Goal: Task Accomplishment & Management: Manage account settings

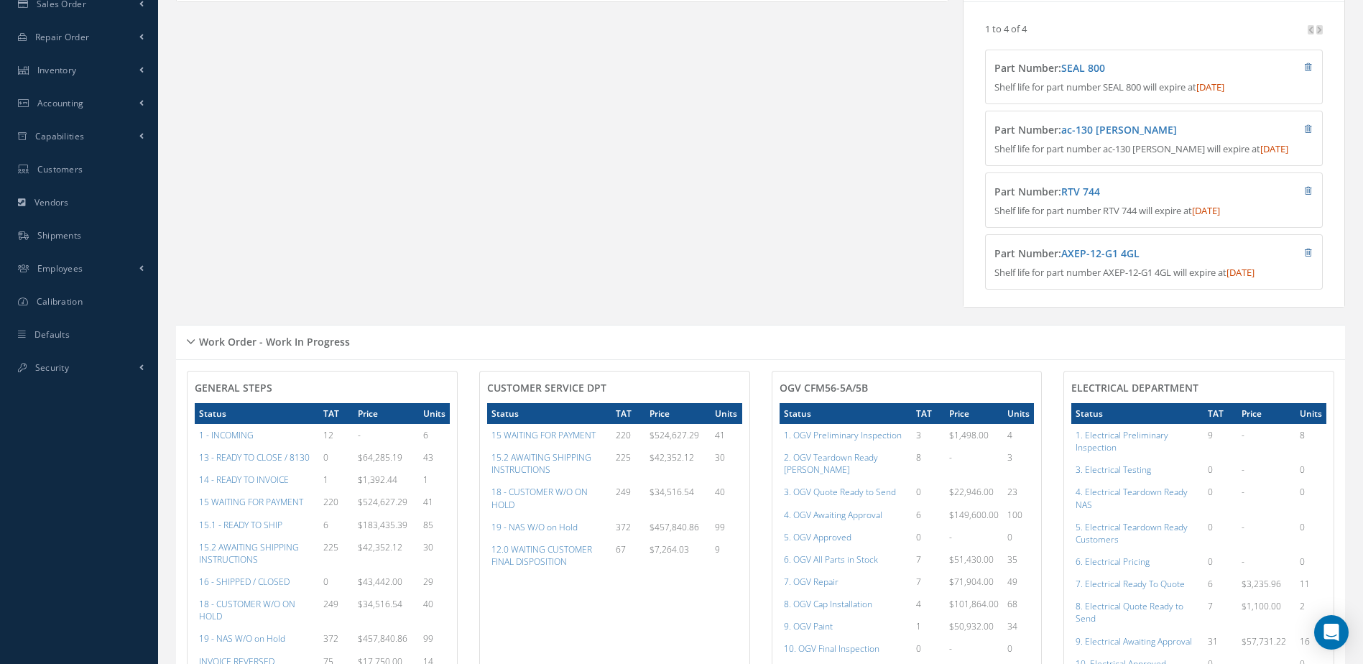
scroll to position [575, 0]
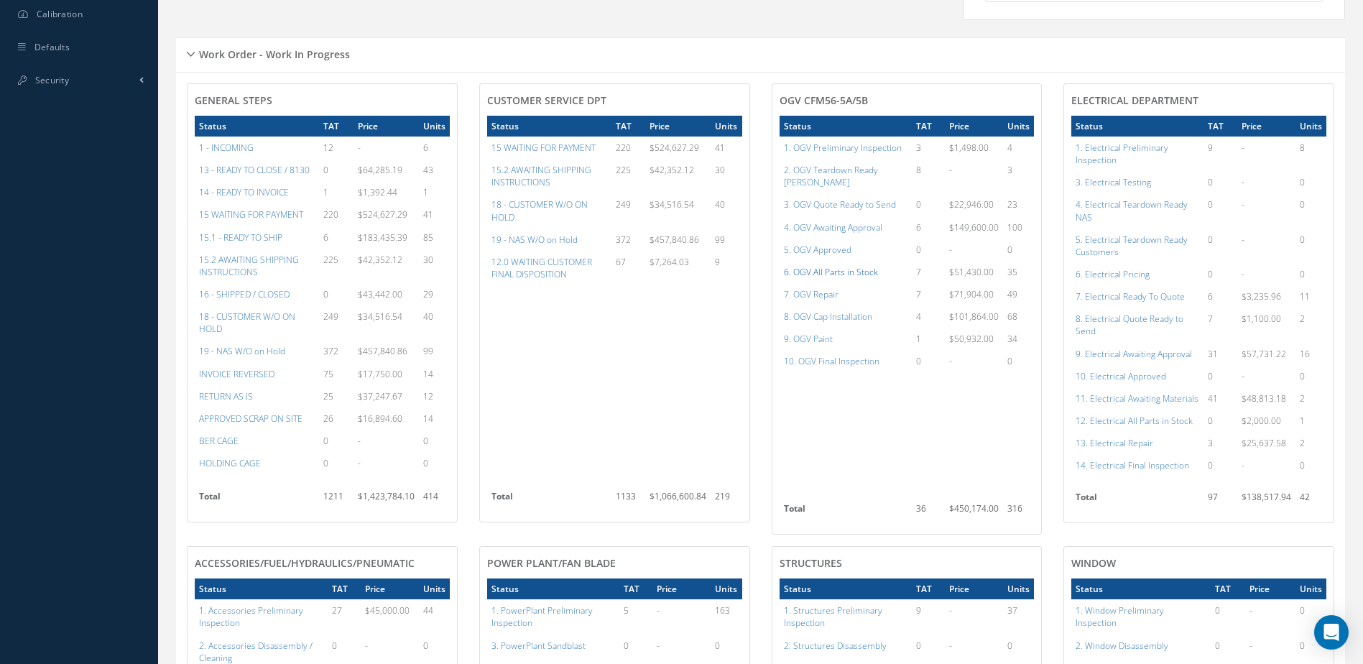
click at [824, 271] on a=79&excludeInternalCustomer=false&excludeInvoicedOrClosed=true&shop_id=15&filtersHidded"] "6. OGV All Parts in Stock" at bounding box center [831, 272] width 94 height 12
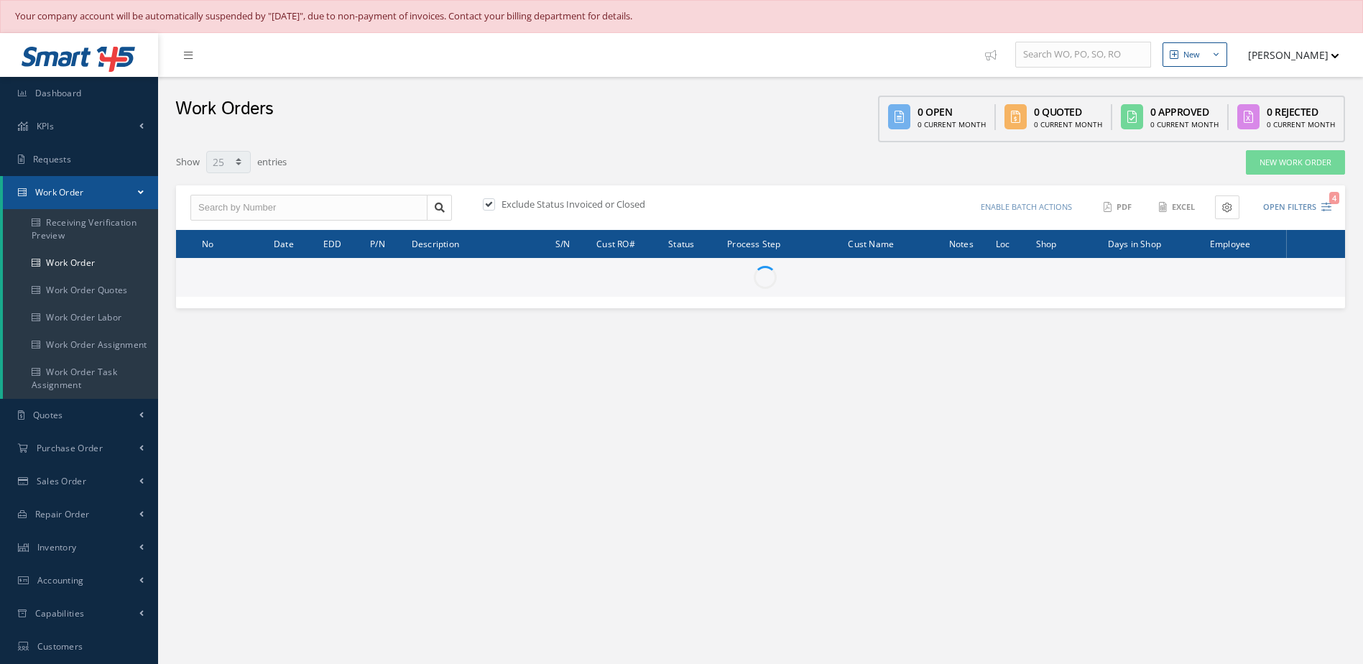
select select "25"
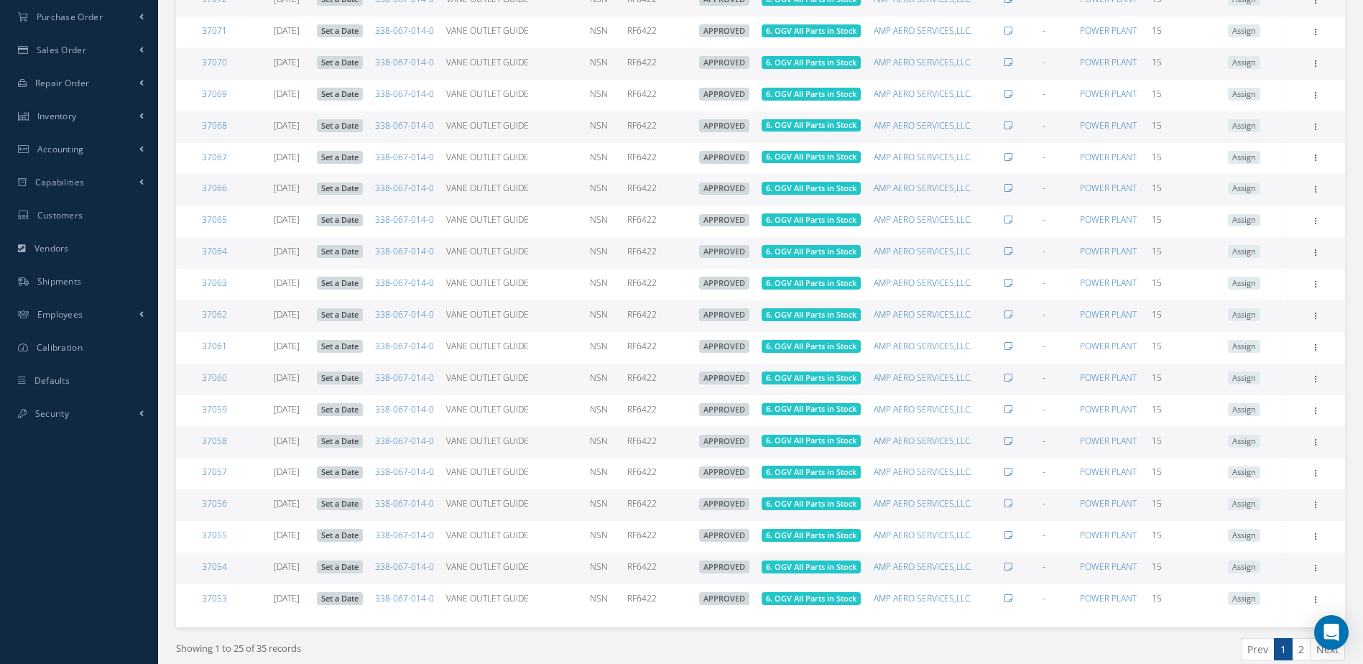
scroll to position [728, 0]
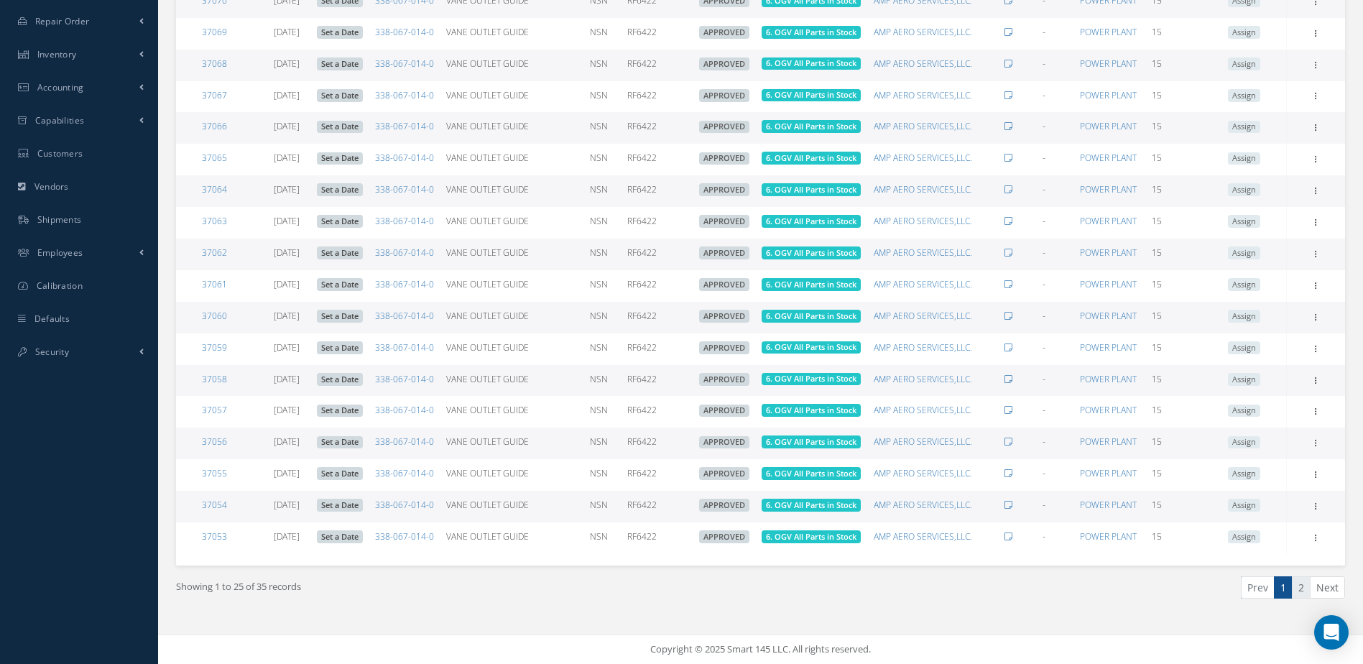
click at [1299, 584] on link "2" at bounding box center [1300, 587] width 19 height 22
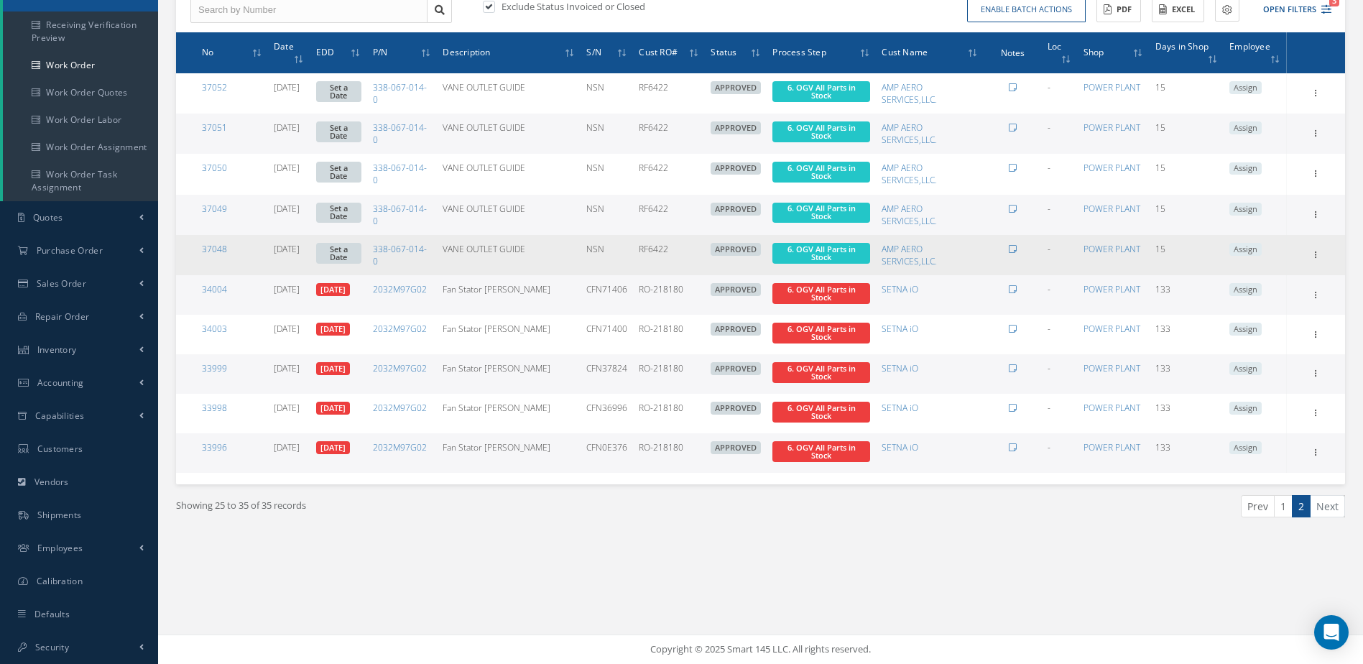
scroll to position [0, 0]
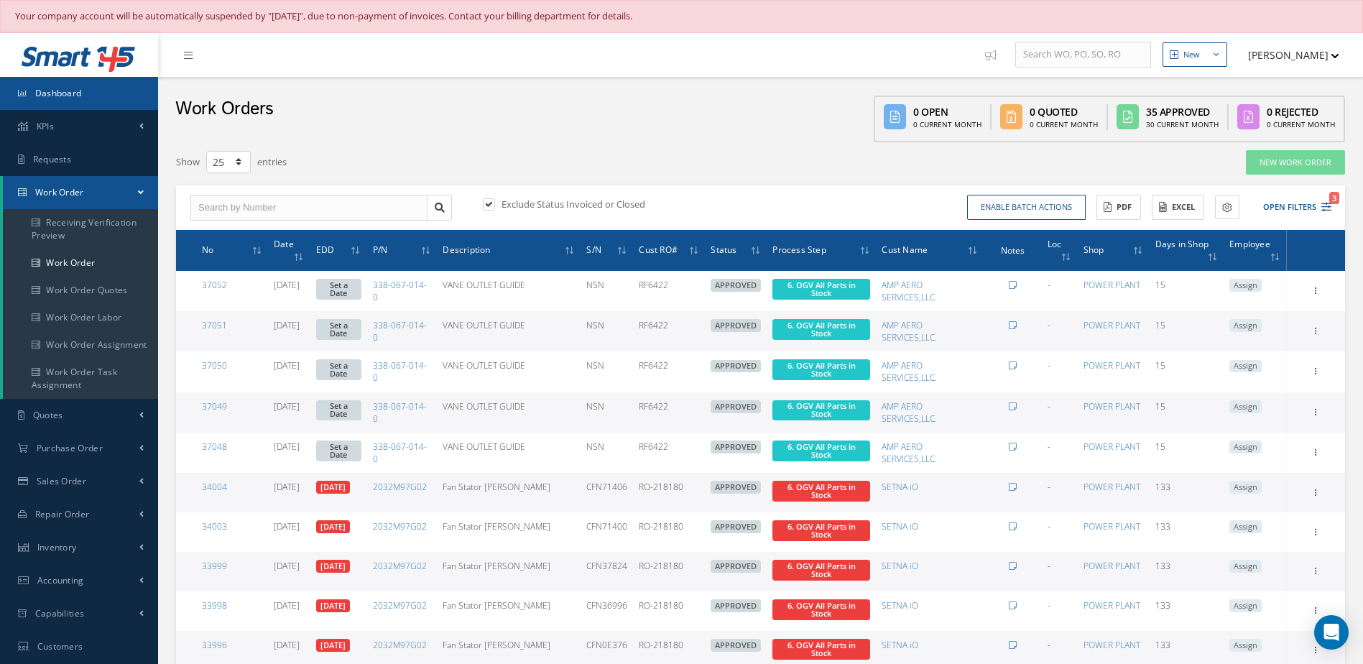
click at [84, 93] on link "Dashboard" at bounding box center [79, 93] width 158 height 33
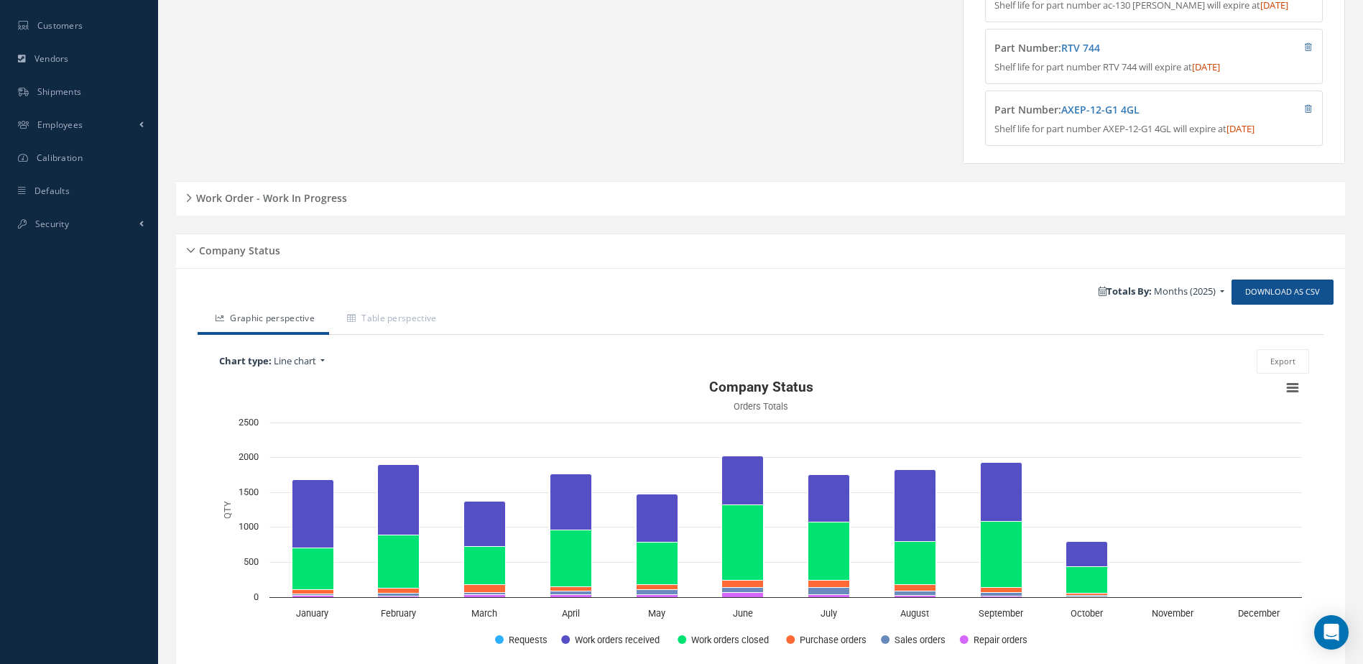
scroll to position [511, 0]
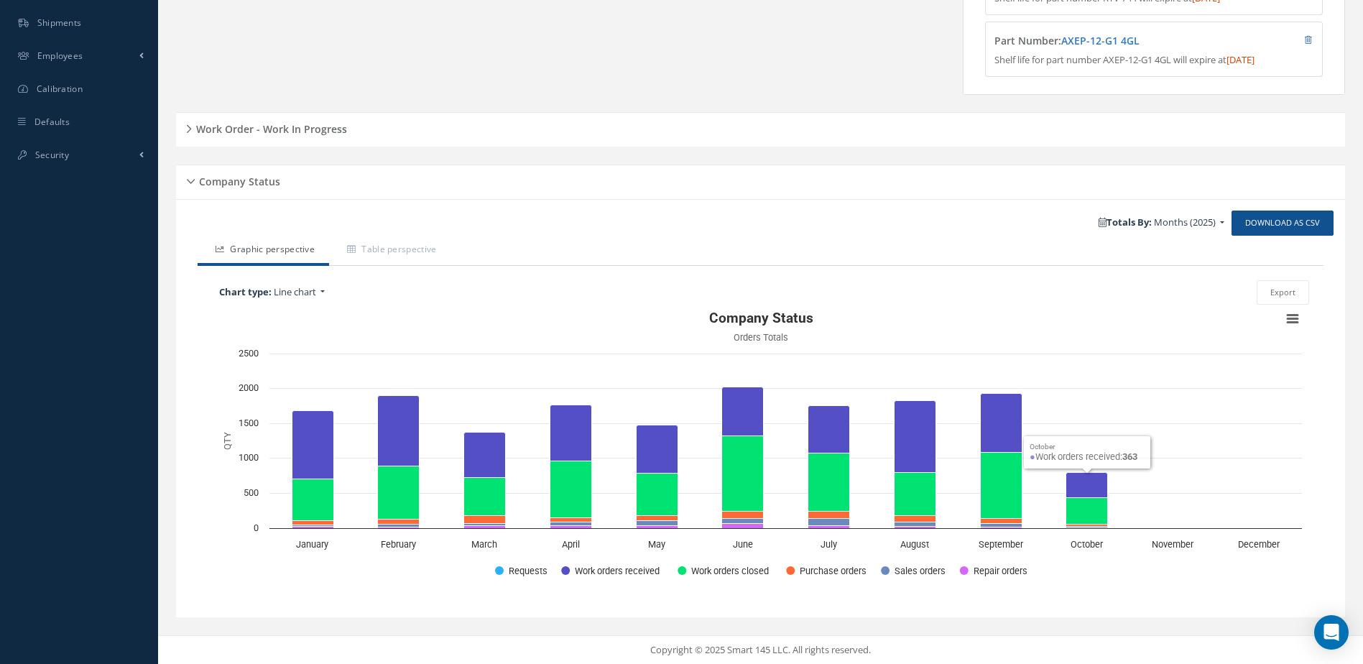
click at [327, 120] on h5 "Work Order - Work In Progress" at bounding box center [269, 127] width 155 height 17
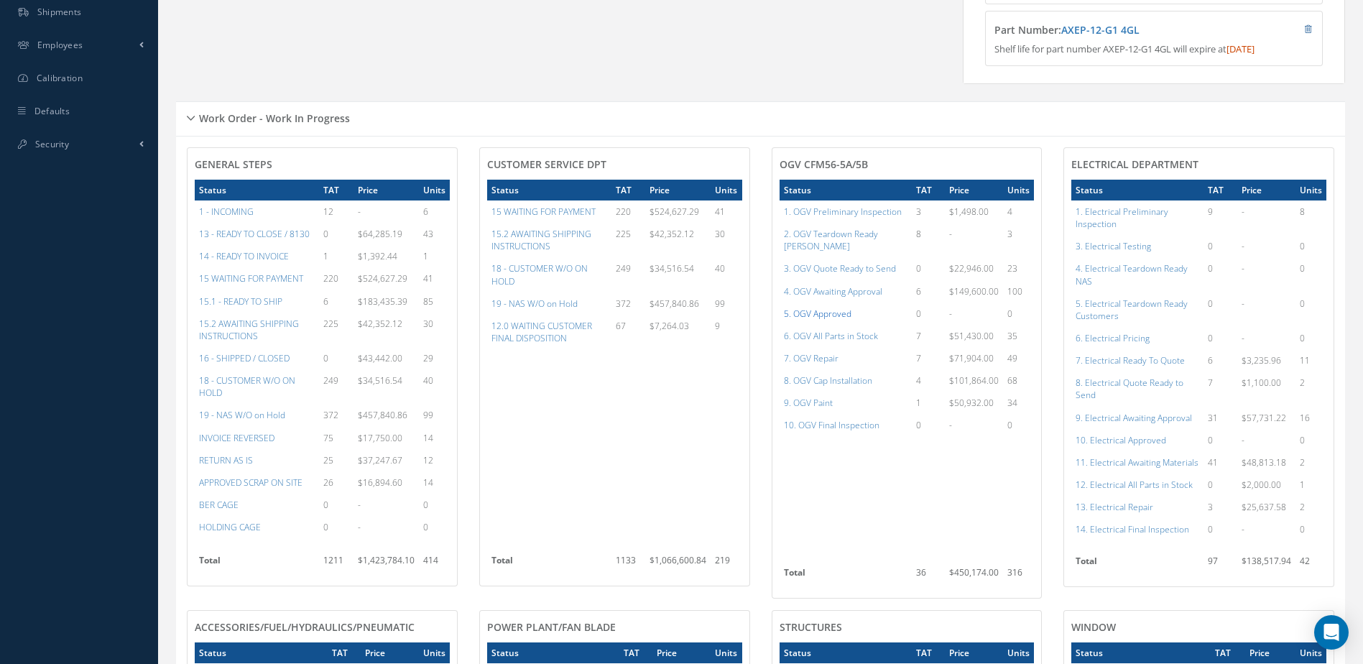
click at [821, 312] on a=78&excludeInternalCustomer=false&excludeInvoicedOrClosed=true&shop_id=15&filtersHidded"] "5. OGV Approved" at bounding box center [818, 313] width 68 height 12
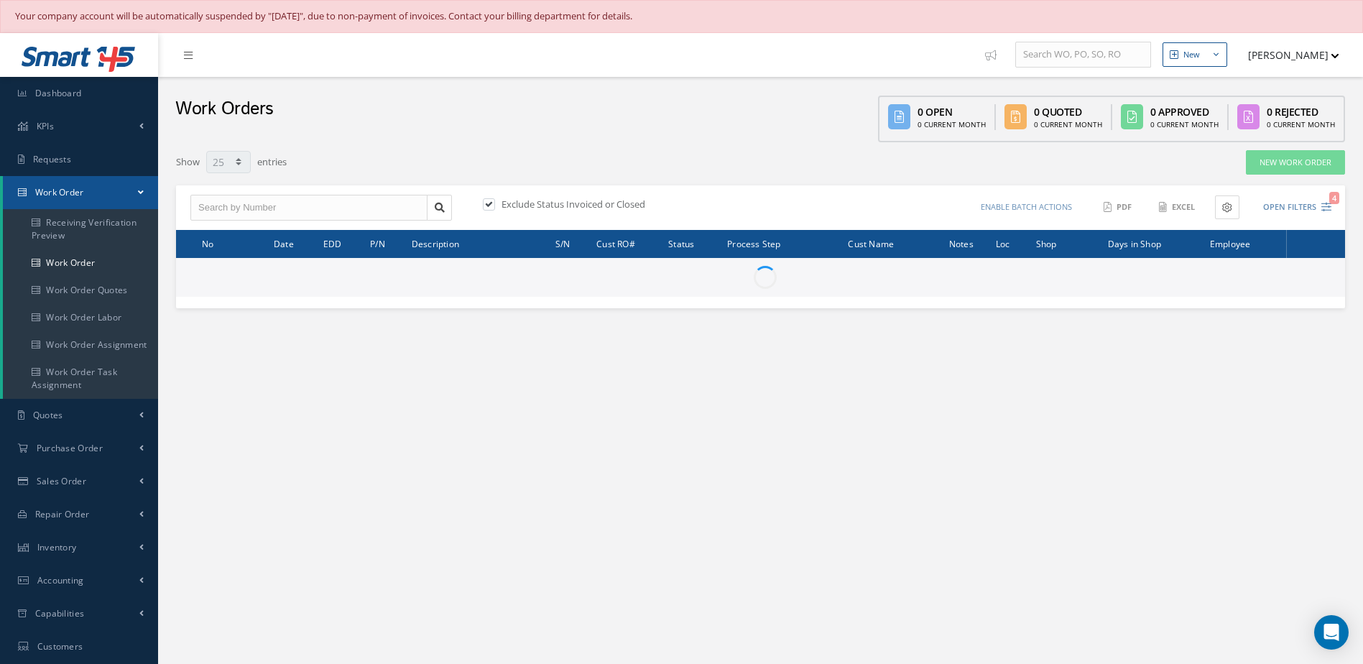
select select "25"
type input "All Work Request"
type input "All Work Performed"
type input "All Status"
type input "WO Part Status"
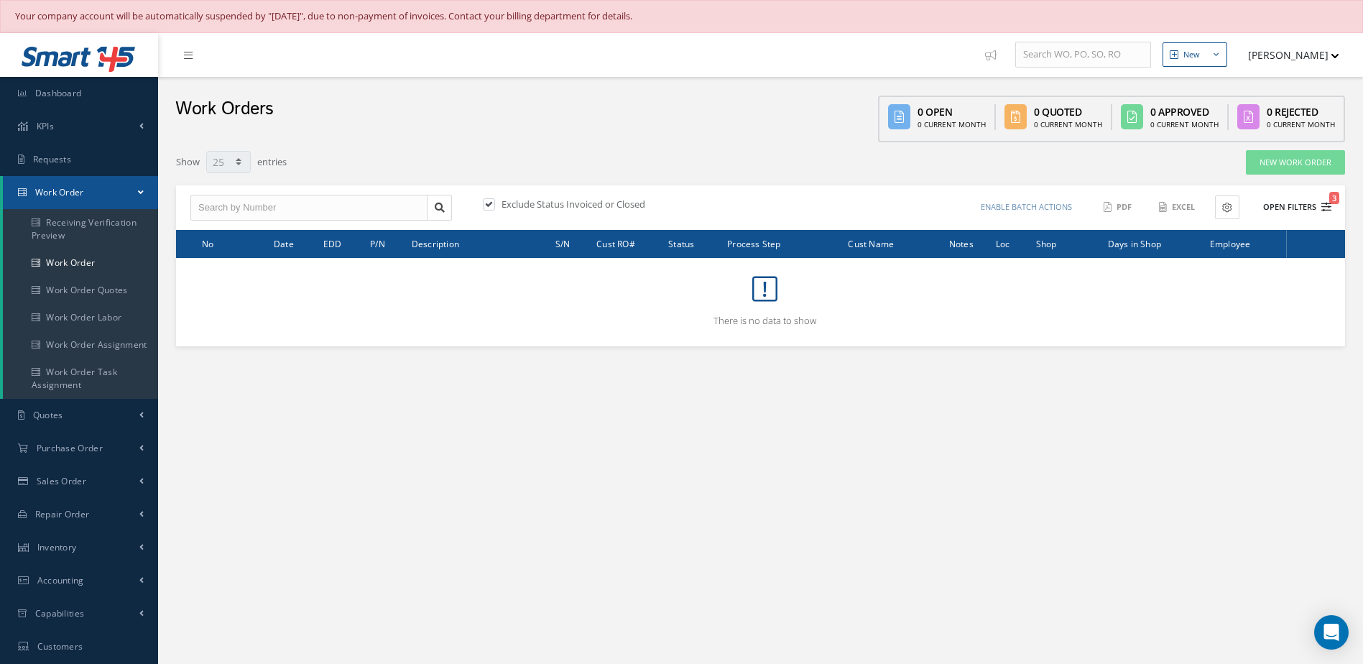
click at [1303, 209] on button "Open Filters 3" at bounding box center [1290, 207] width 81 height 24
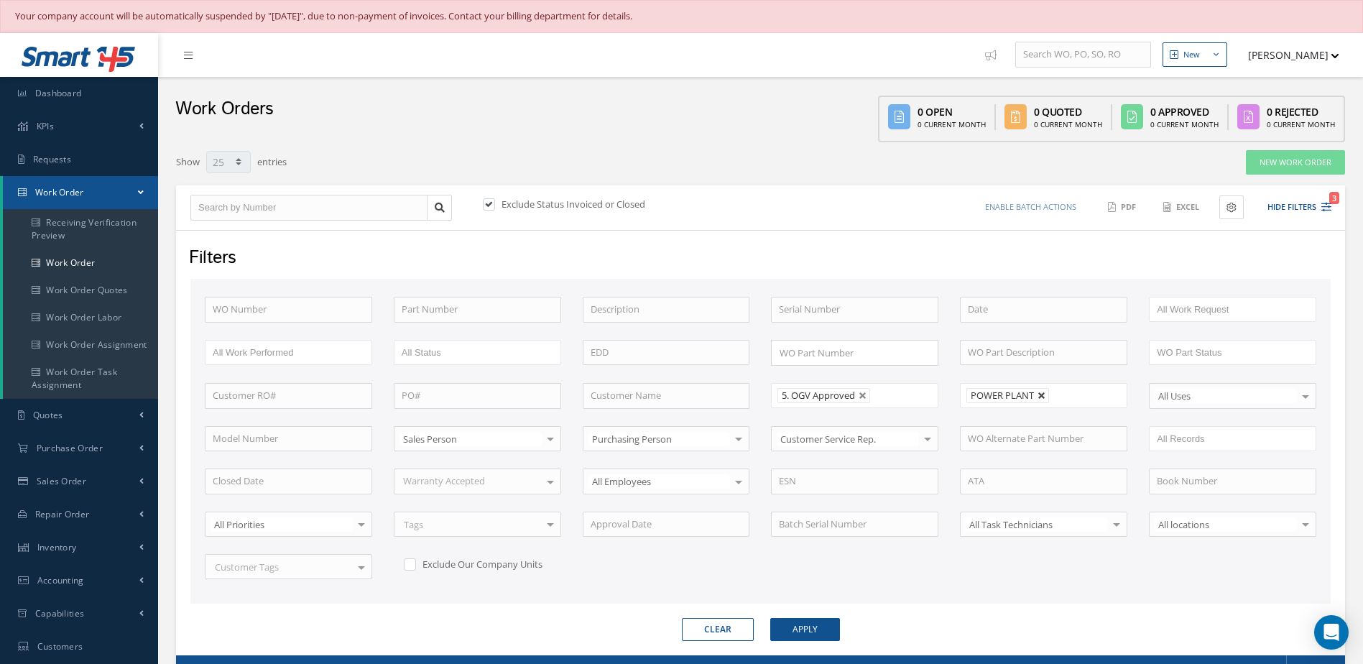
click at [1041, 392] on link at bounding box center [1041, 395] width 9 height 9
type input "All Shops"
click at [798, 623] on button "Apply" at bounding box center [805, 629] width 70 height 23
click at [804, 627] on button "Apply" at bounding box center [805, 629] width 70 height 23
click at [77, 92] on span "Dashboard" at bounding box center [58, 93] width 47 height 12
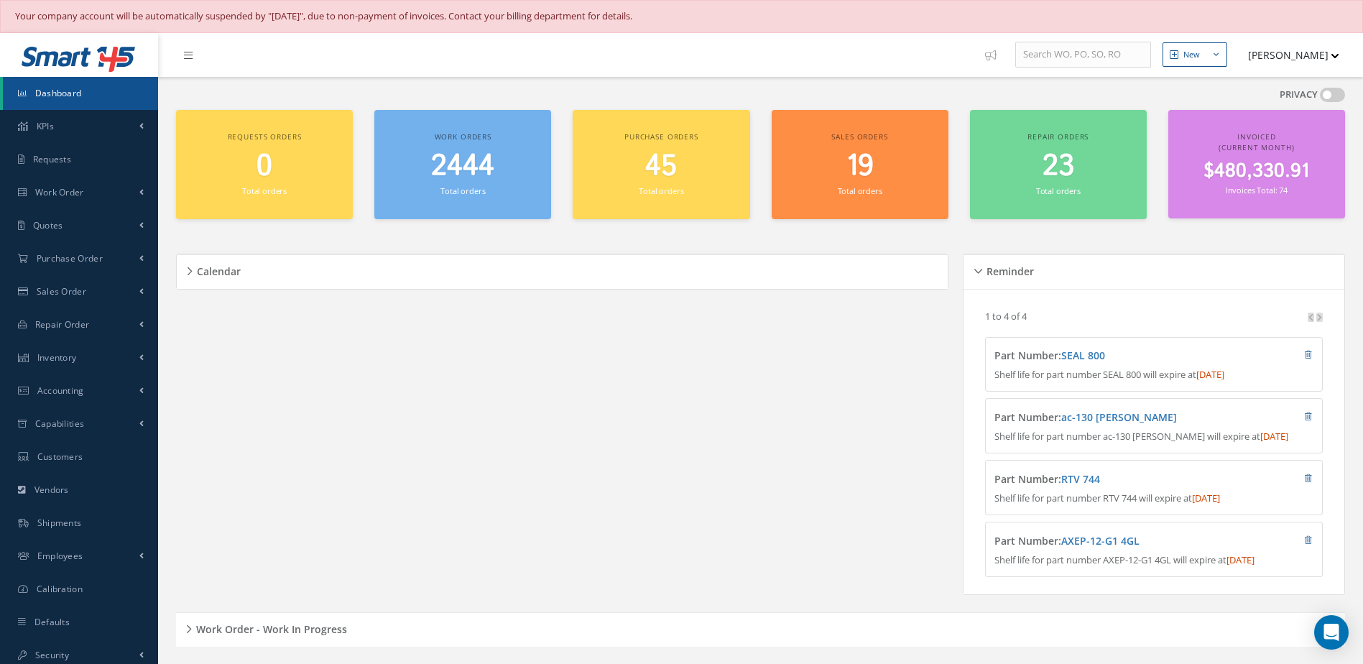
click at [481, 170] on span "2444" at bounding box center [462, 166] width 63 height 41
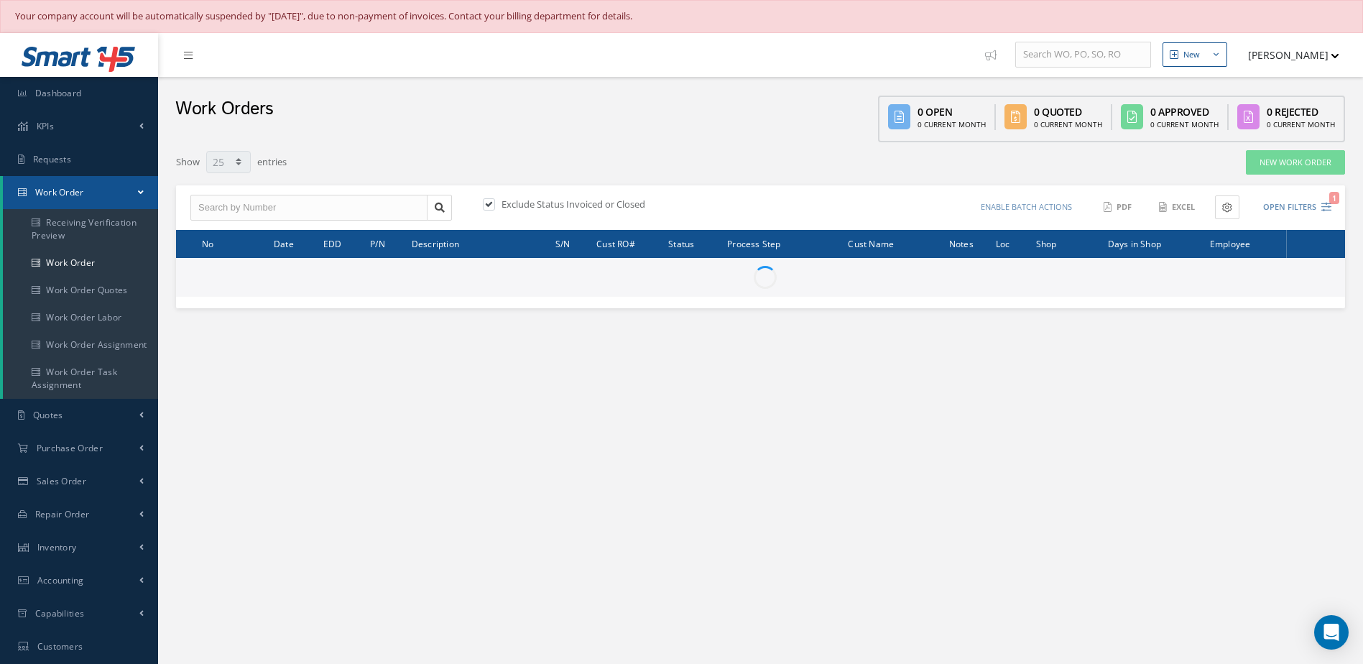
select select "25"
type input "All Work Request"
type input "All Work Performed"
type input "All Status"
type input "WO Part Status"
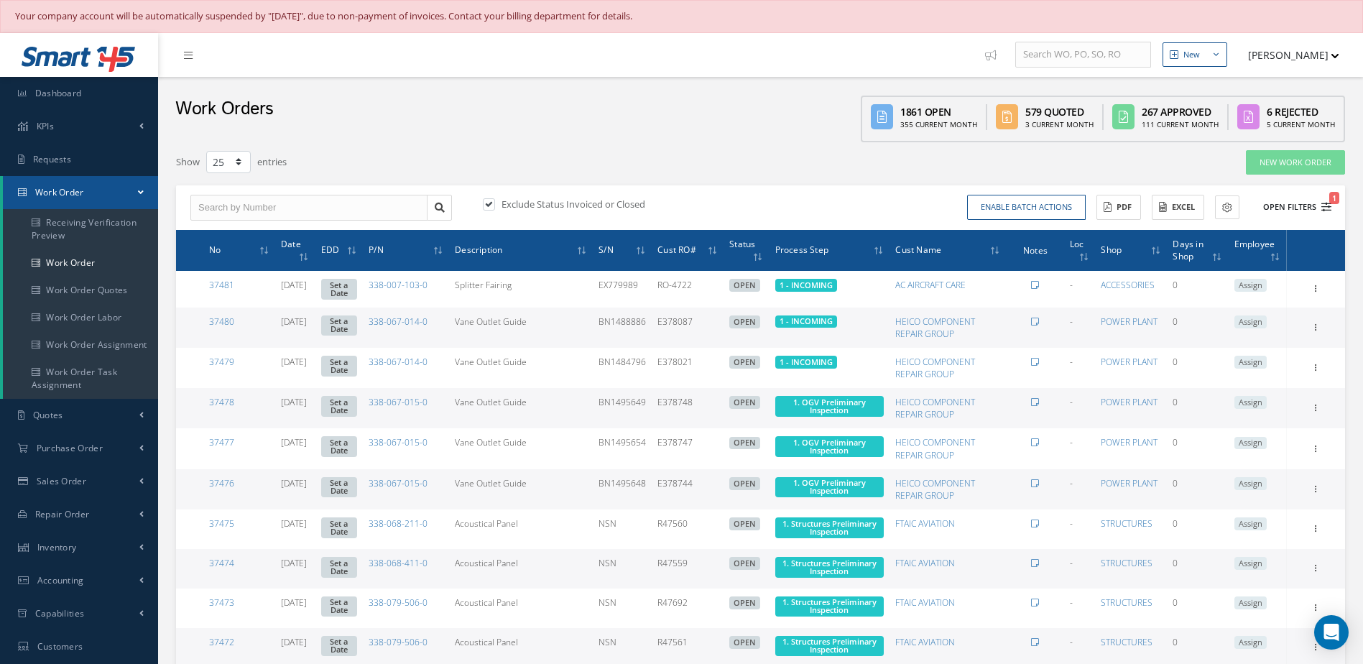
click at [1291, 208] on button "Open Filters 1" at bounding box center [1290, 207] width 81 height 24
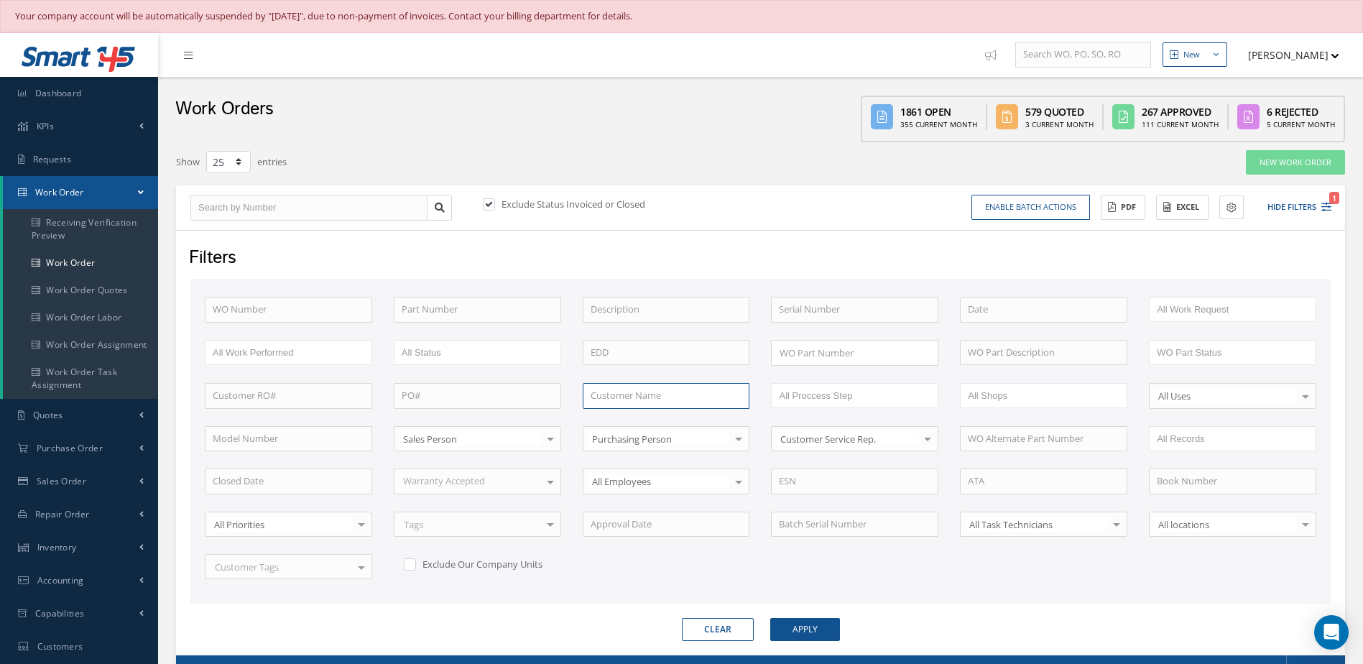
click at [662, 396] on input "text" at bounding box center [666, 396] width 167 height 26
click at [889, 390] on ul at bounding box center [854, 395] width 167 height 25
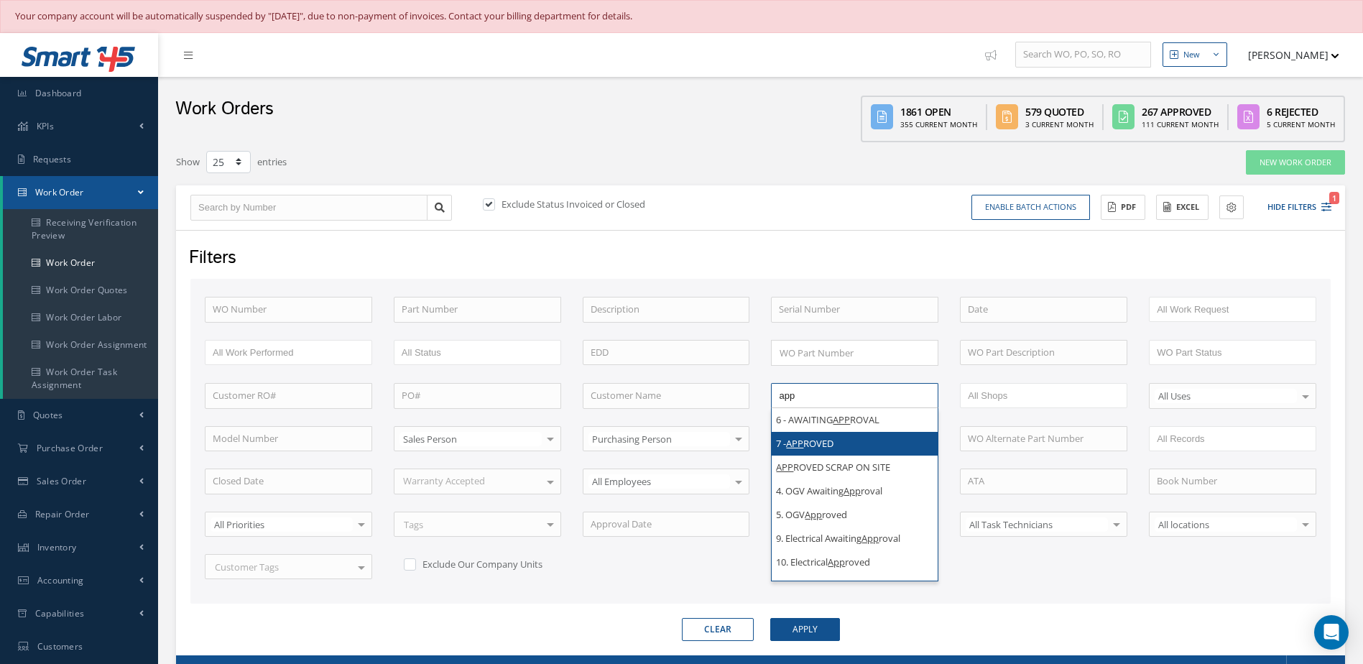
type input "app"
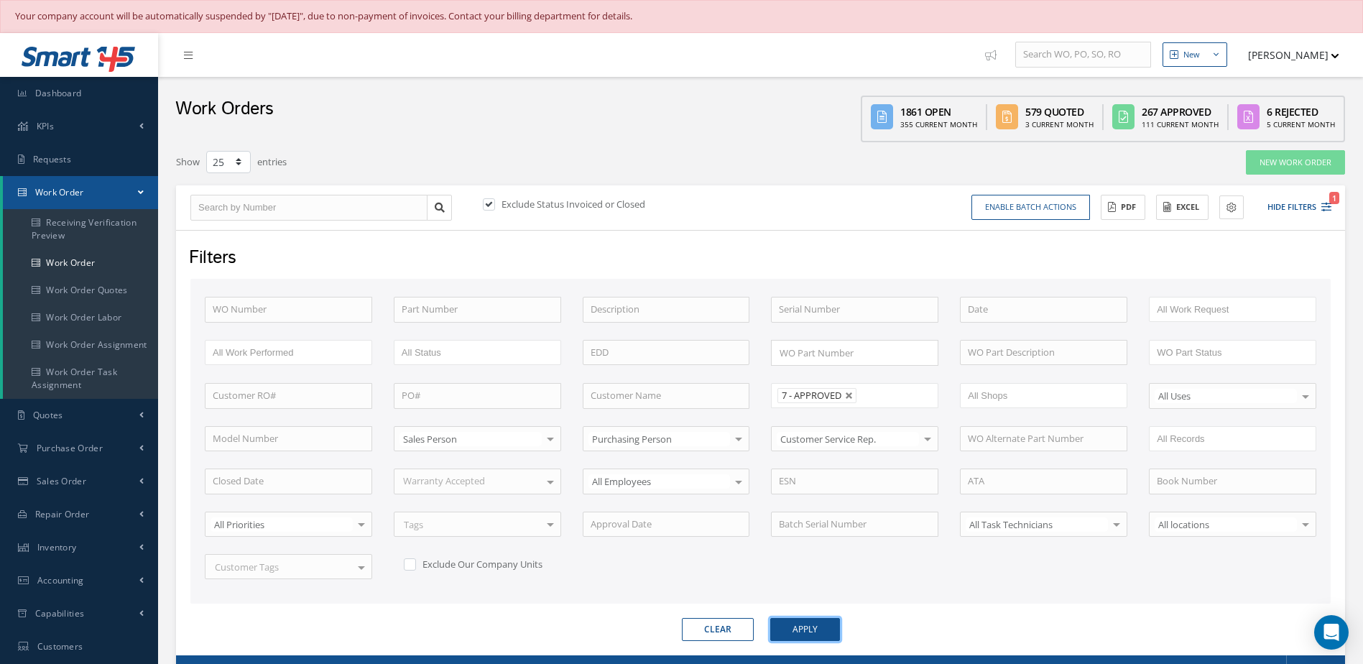
click at [804, 623] on button "Apply" at bounding box center [805, 629] width 70 height 23
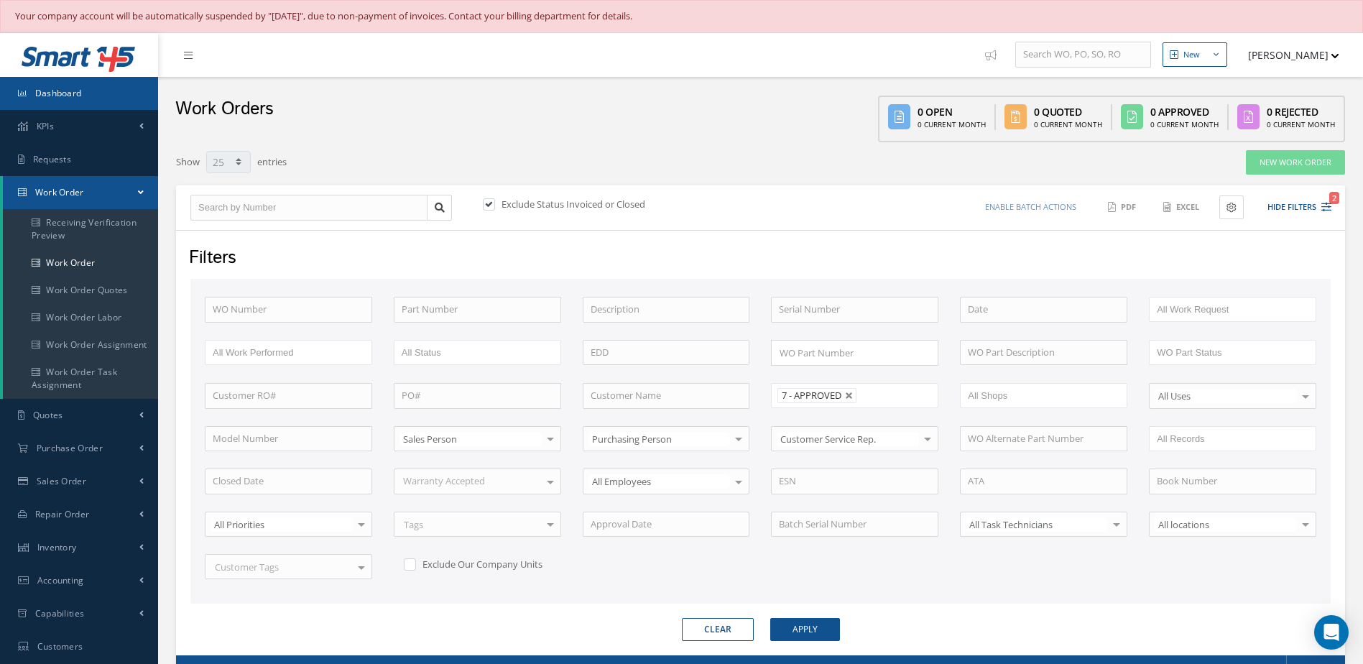
click at [116, 87] on link "Dashboard" at bounding box center [79, 93] width 158 height 33
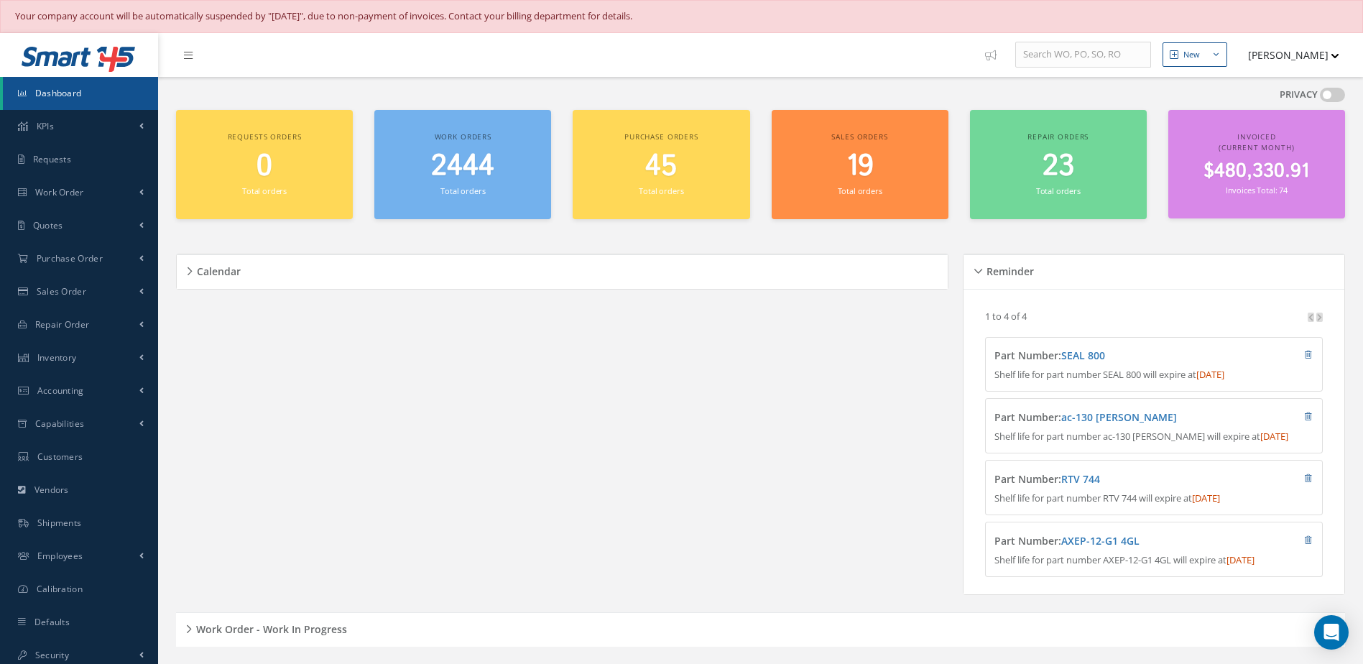
scroll to position [359, 0]
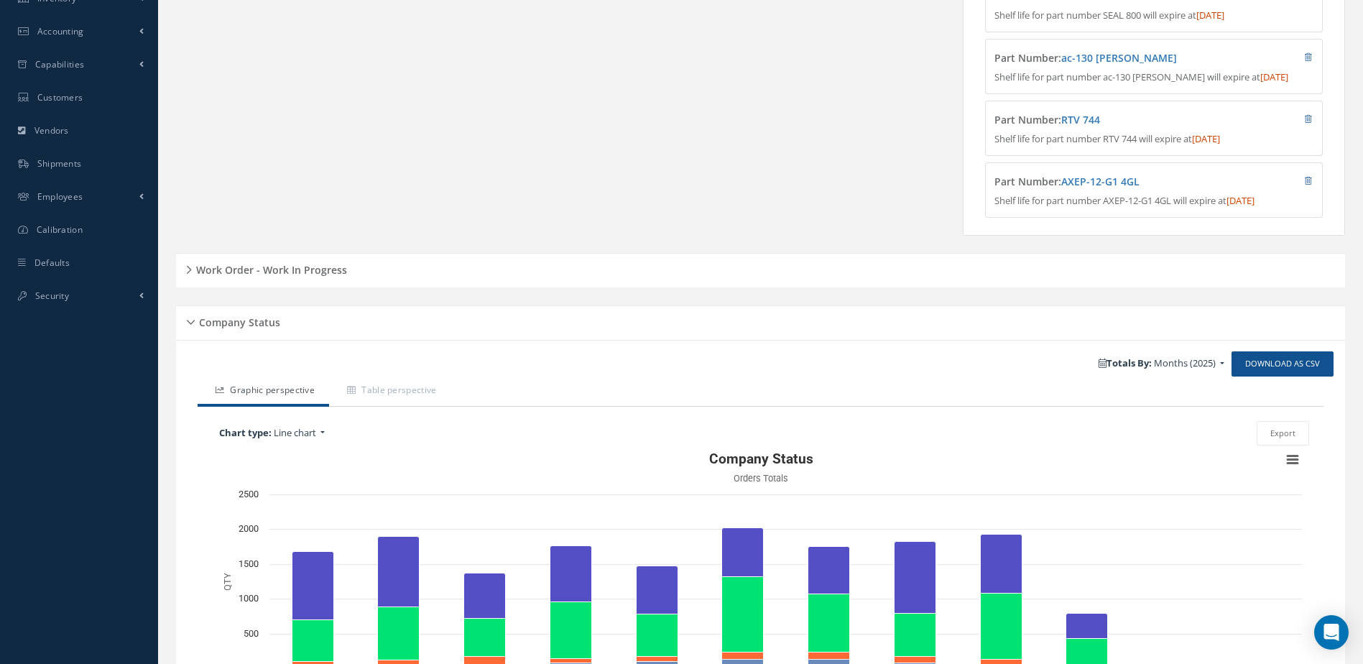
click at [313, 282] on div "Work Order - Work In Progress" at bounding box center [760, 270] width 1169 height 22
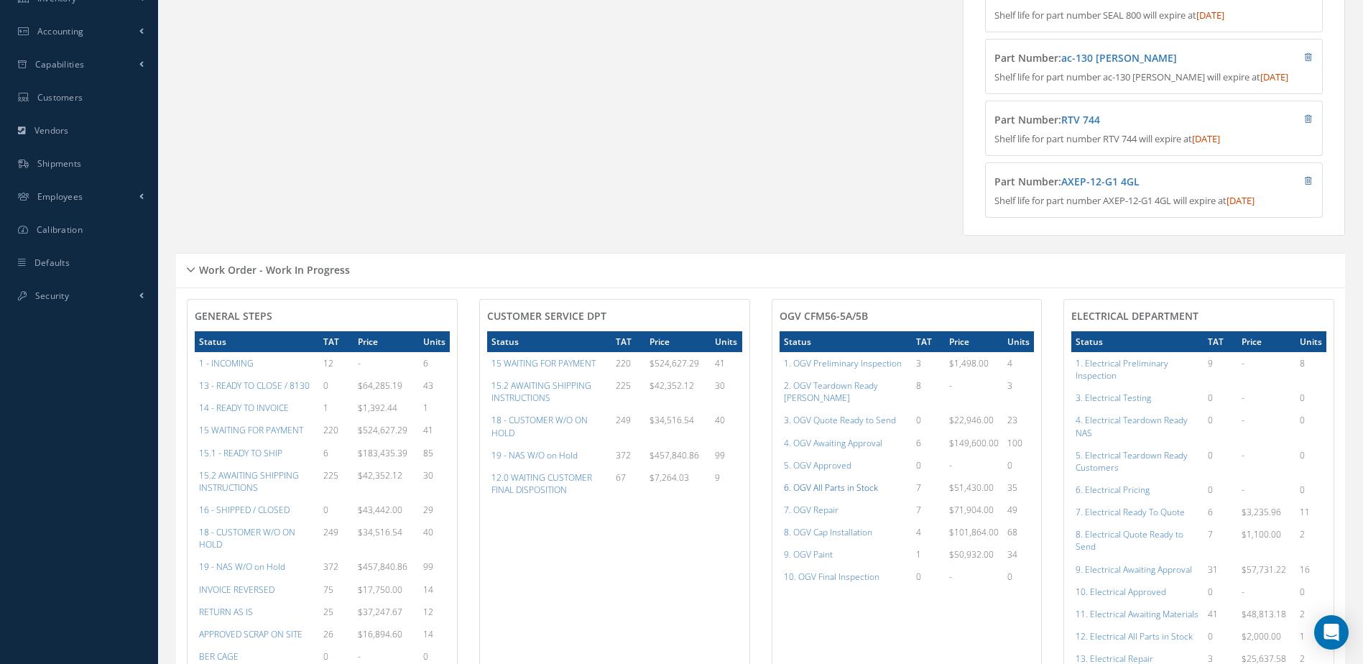
click at [840, 483] on a=79&excludeInternalCustomer=false&excludeInvoicedOrClosed=true&shop_id=15&filtersHidded"] "6. OGV All Parts in Stock" at bounding box center [831, 487] width 94 height 12
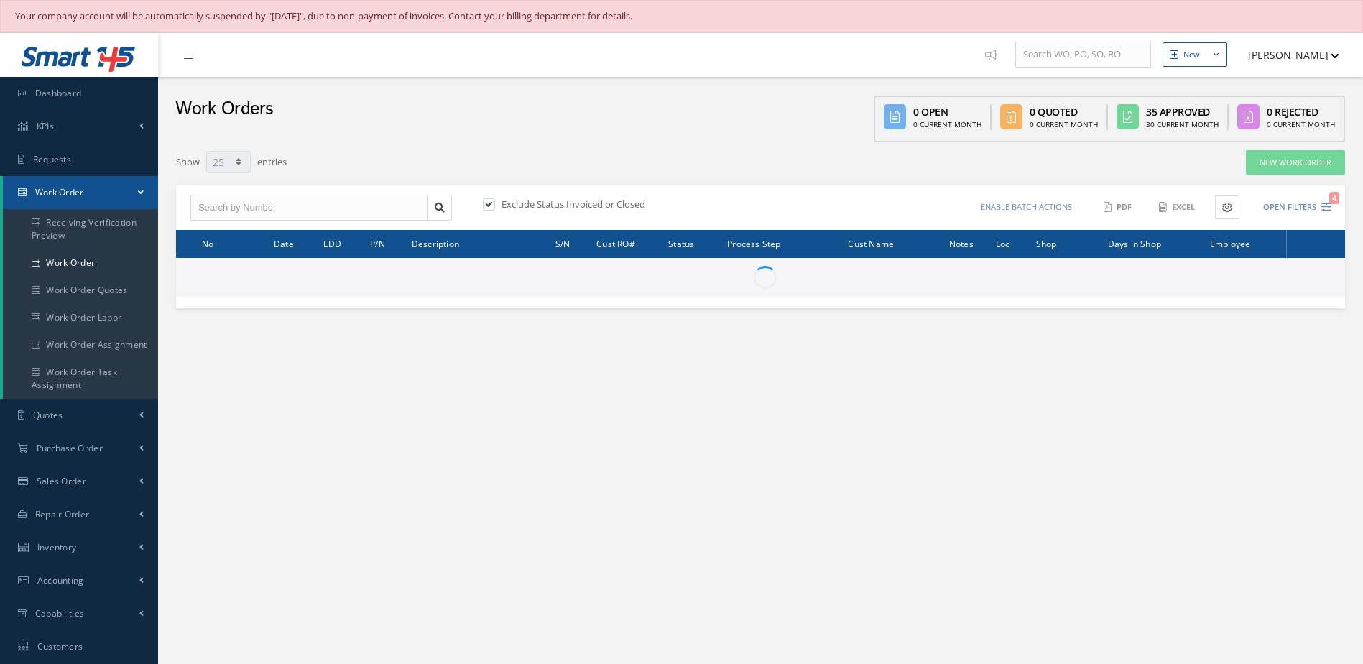
select select "25"
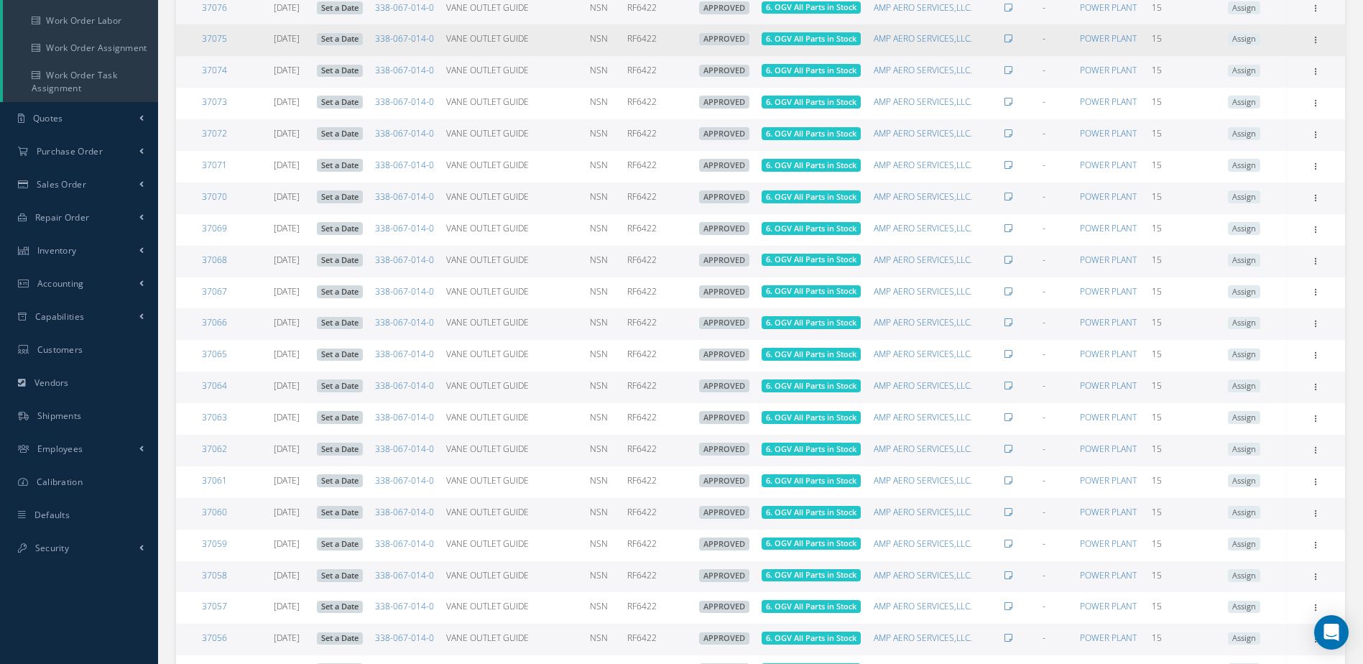
scroll to position [9, 0]
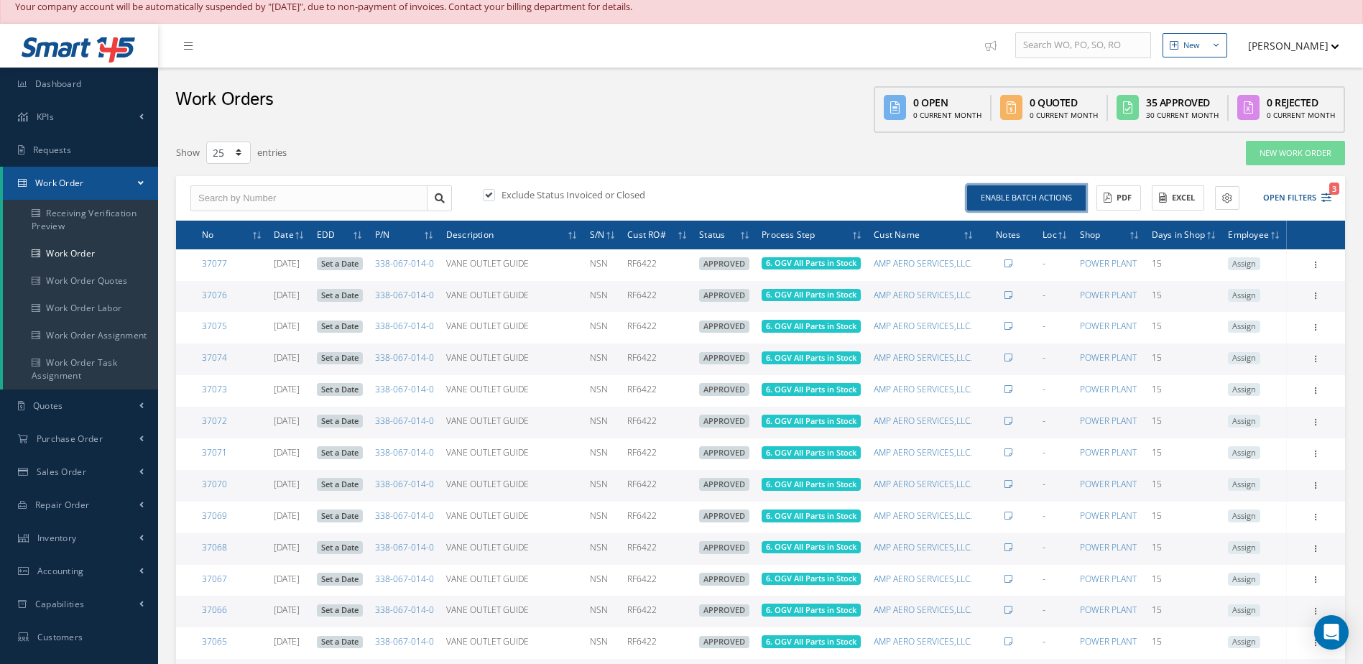
click at [1001, 192] on button "Enable batch actions" at bounding box center [1026, 197] width 119 height 25
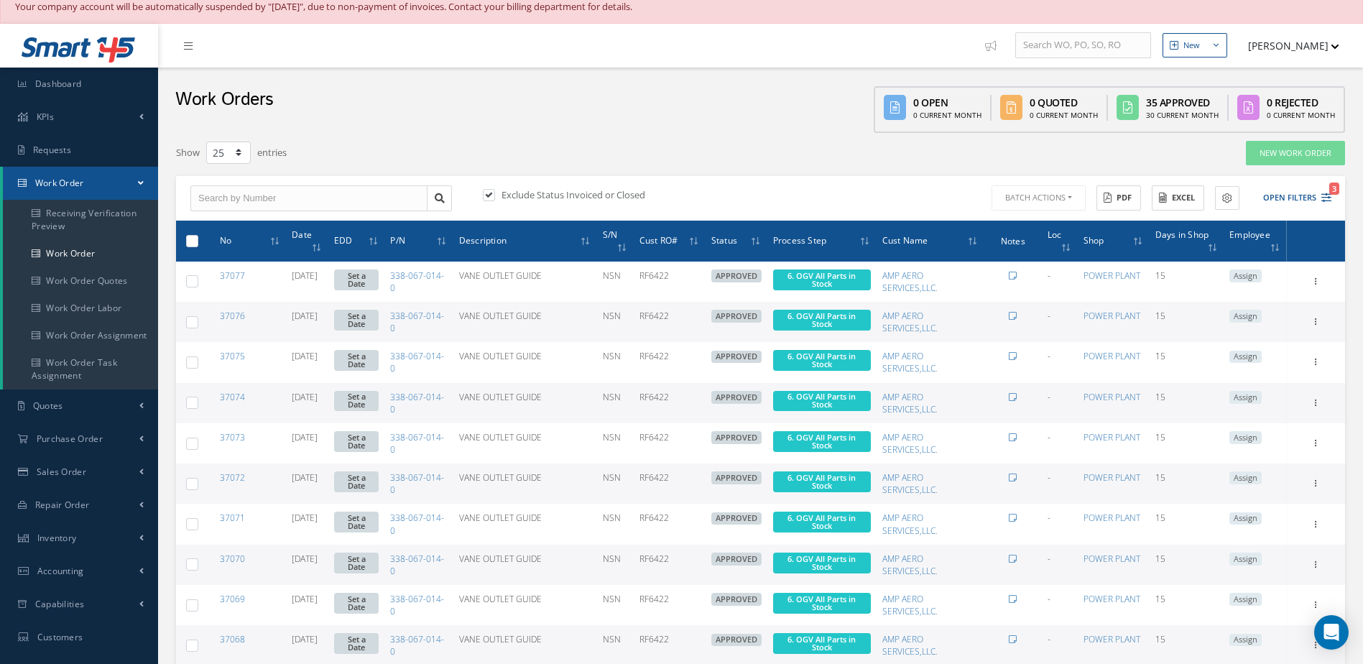
click at [185, 236] on div at bounding box center [192, 241] width 14 height 14
click at [198, 238] on label at bounding box center [198, 240] width 0 height 12
click at [196, 238] on input "checkbox" at bounding box center [192, 241] width 9 height 9
checkbox input "true"
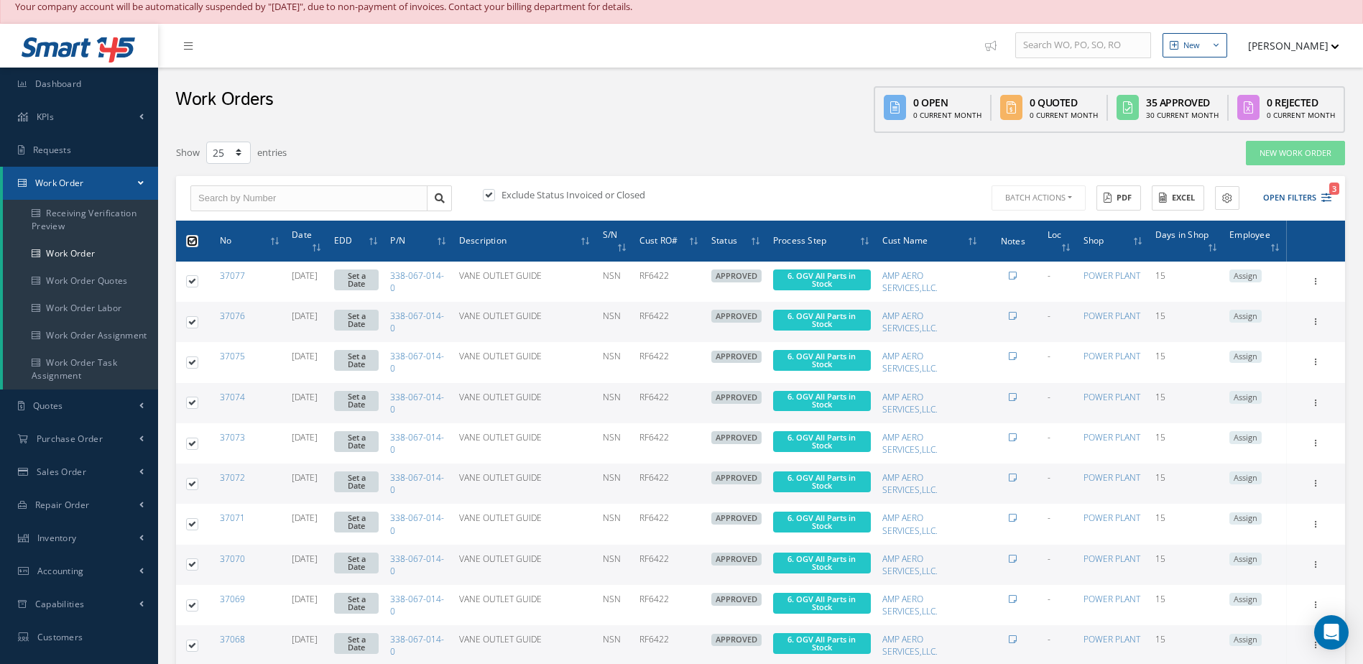
checkbox input "true"
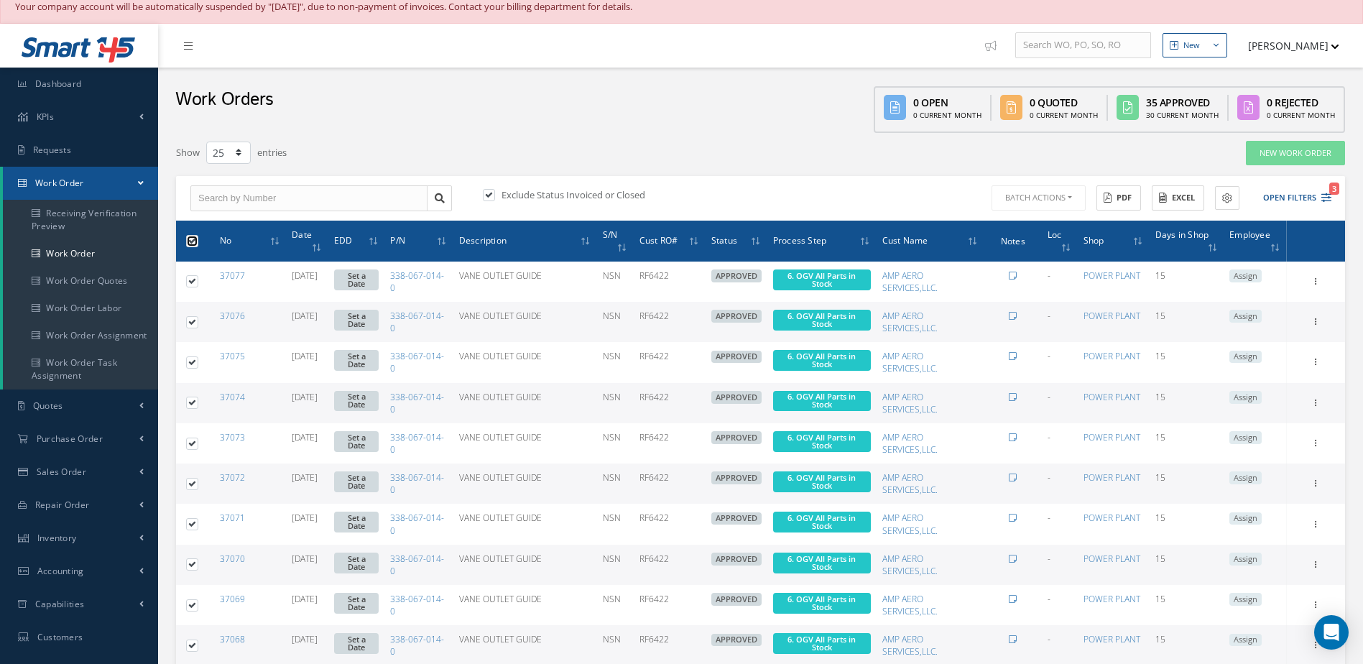
checkbox input "true"
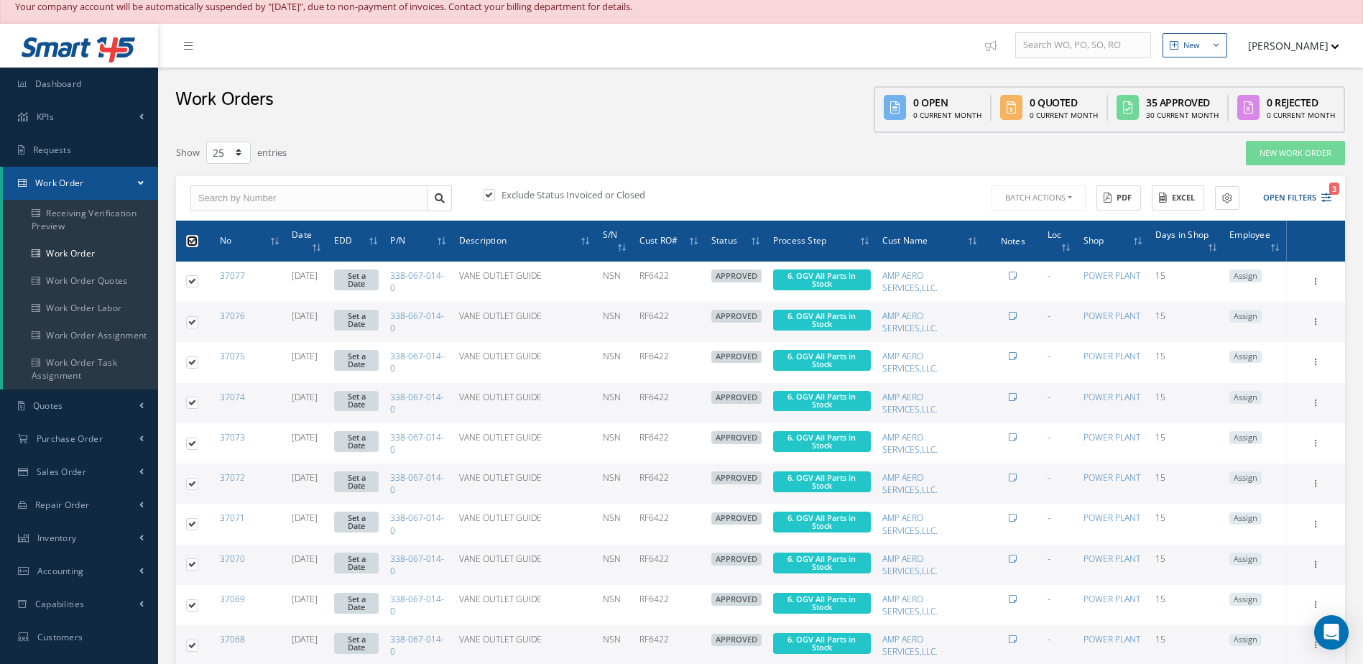
checkbox input "true"
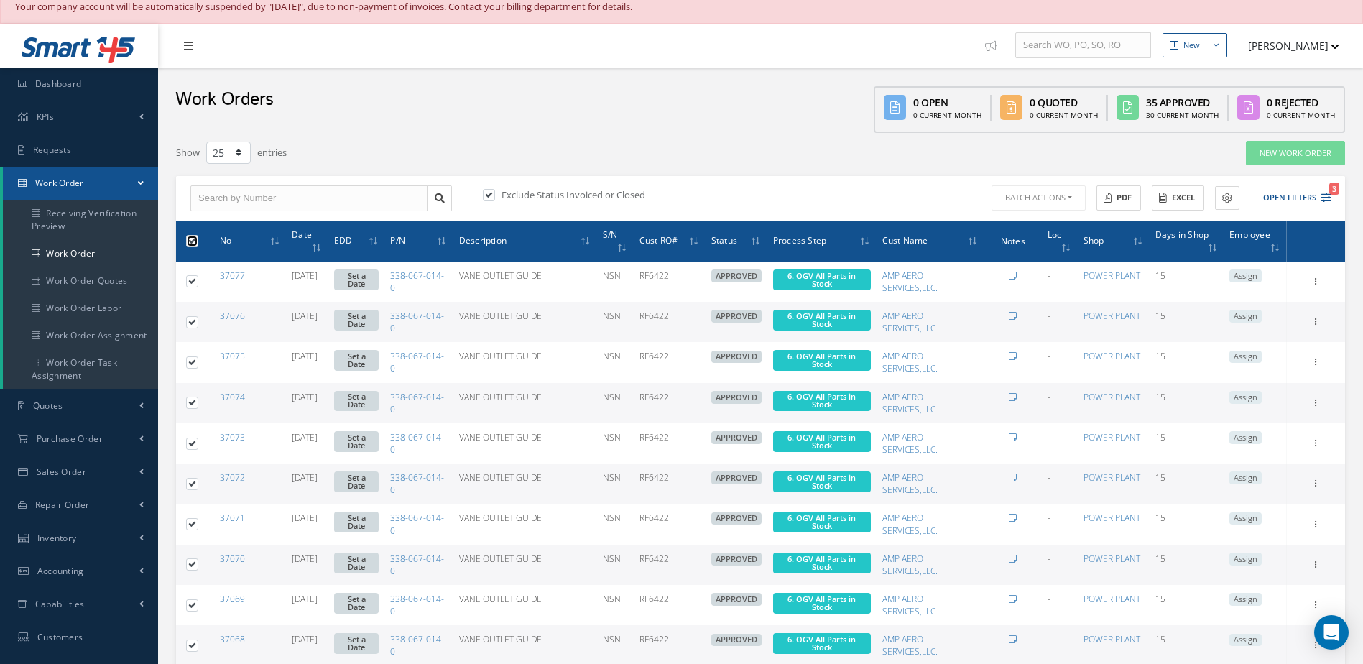
checkbox input "true"
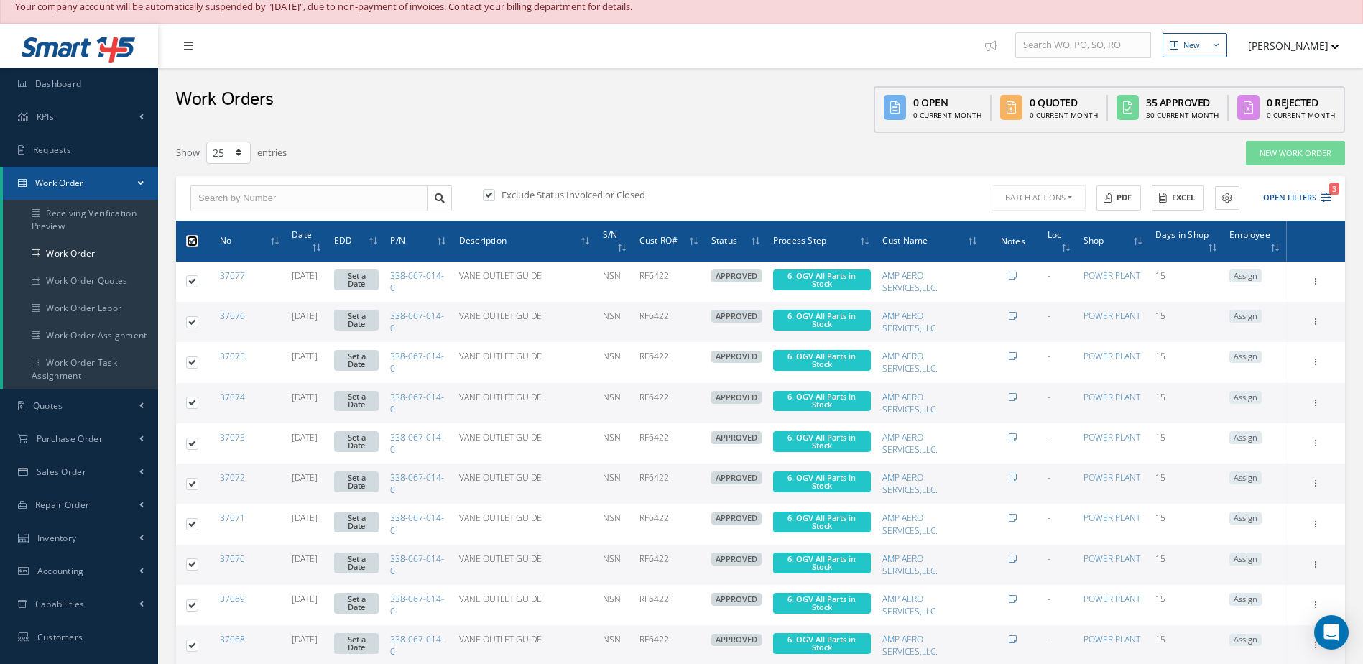
checkbox input "true"
click at [1052, 198] on button "Batch Actions" at bounding box center [1036, 197] width 97 height 25
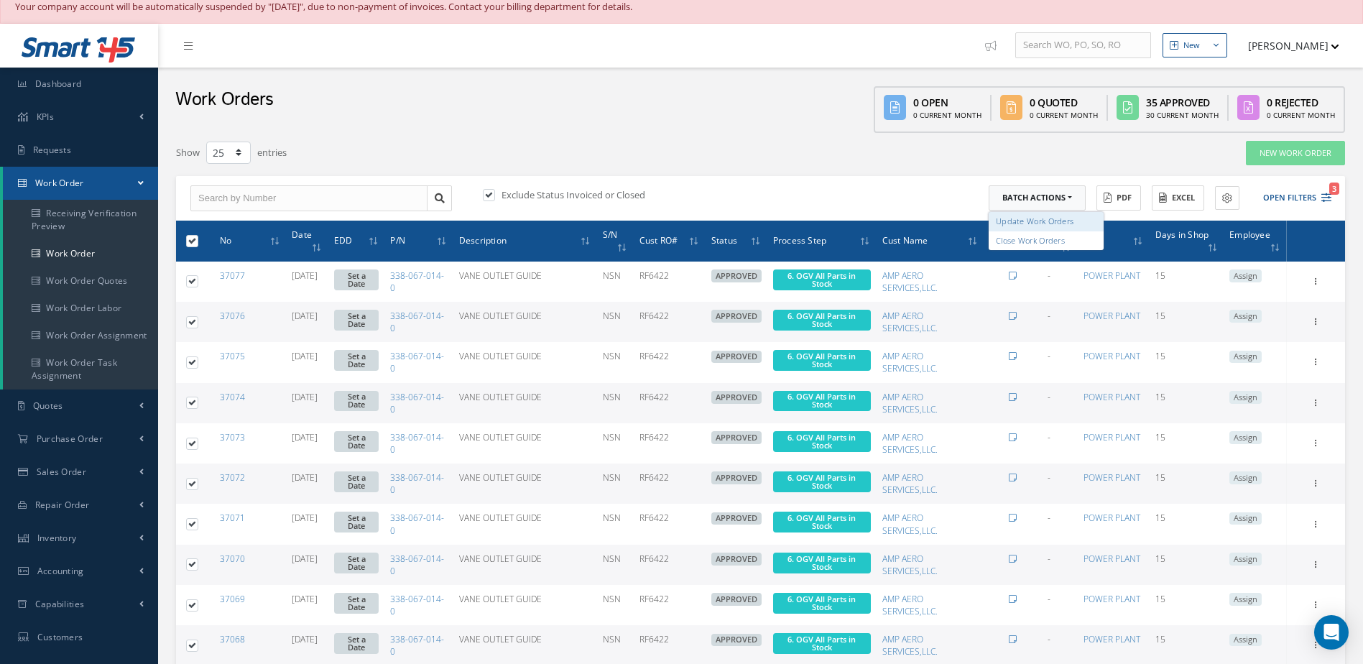
click at [1026, 223] on link "Update Work Orders" at bounding box center [1045, 221] width 115 height 19
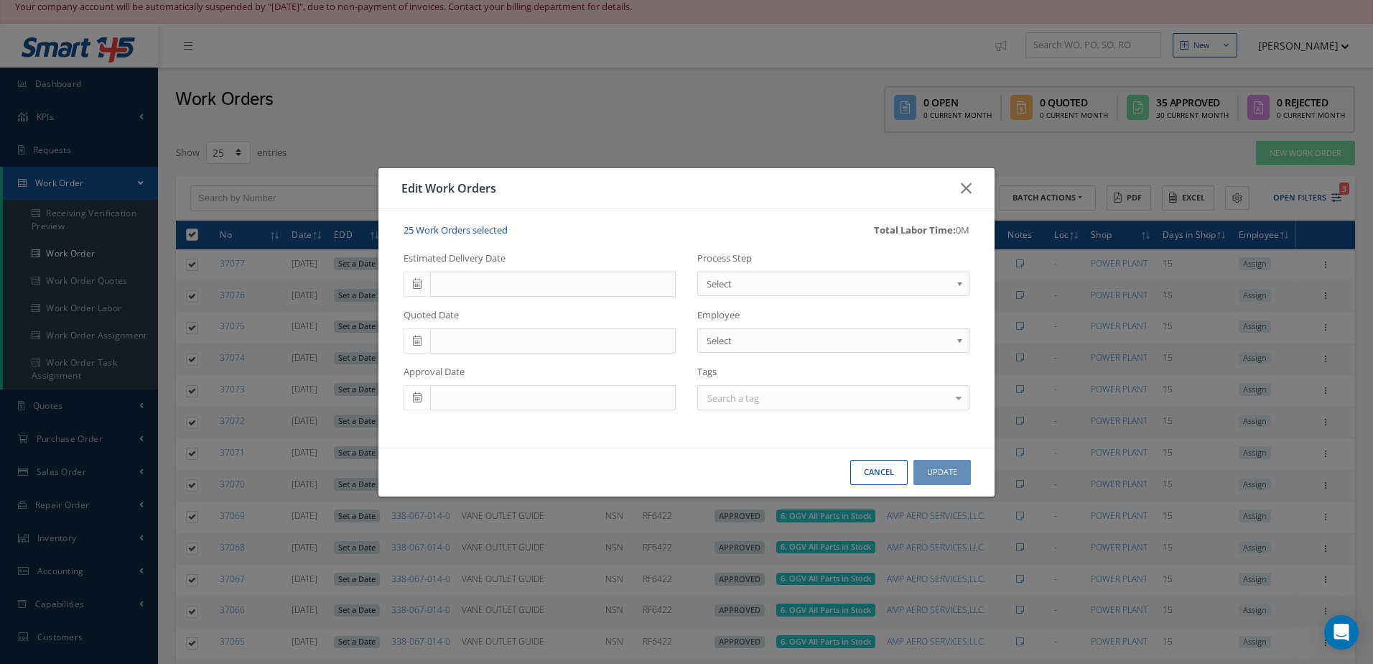
click at [420, 281] on icon at bounding box center [417, 284] width 9 height 10
click at [539, 309] on th "»" at bounding box center [544, 309] width 22 height 22
click at [501, 372] on td "6" at bounding box center [501, 374] width 22 height 22
click at [815, 283] on span "Select" at bounding box center [829, 283] width 244 height 17
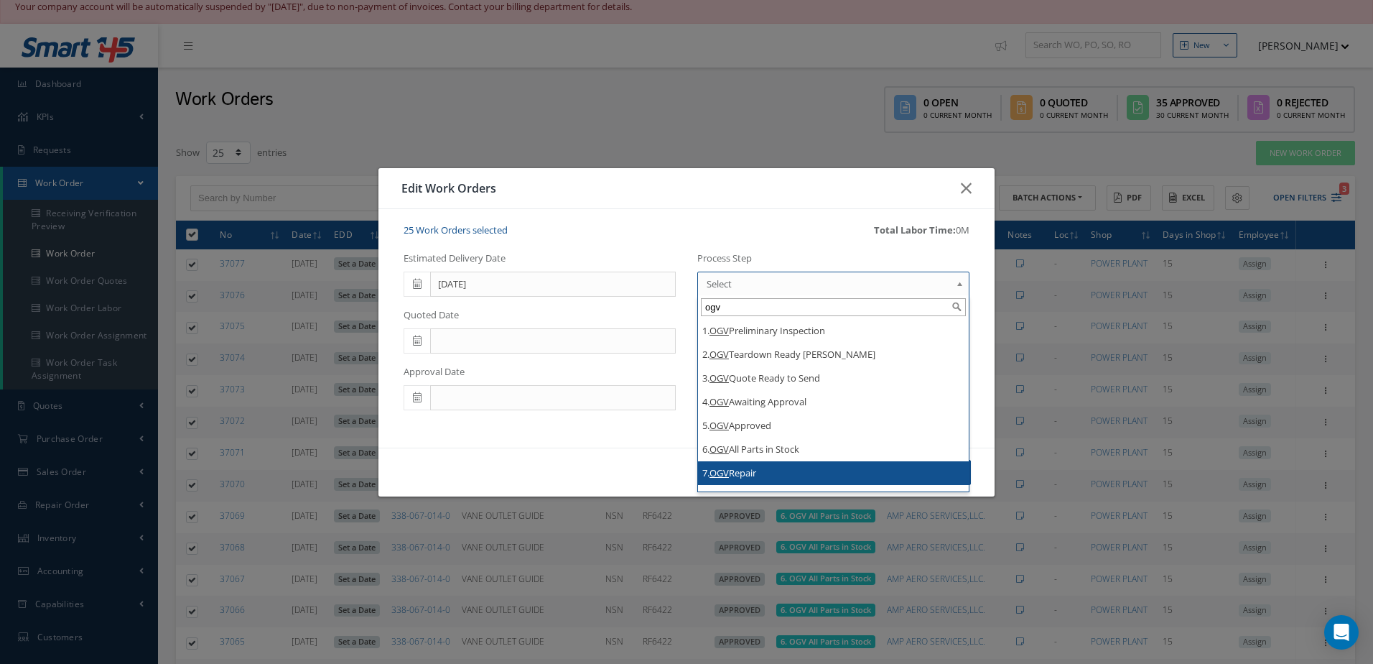
type input "ogv"
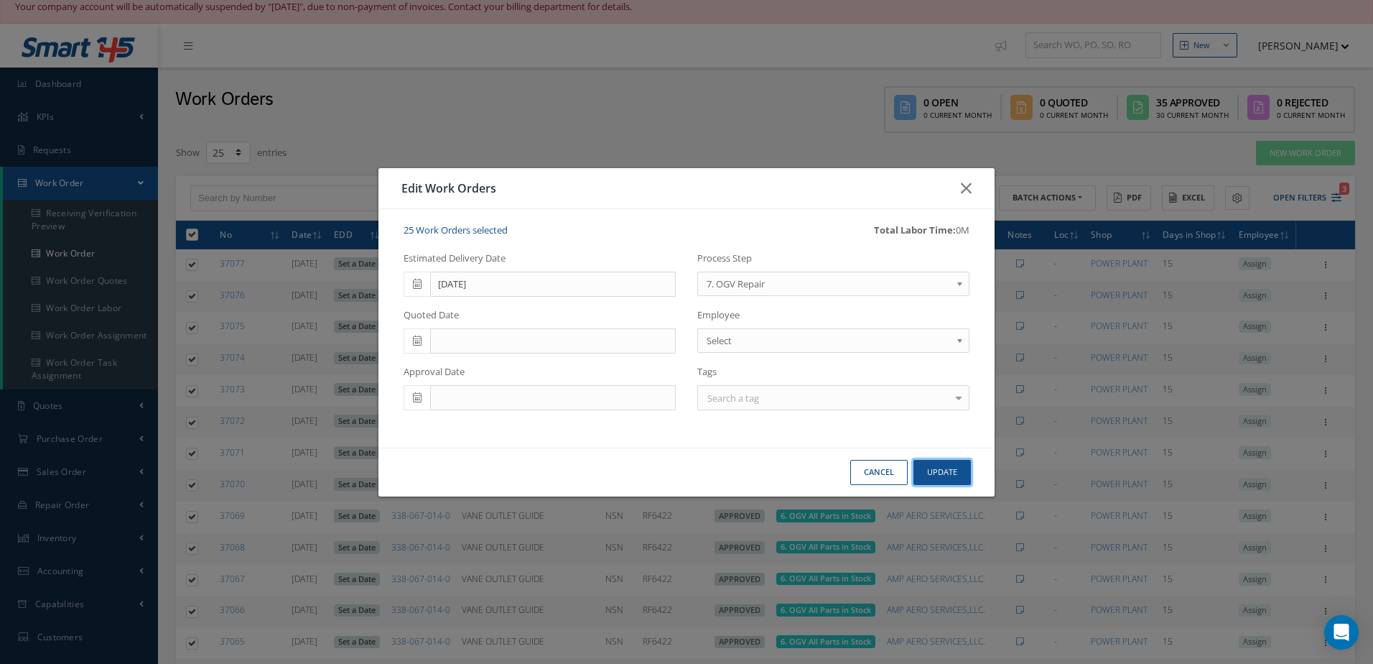
click at [947, 463] on button "Update" at bounding box center [942, 472] width 57 height 25
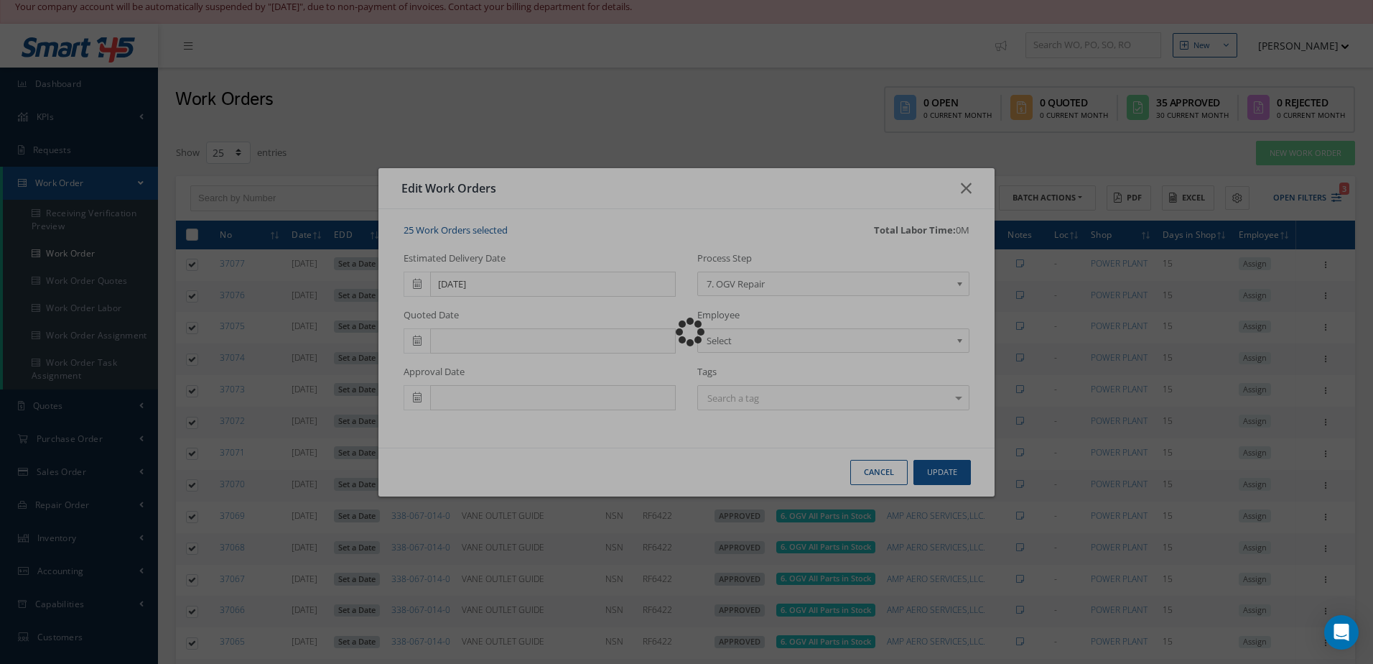
checkbox input "false"
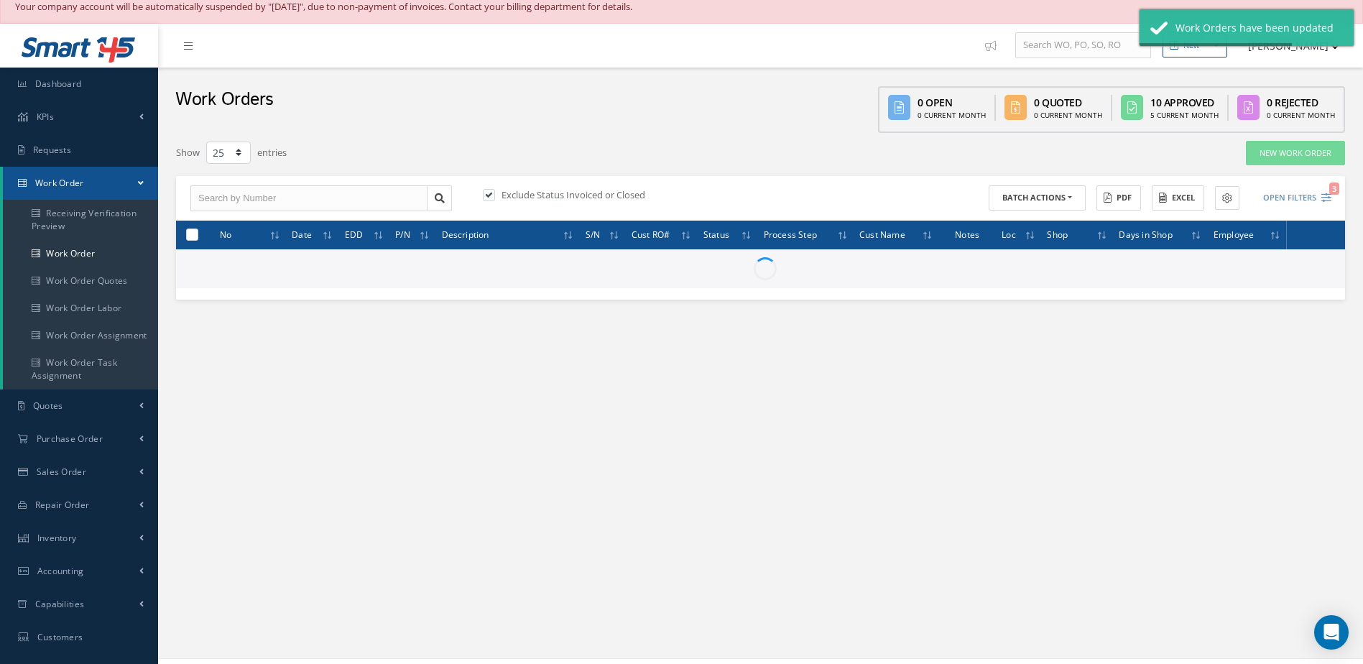
checkbox input "false"
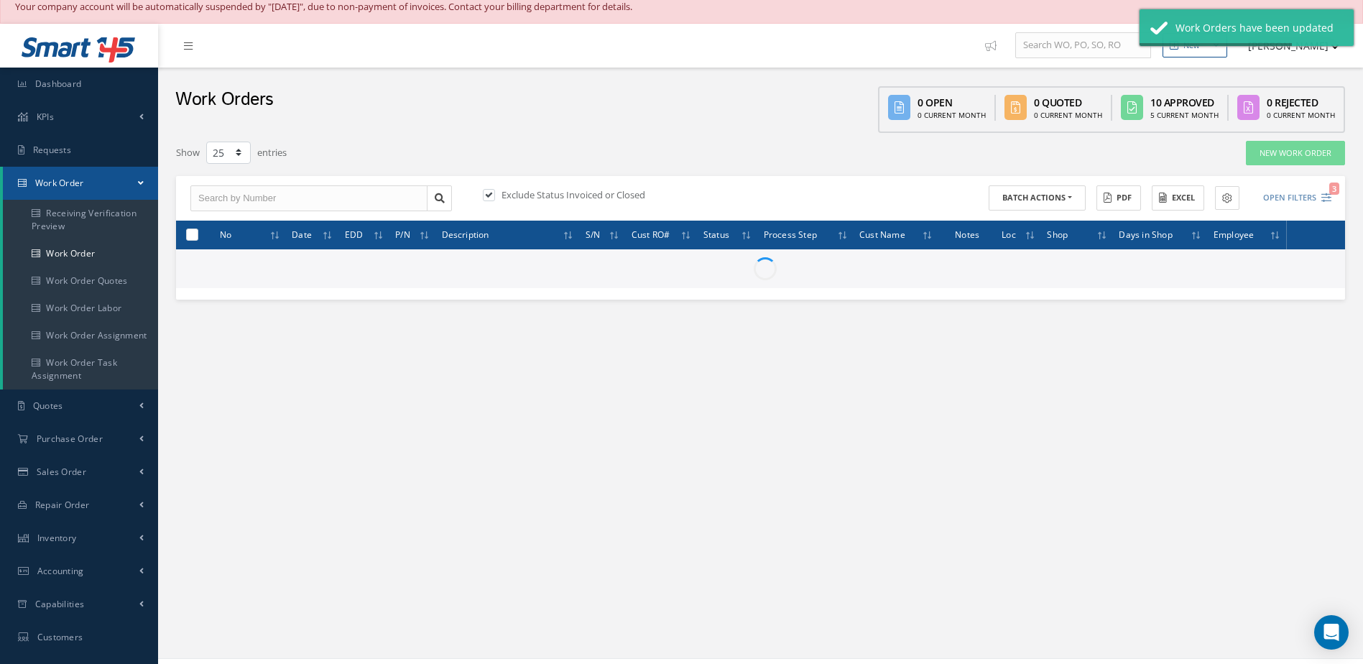
checkbox input "false"
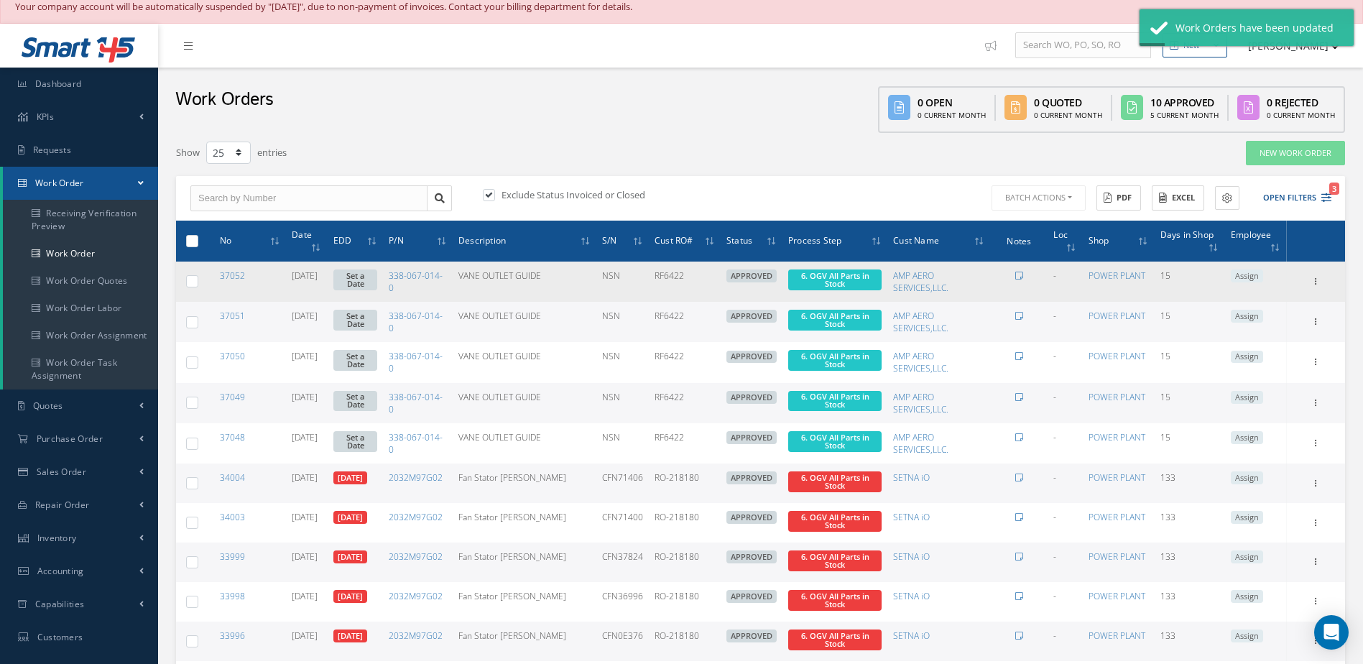
click at [198, 286] on label at bounding box center [198, 280] width 0 height 12
click at [193, 286] on input "checkbox" at bounding box center [192, 282] width 9 height 9
checkbox input "true"
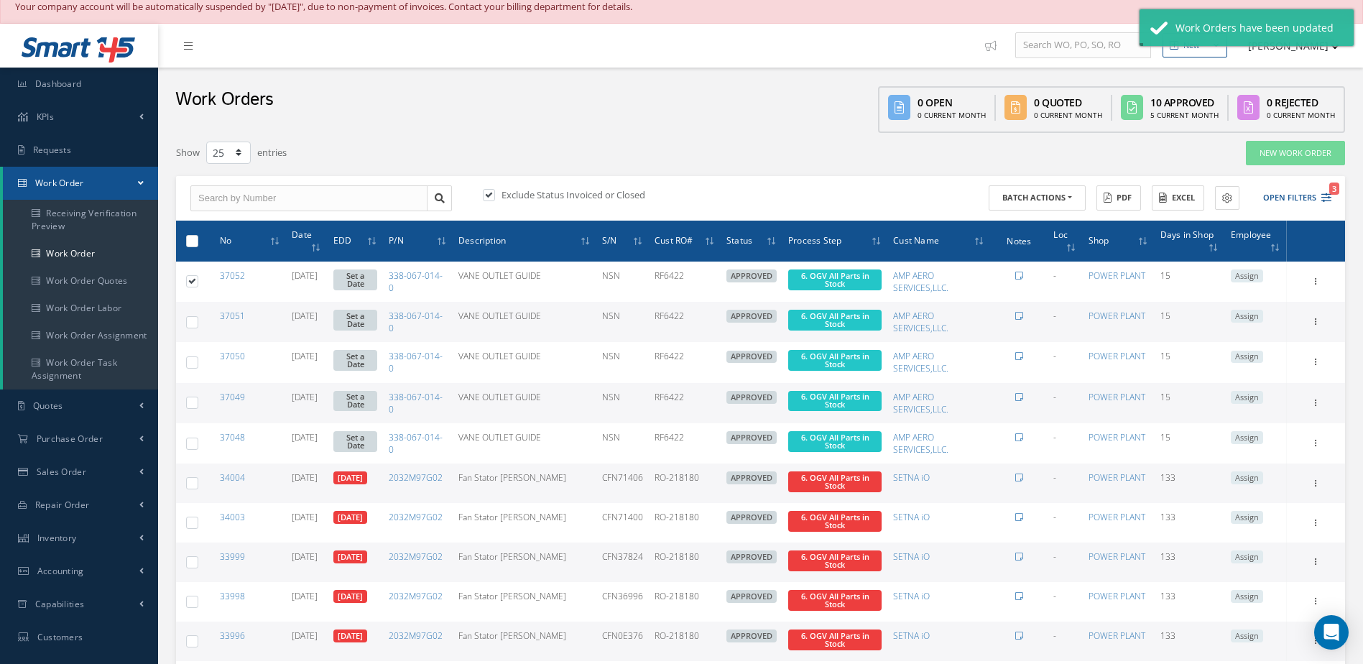
click at [198, 322] on label at bounding box center [198, 321] width 0 height 12
click at [192, 322] on input "checkbox" at bounding box center [192, 323] width 9 height 9
checkbox input "true"
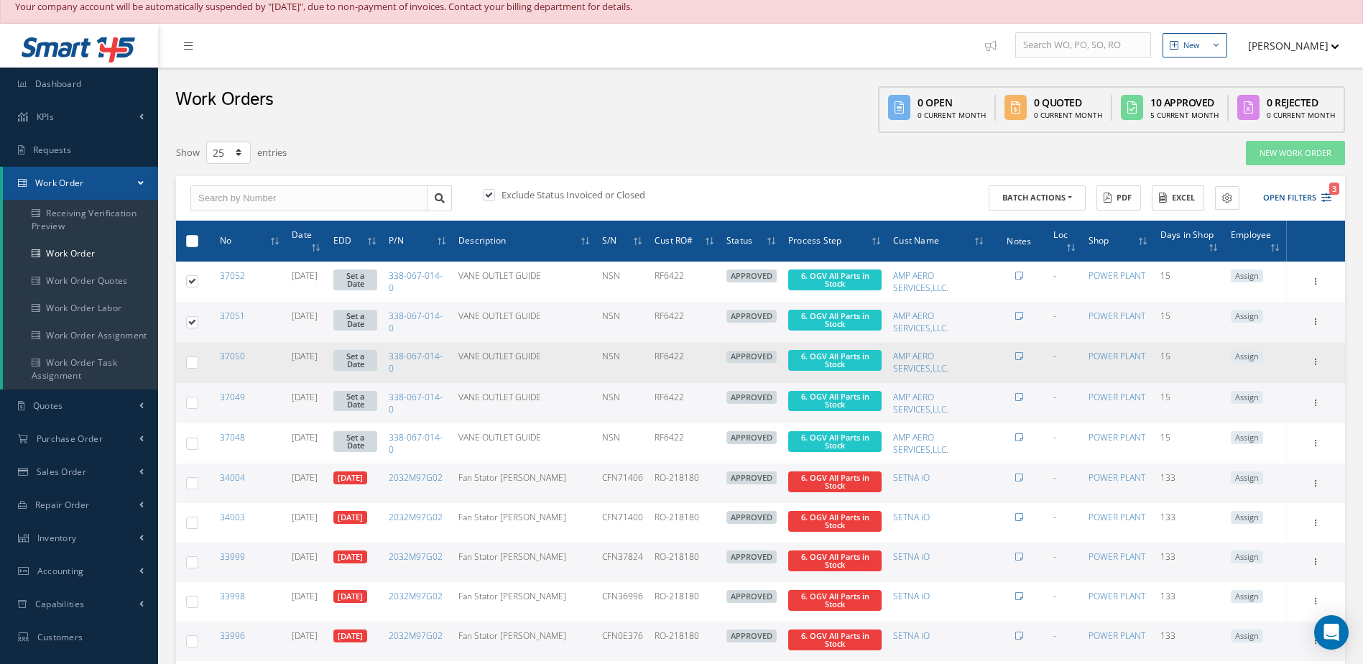
click at [198, 367] on label at bounding box center [198, 362] width 0 height 12
click at [196, 367] on input "checkbox" at bounding box center [192, 363] width 9 height 9
checkbox input "true"
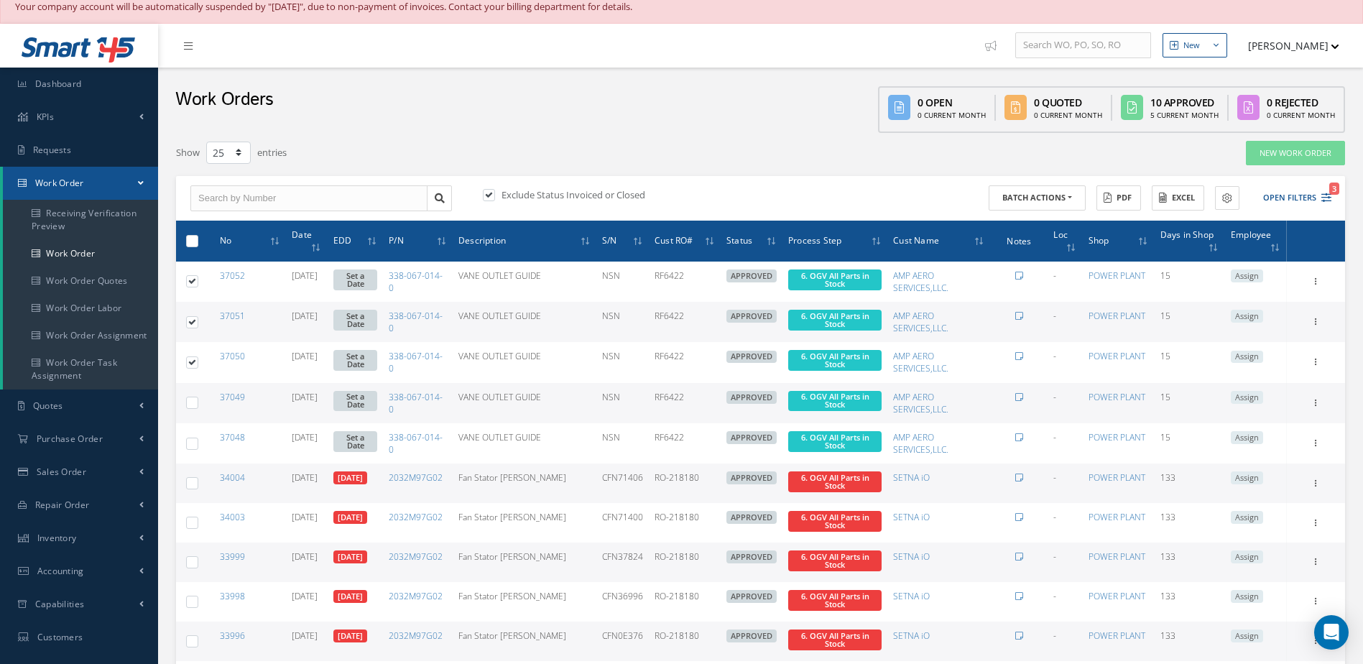
click at [198, 405] on label at bounding box center [198, 402] width 0 height 12
click at [189, 405] on input "checkbox" at bounding box center [192, 403] width 9 height 9
checkbox input "true"
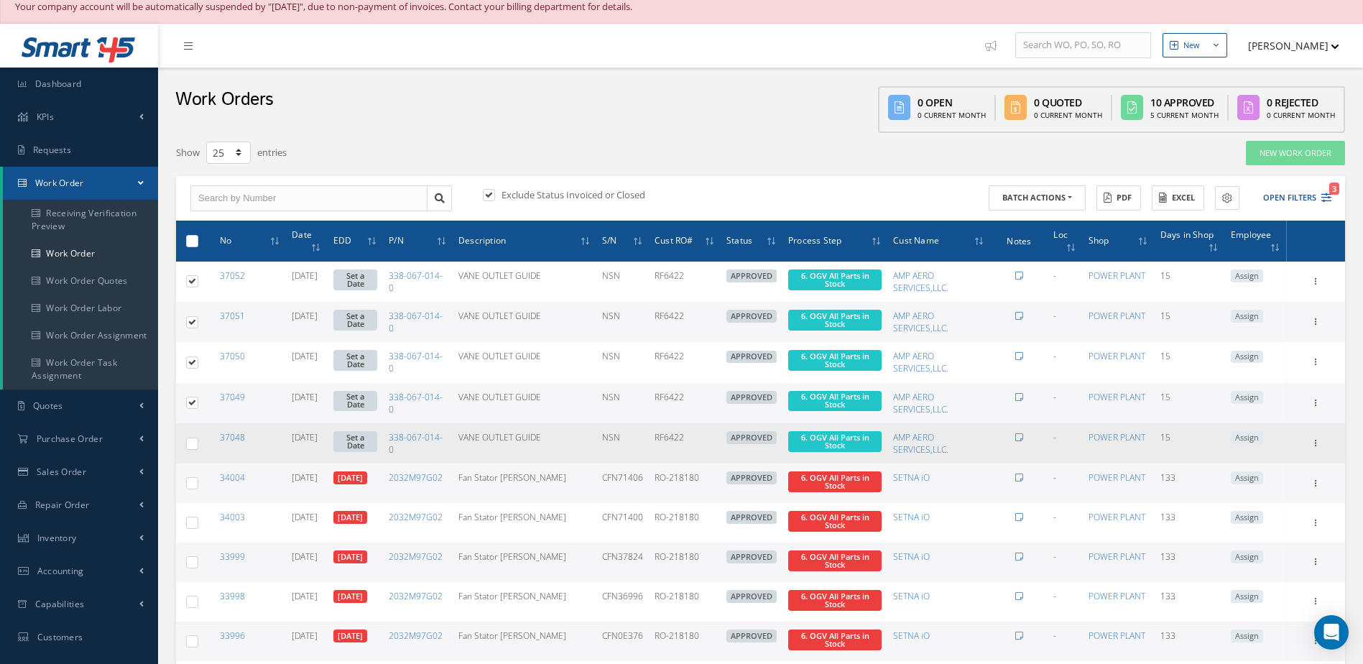
click at [198, 449] on label at bounding box center [198, 443] width 0 height 12
click at [190, 449] on input "checkbox" at bounding box center [192, 444] width 9 height 9
checkbox input "true"
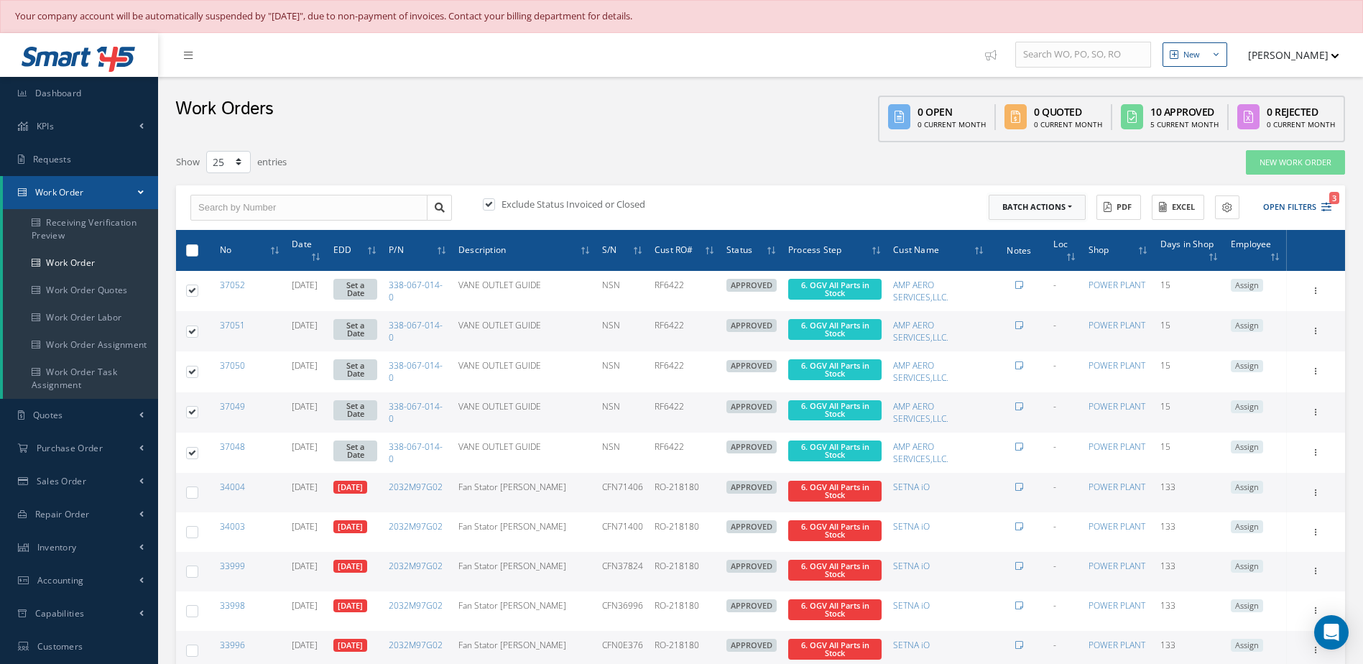
click at [1057, 219] on button "Batch Actions" at bounding box center [1036, 207] width 97 height 25
click at [1041, 231] on link "Update Work Orders" at bounding box center [1045, 230] width 115 height 19
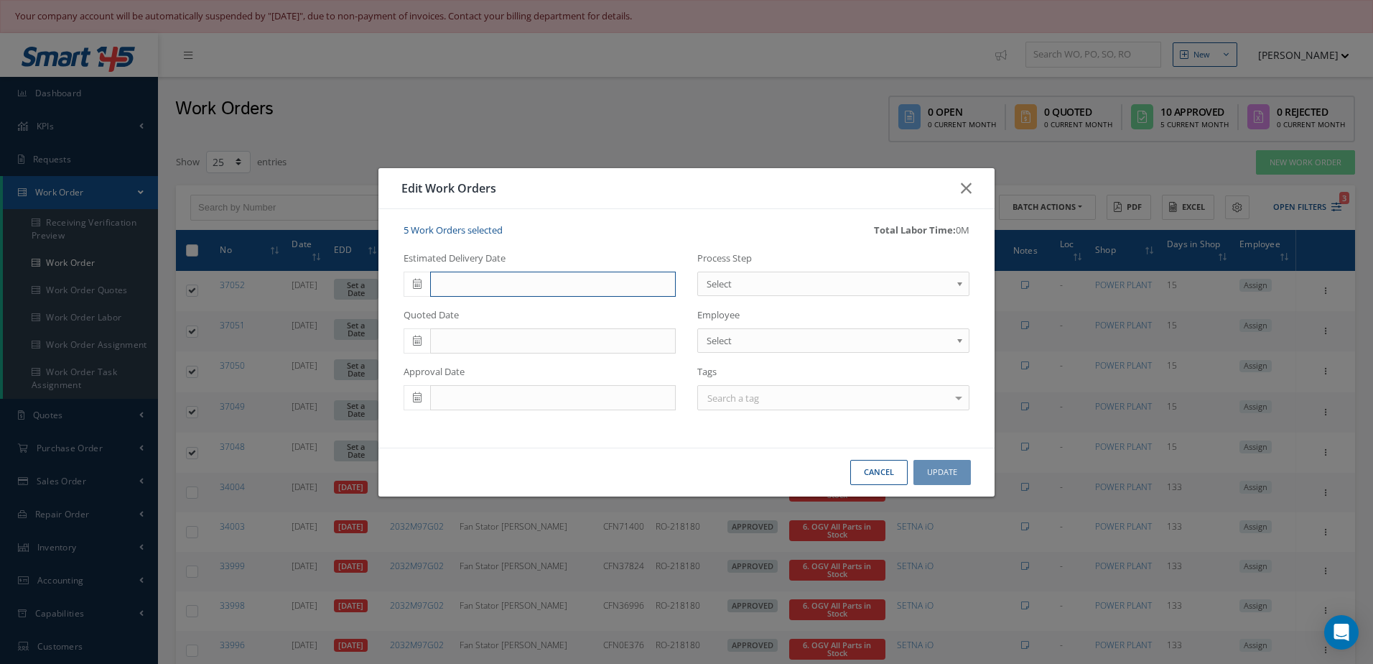
click at [621, 277] on input "text" at bounding box center [553, 285] width 246 height 26
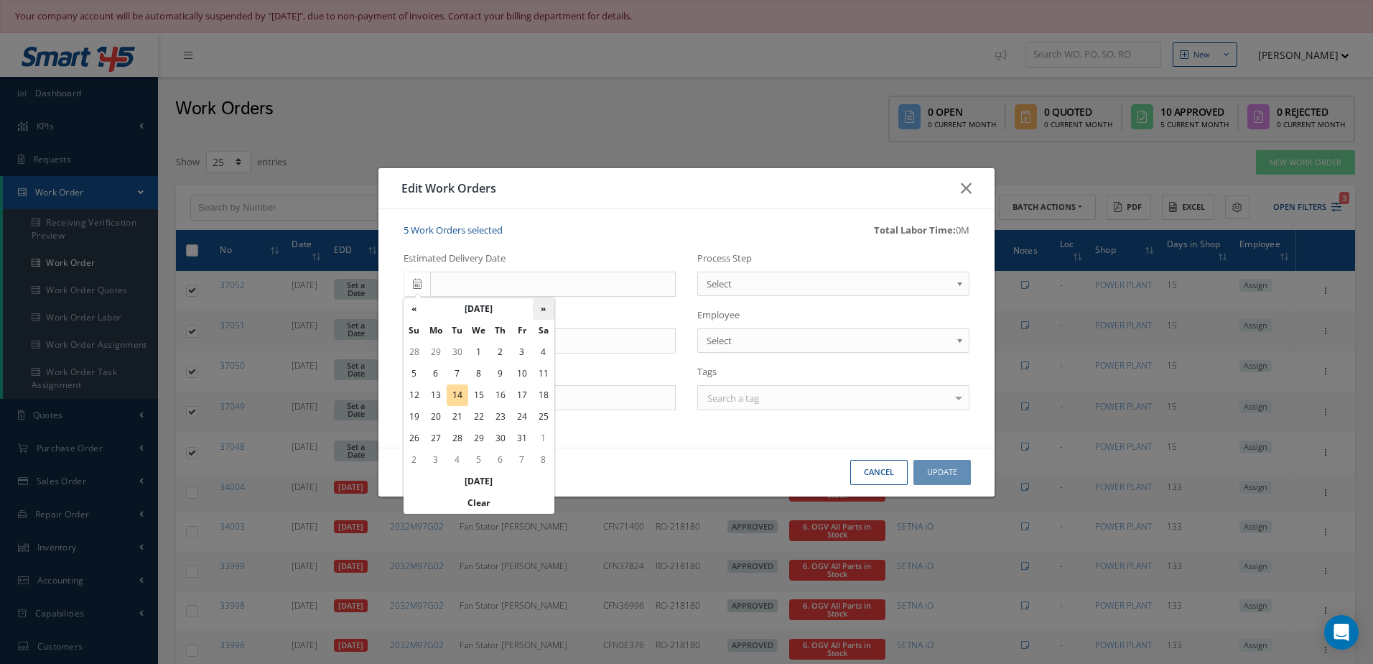
click at [547, 312] on th "»" at bounding box center [544, 309] width 22 height 22
click at [501, 366] on td "6" at bounding box center [501, 374] width 22 height 22
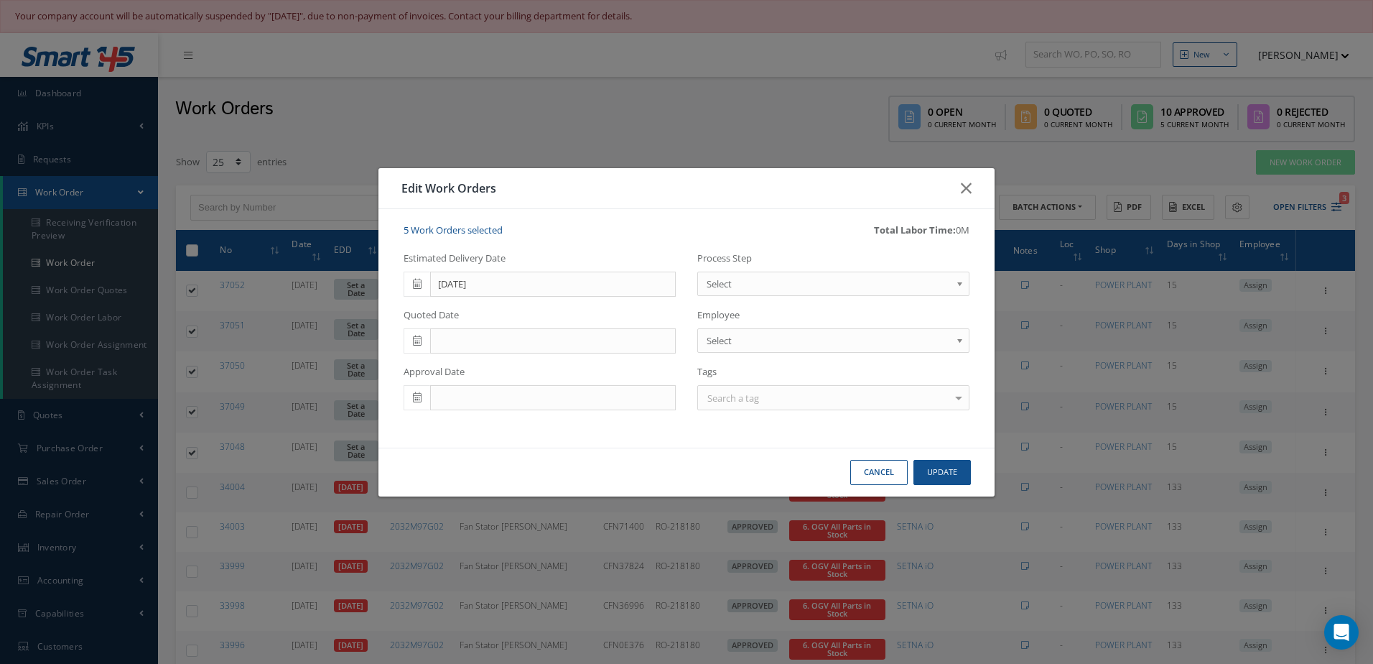
click at [758, 284] on span "Select" at bounding box center [829, 283] width 244 height 17
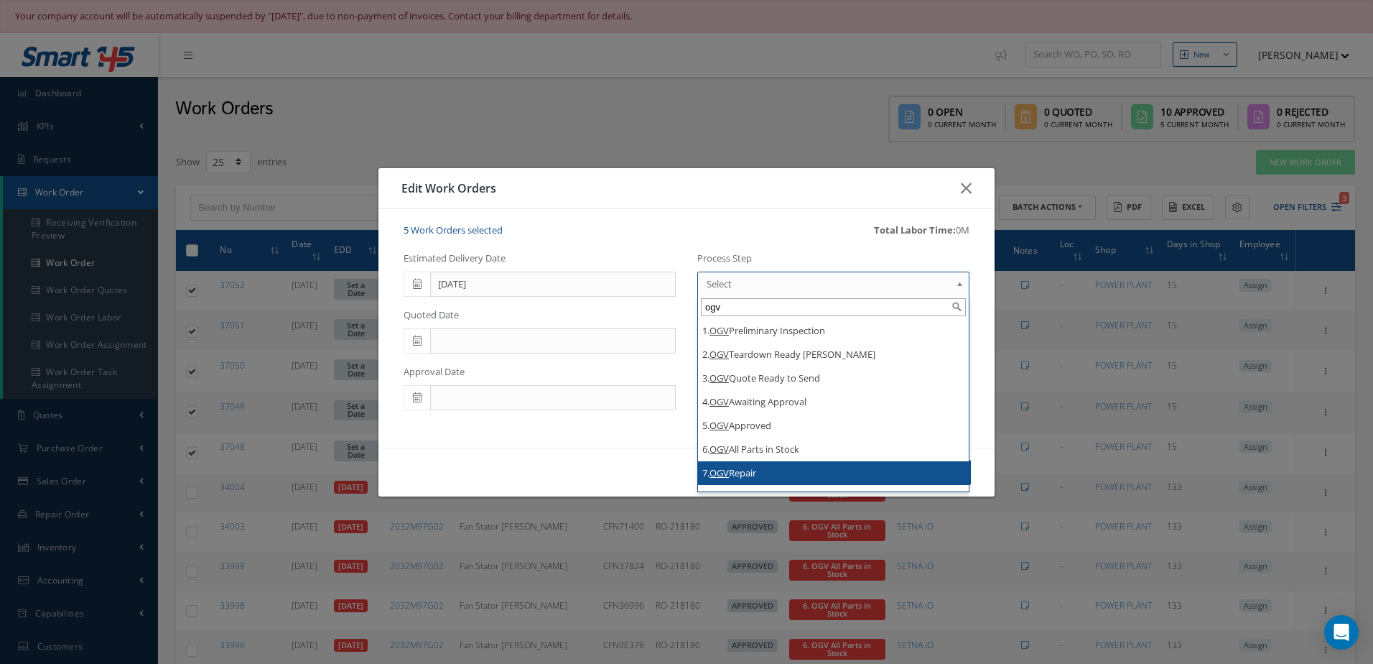
type input "ogv"
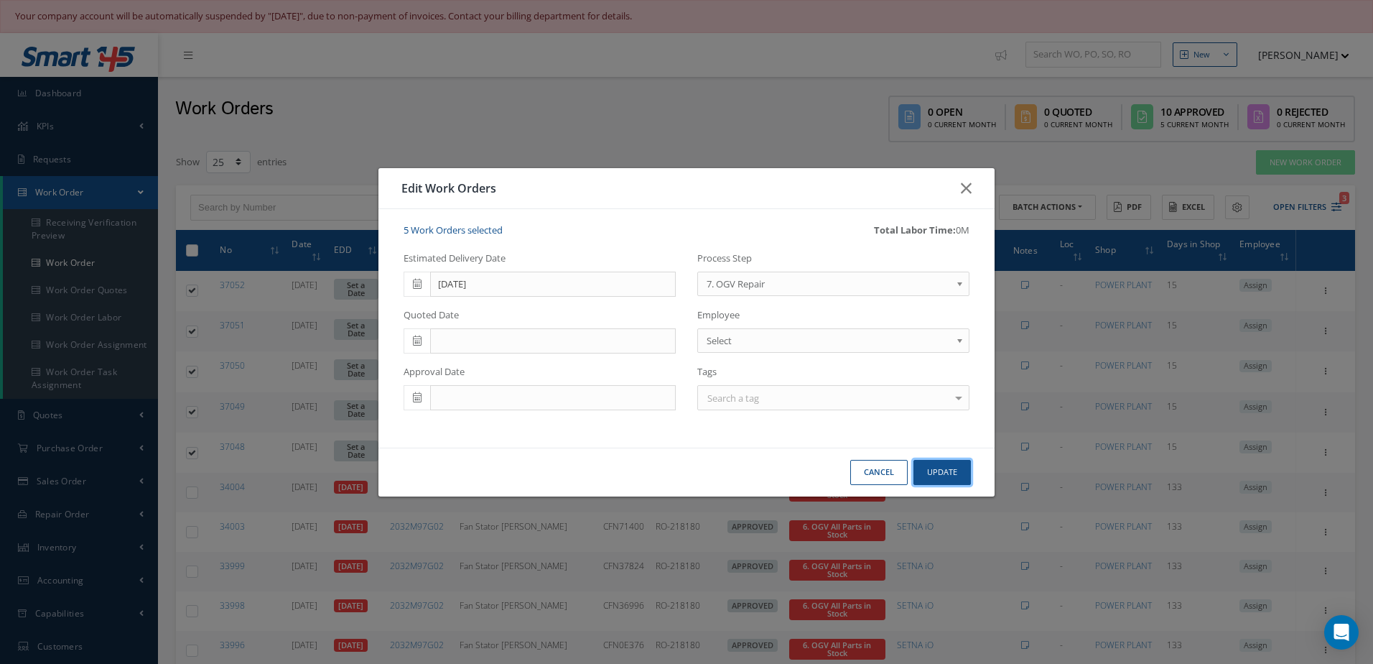
click at [931, 480] on button "Update" at bounding box center [942, 472] width 57 height 25
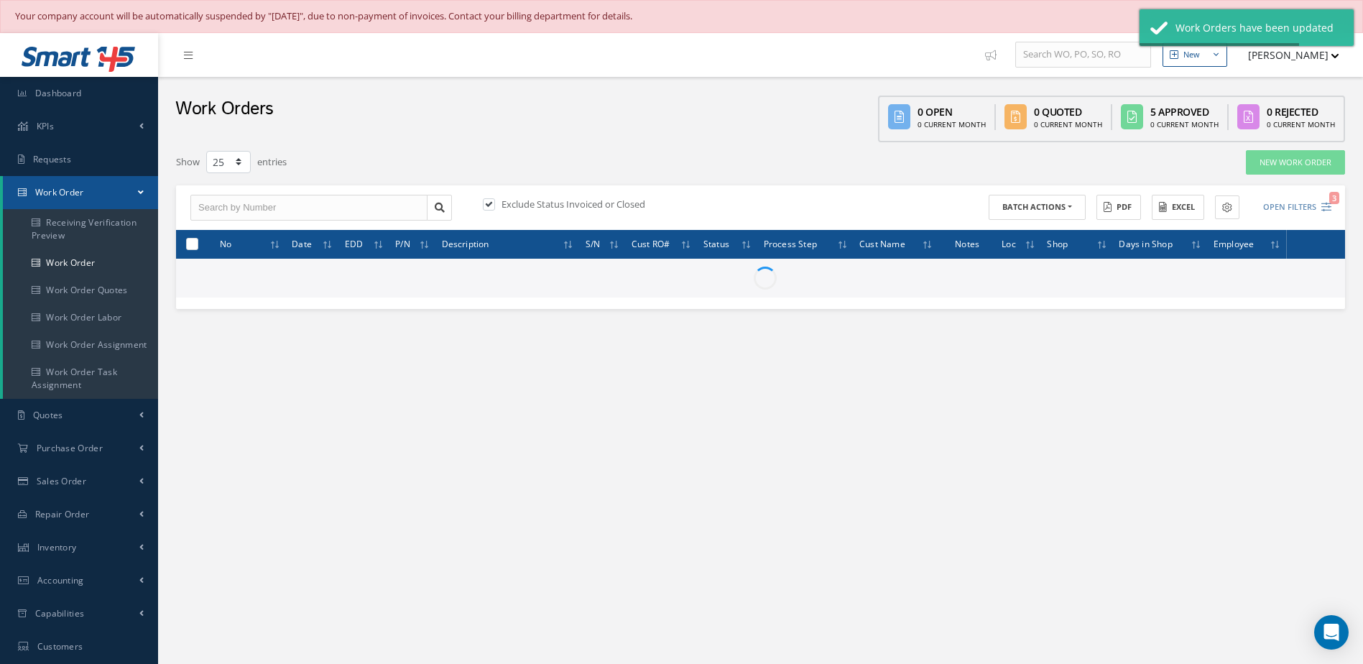
checkbox input "false"
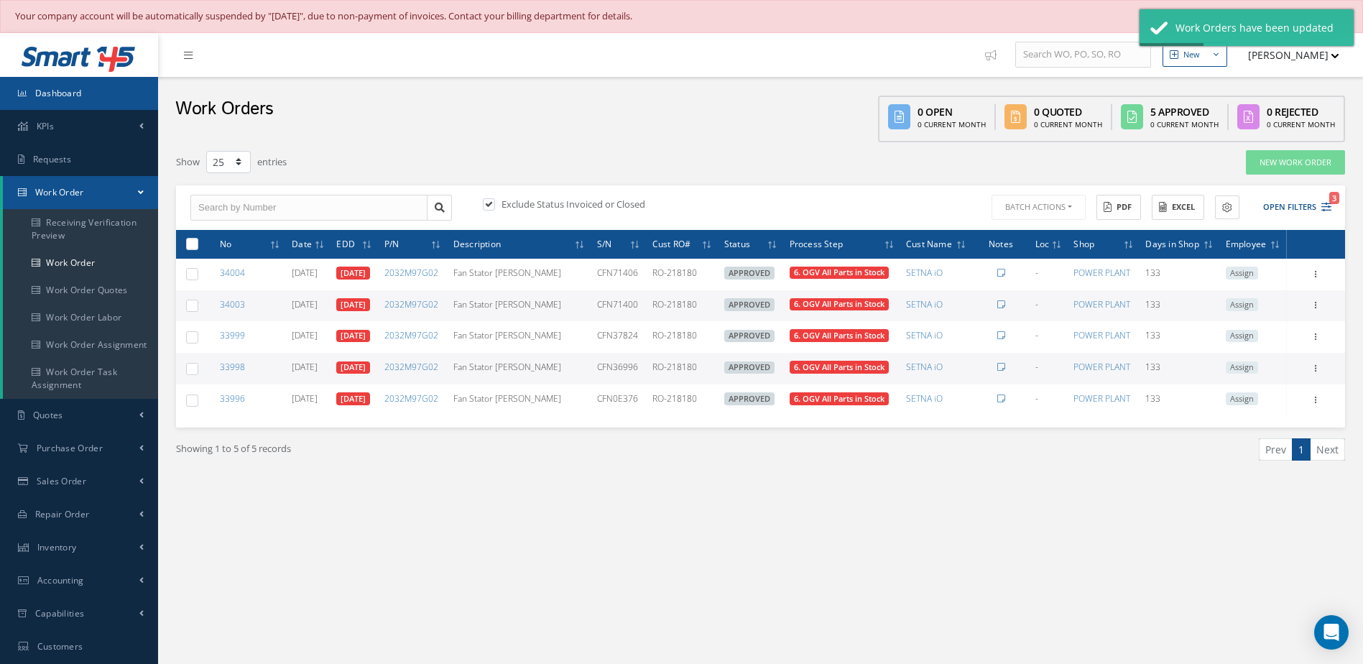
click at [81, 99] on link "Dashboard" at bounding box center [79, 93] width 158 height 33
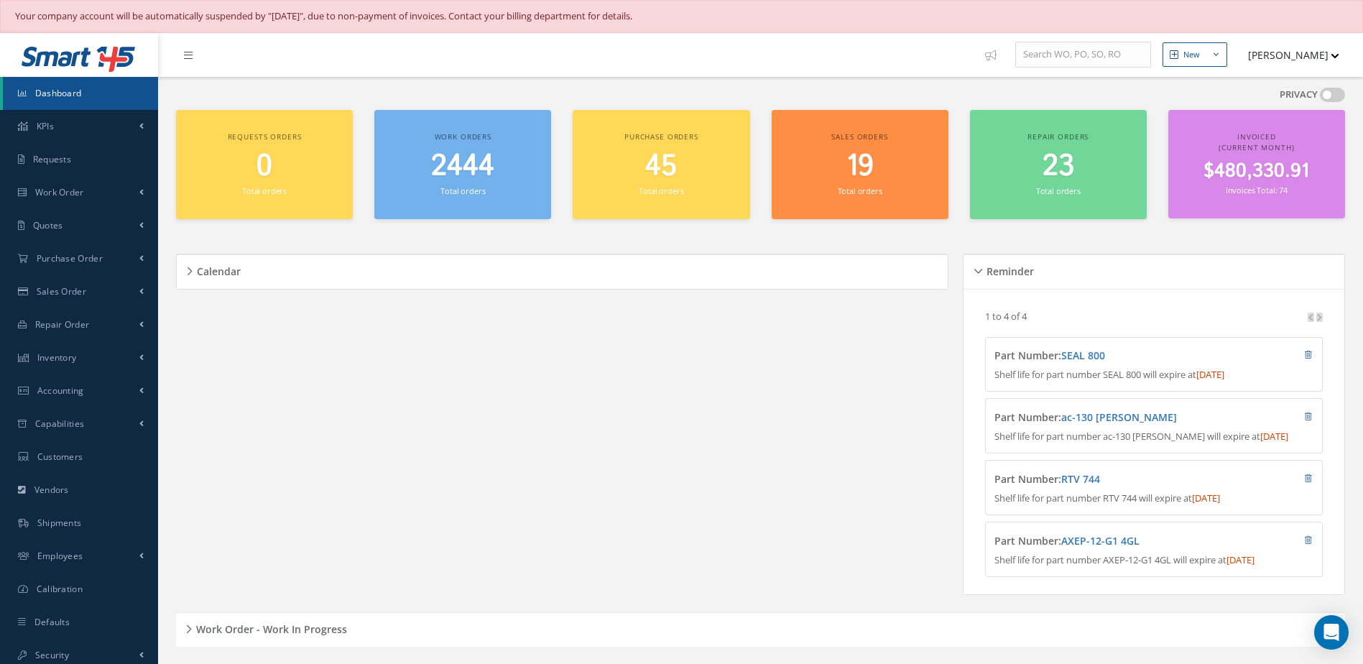
click at [474, 152] on span "2444" at bounding box center [462, 166] width 63 height 41
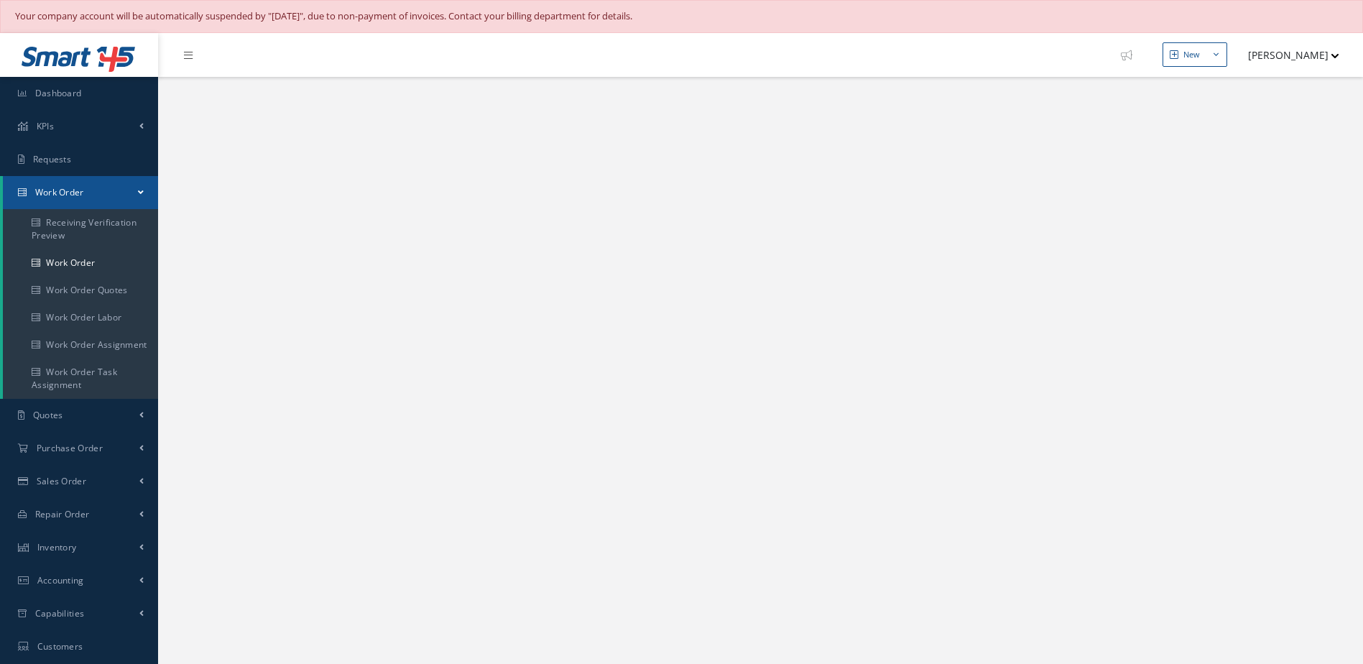
select select "25"
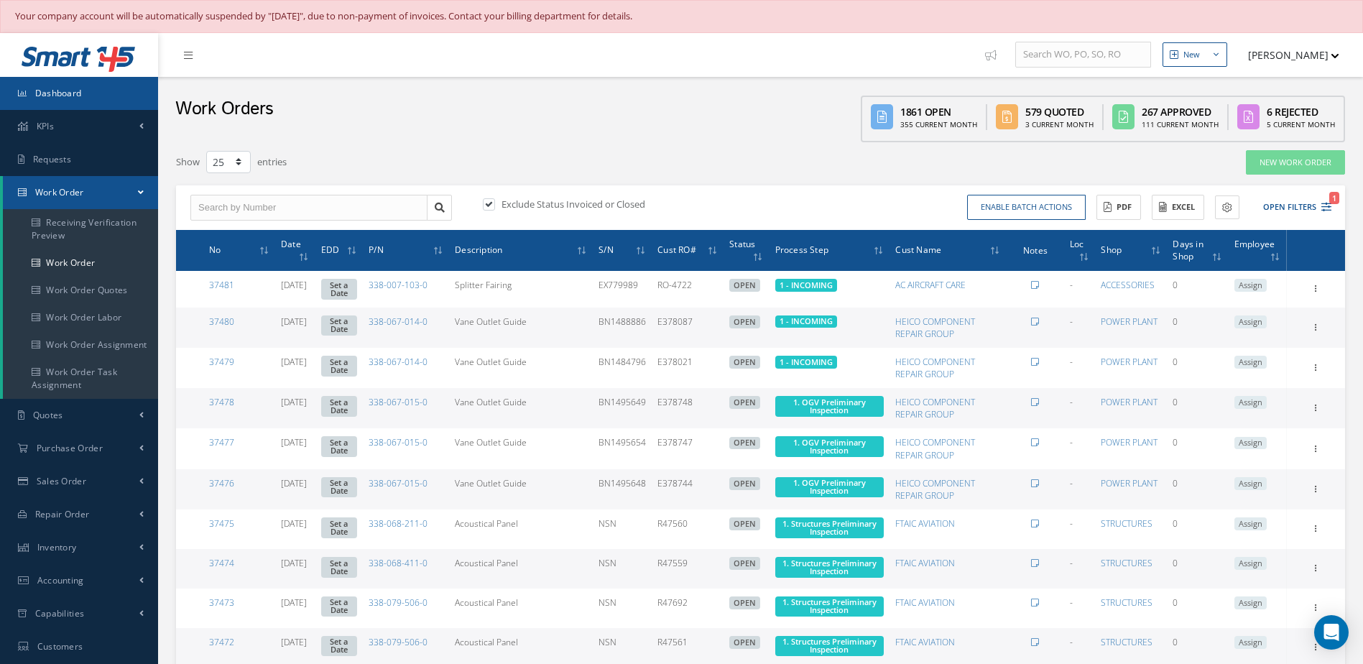
click at [96, 82] on link "Dashboard" at bounding box center [79, 93] width 158 height 33
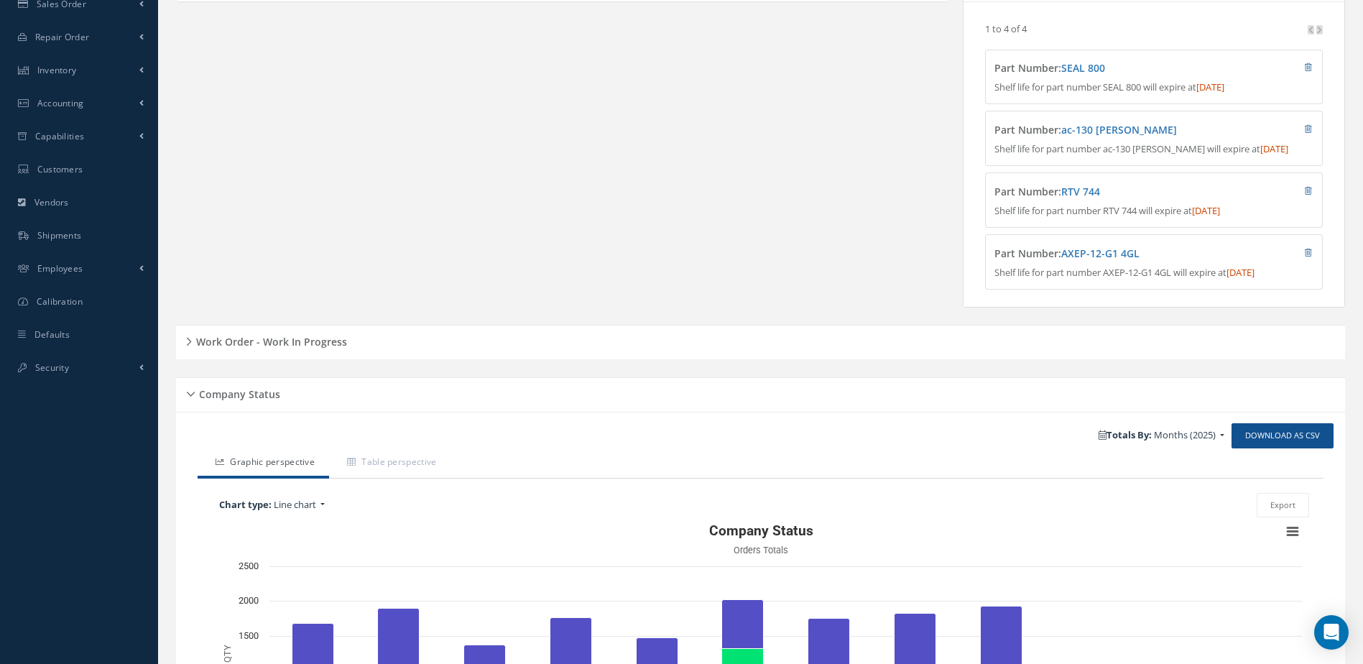
scroll to position [511, 0]
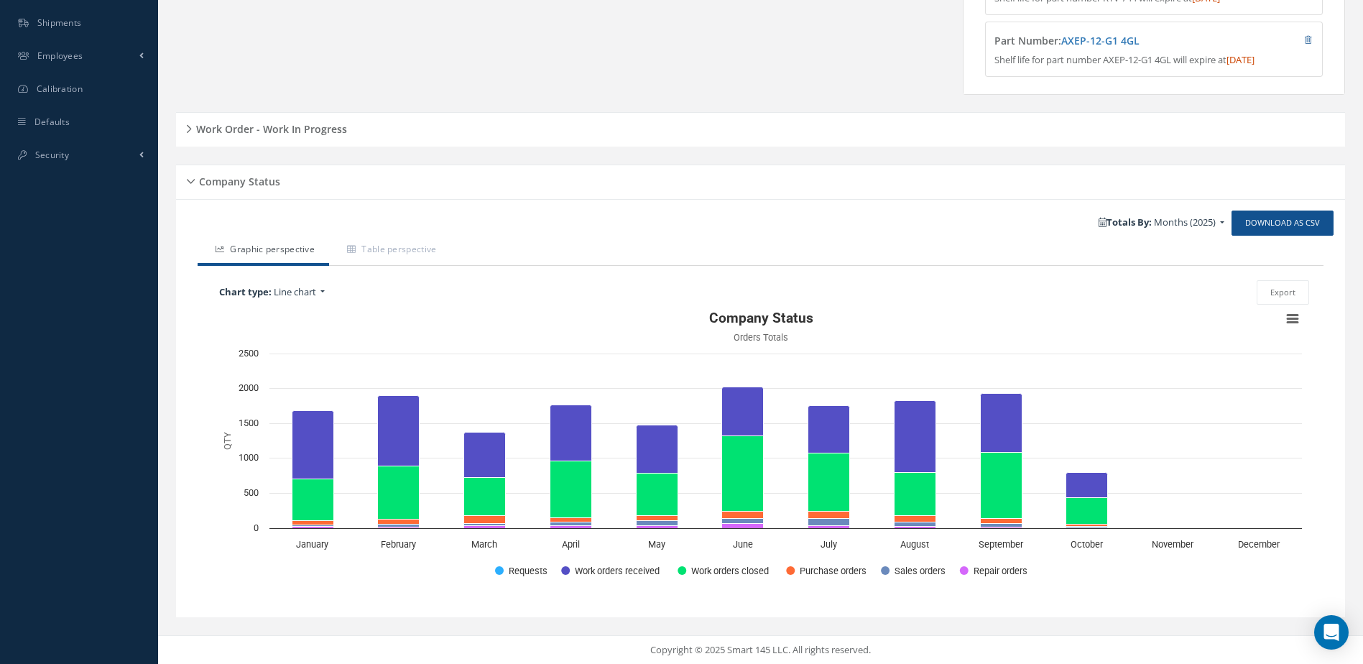
click at [257, 133] on h5 "Work Order - Work In Progress" at bounding box center [269, 127] width 155 height 17
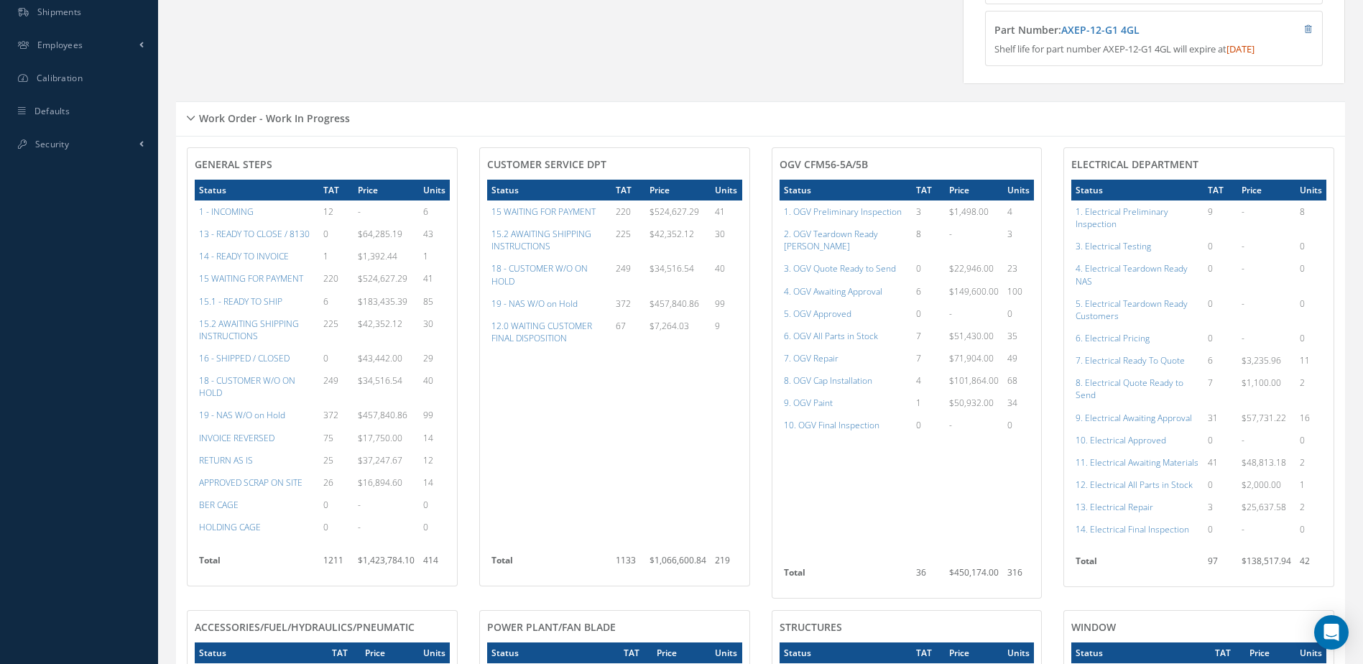
scroll to position [726, 0]
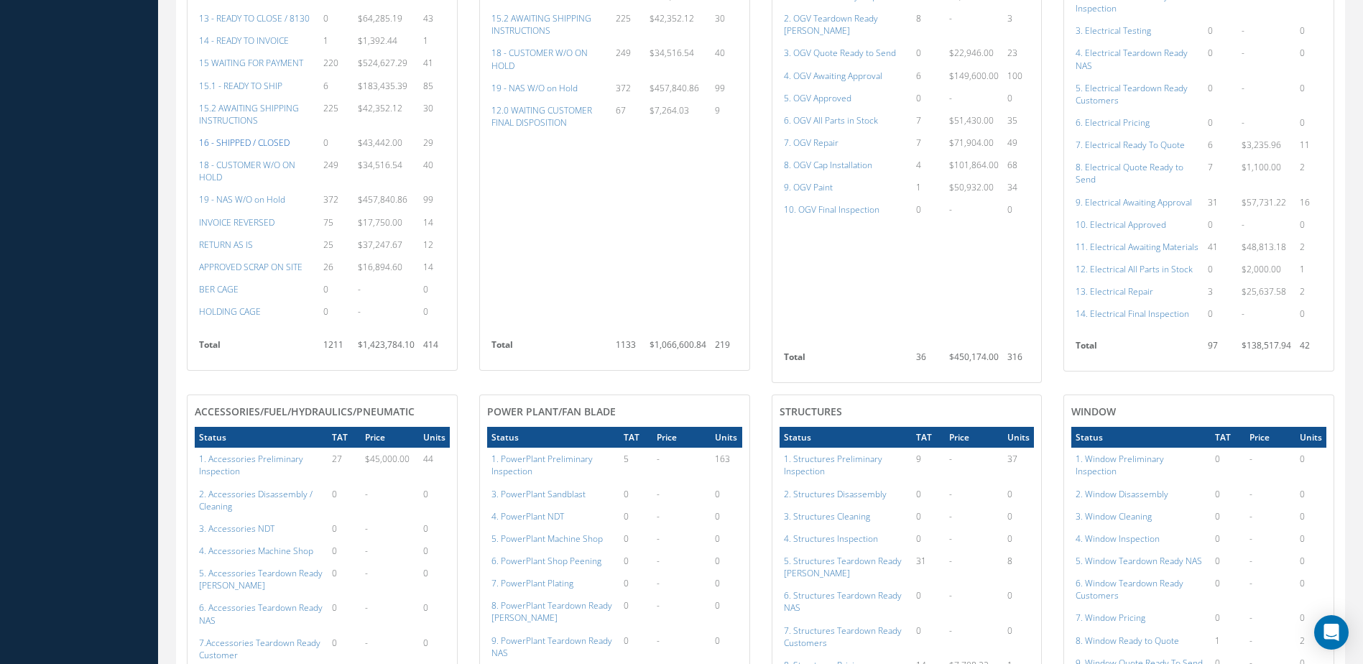
click at [242, 149] on a=22&excludeInternalCustomer=false&excludeInvoicedOrClosed=true&&filtersHidded"] "16 - SHIPPED / CLOSED" at bounding box center [244, 142] width 91 height 12
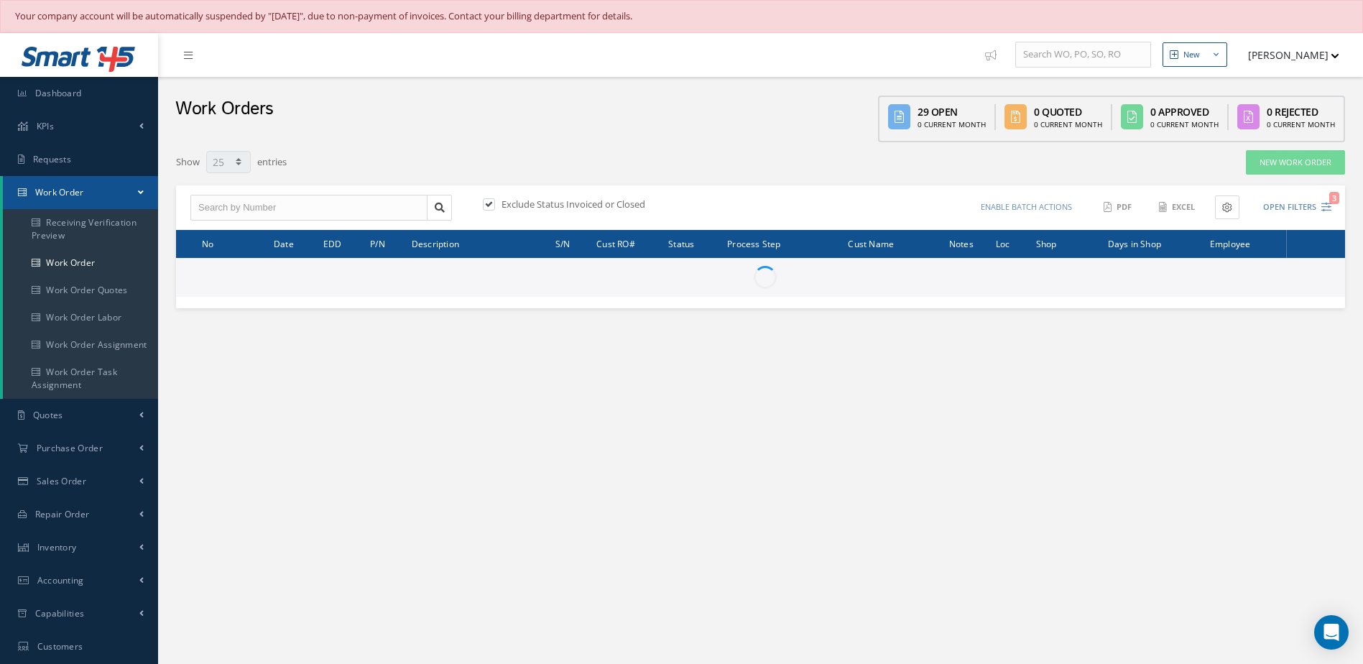
select select "25"
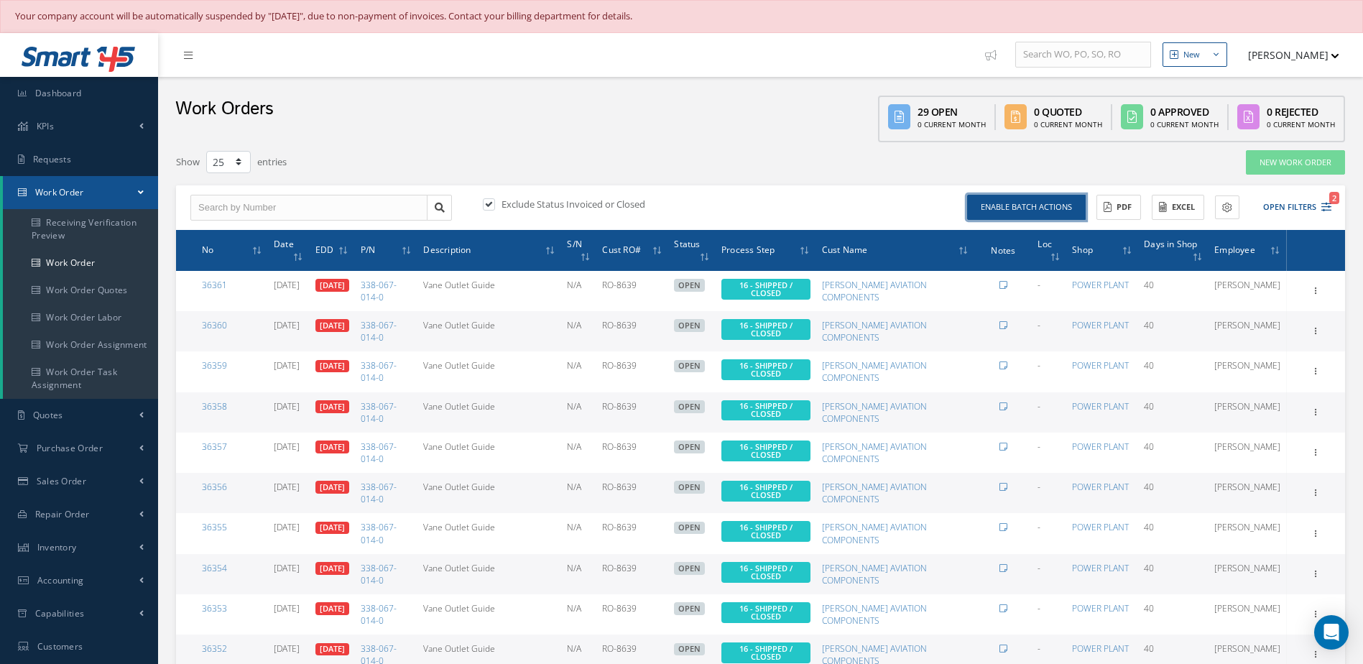
click at [1060, 206] on button "Enable batch actions" at bounding box center [1026, 207] width 119 height 25
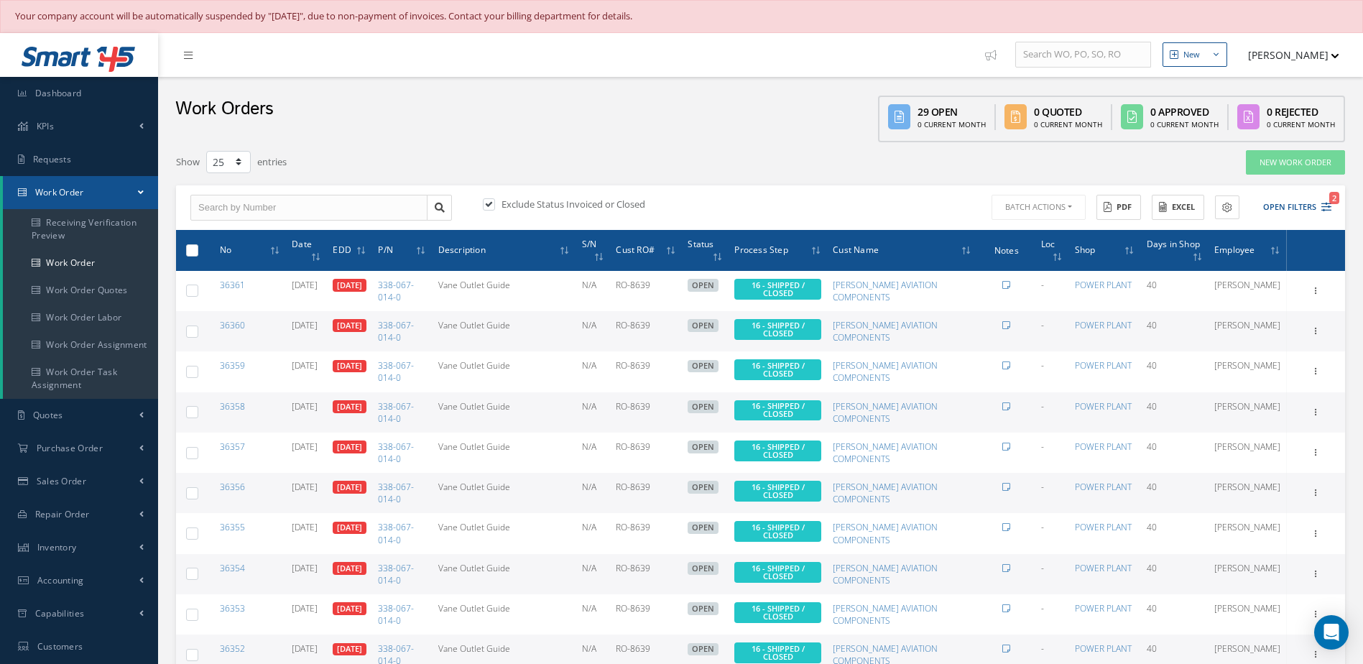
drag, startPoint x: 186, startPoint y: 247, endPoint x: 194, endPoint y: 244, distance: 8.4
click at [198, 247] on label at bounding box center [198, 249] width 0 height 12
click at [188, 247] on input "checkbox" at bounding box center [192, 250] width 9 height 9
checkbox input "true"
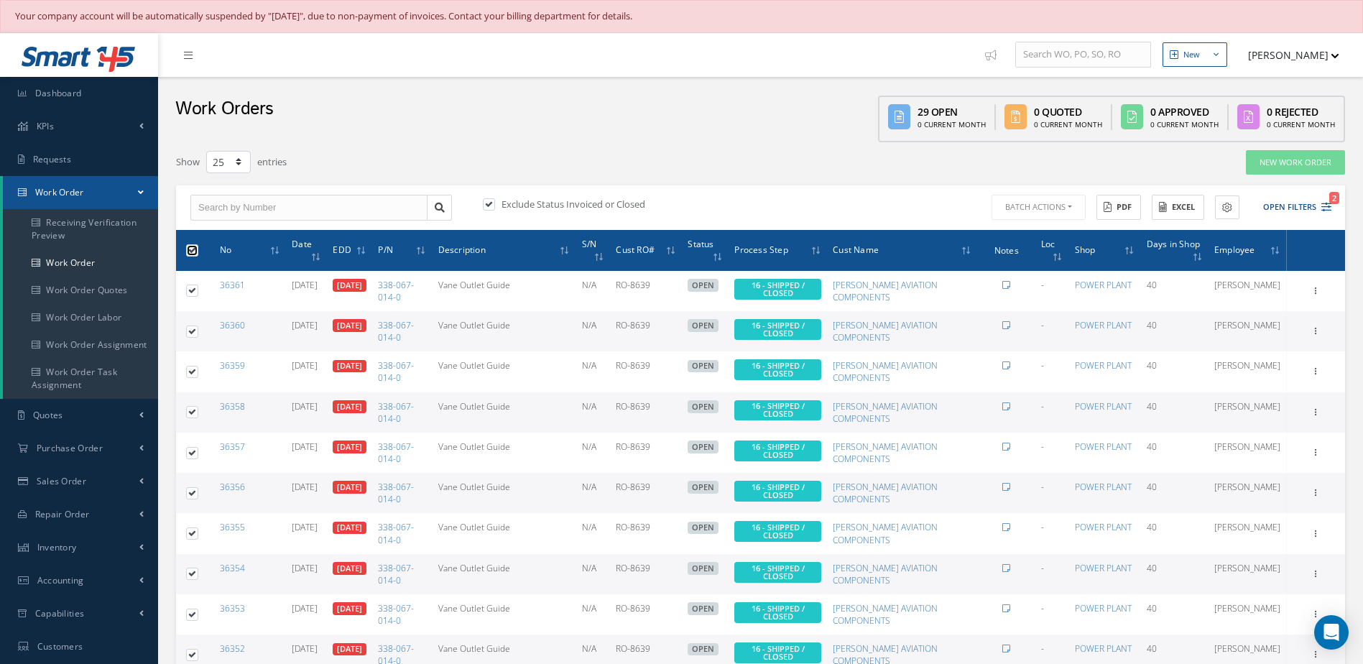
checkbox input "true"
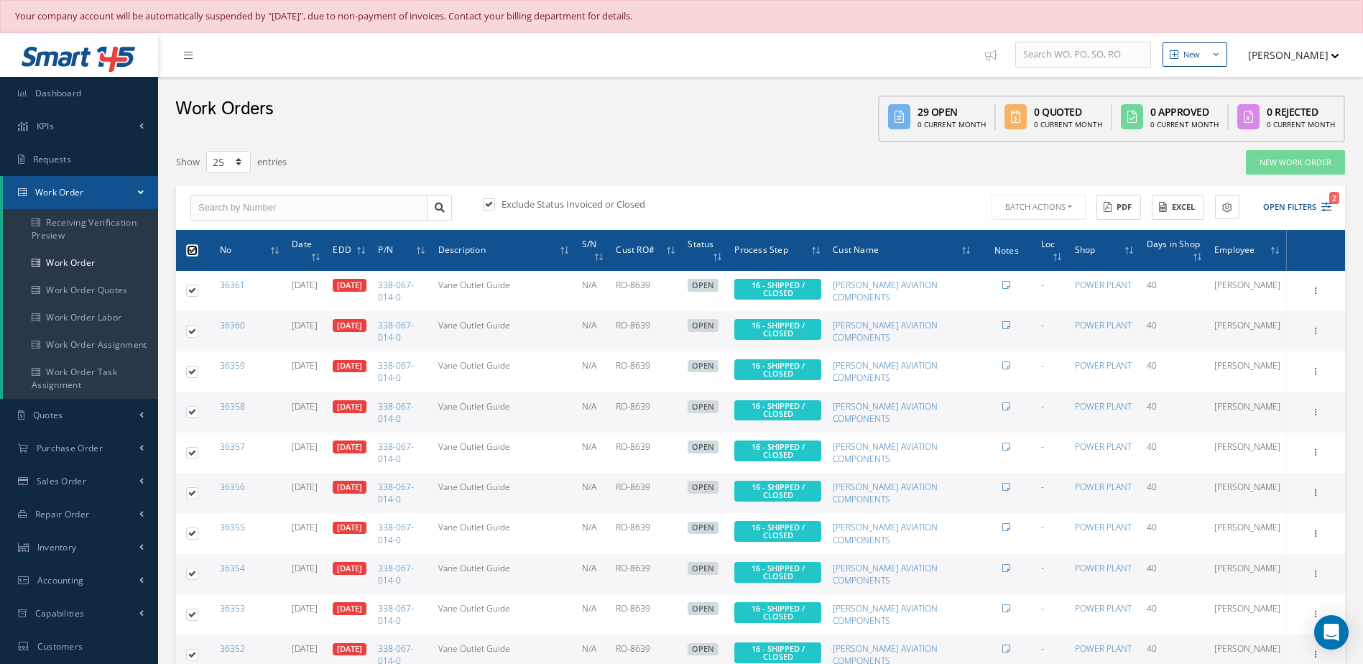
checkbox input "true"
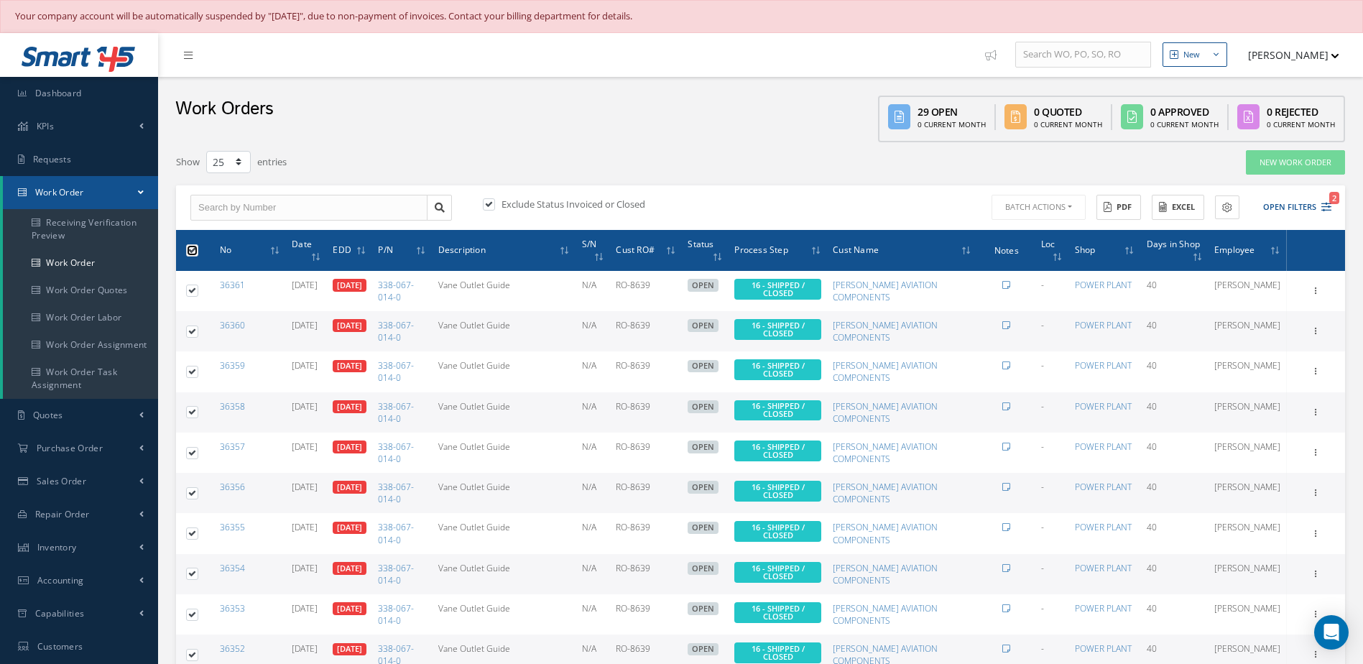
checkbox input "true"
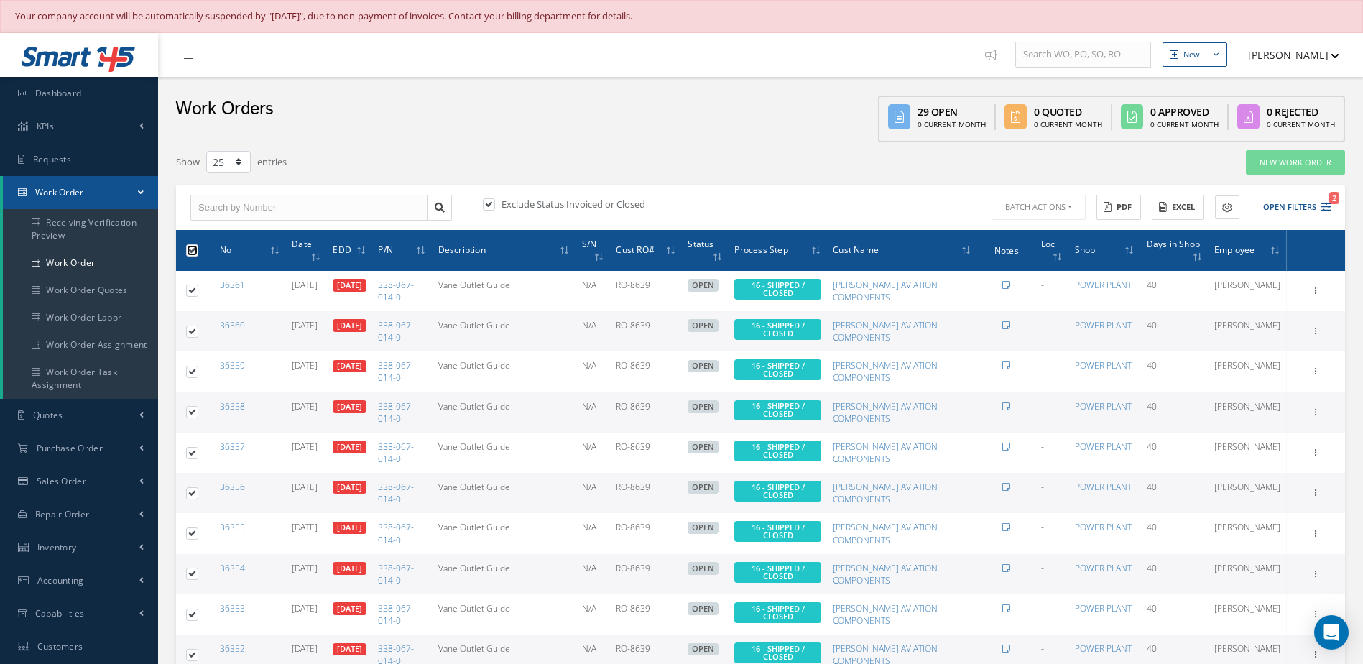
checkbox input "true"
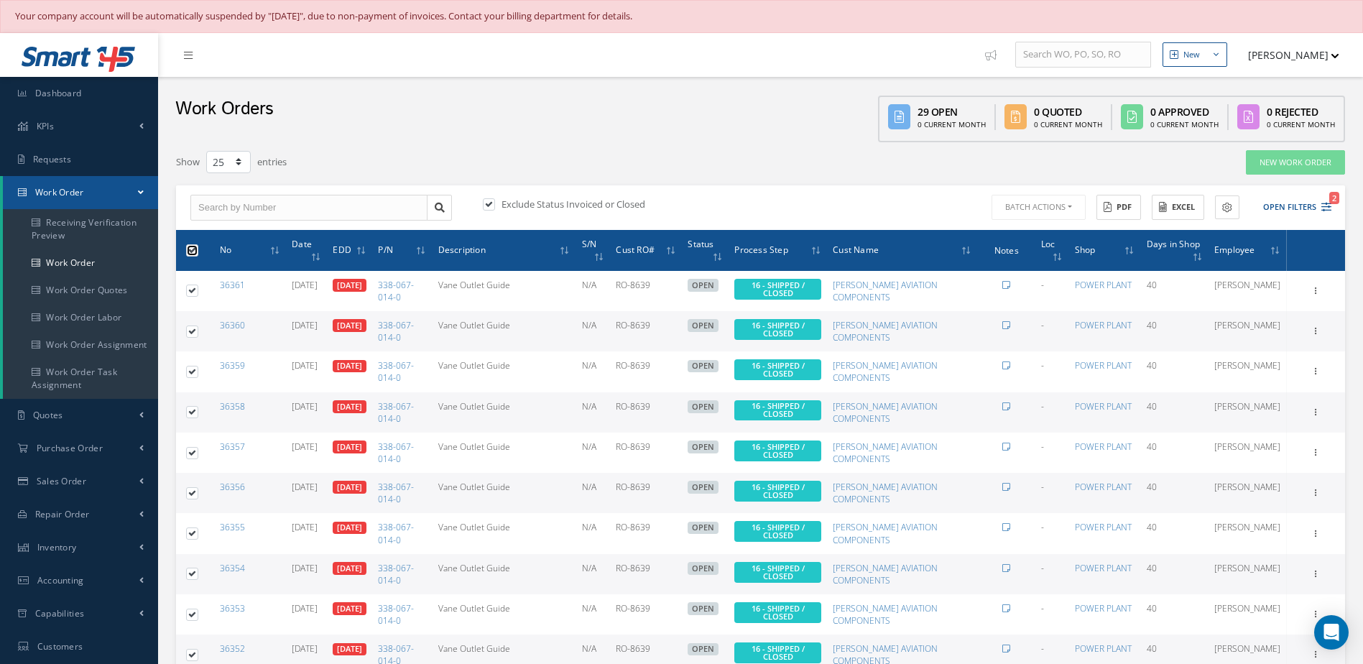
checkbox input "true"
click at [1067, 211] on button "Batch Actions" at bounding box center [1036, 207] width 97 height 25
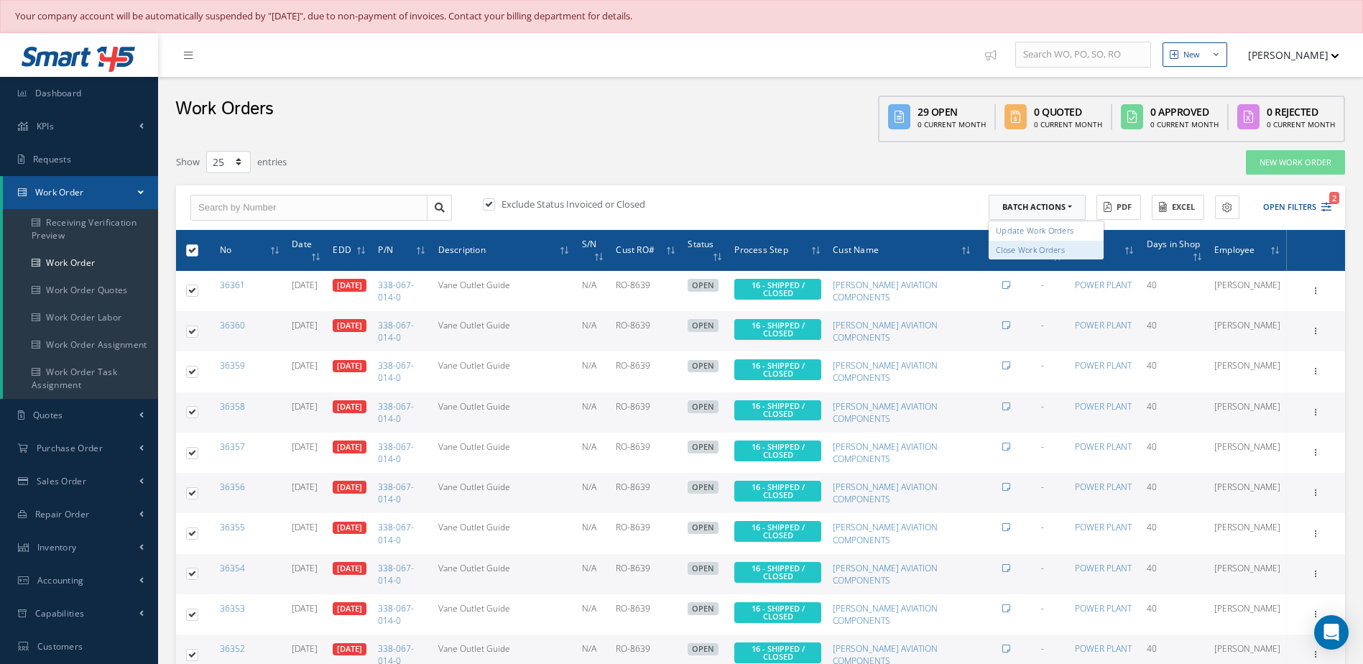
click at [1028, 249] on link "Close Work Orders" at bounding box center [1045, 250] width 115 height 19
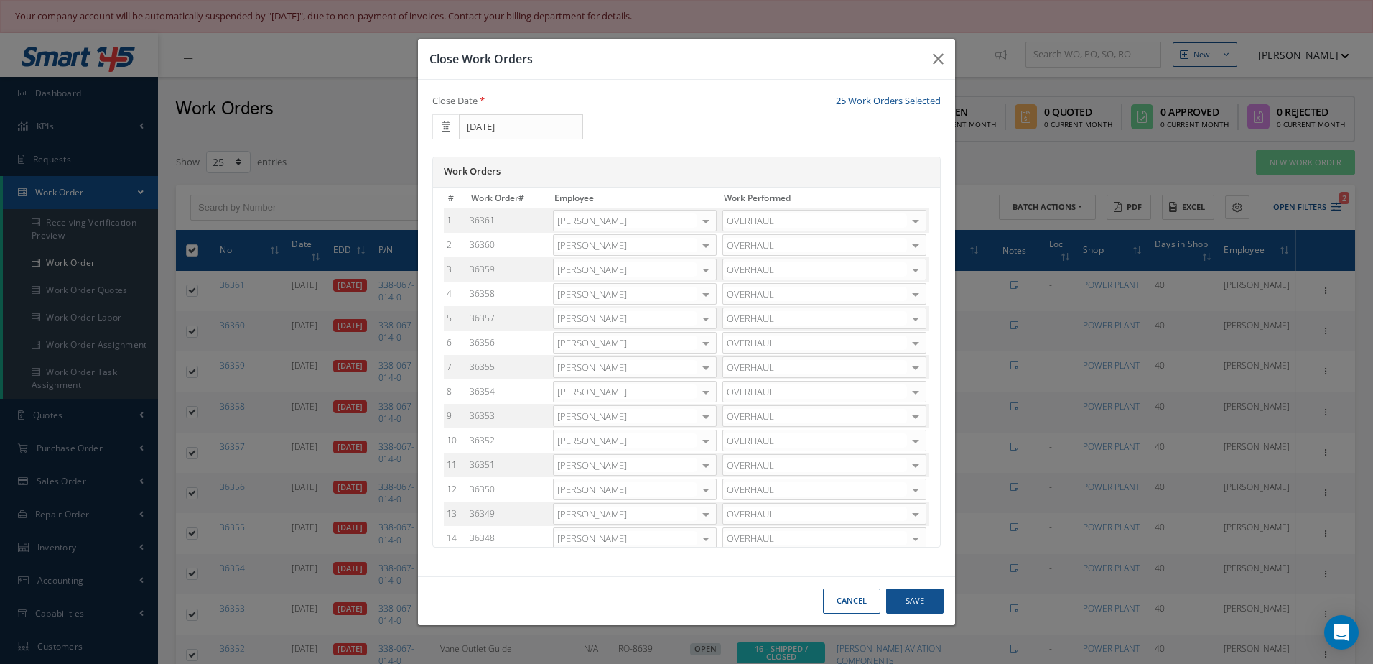
click at [696, 222] on div at bounding box center [706, 220] width 20 height 21
type input "aug"
click at [649, 237] on span "[PERSON_NAME]" at bounding box center [635, 243] width 162 height 24
click at [942, 66] on icon "button" at bounding box center [938, 58] width 11 height 17
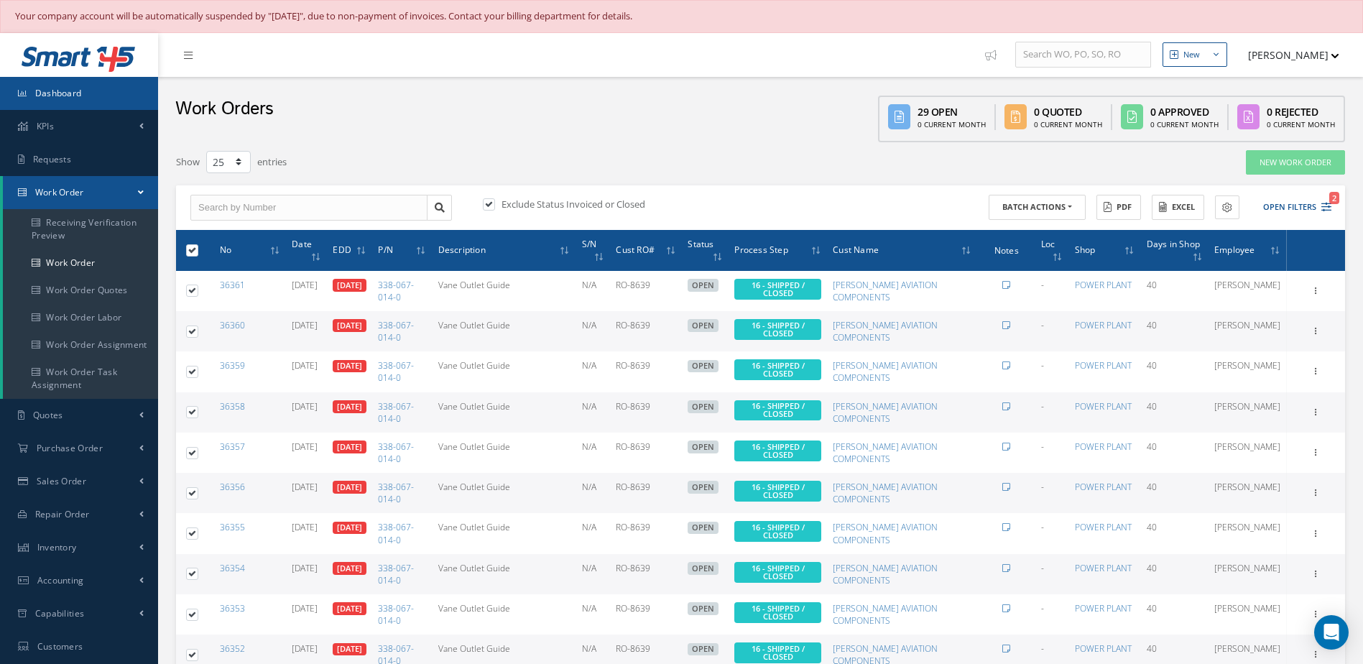
click at [84, 82] on link "Dashboard" at bounding box center [79, 93] width 158 height 33
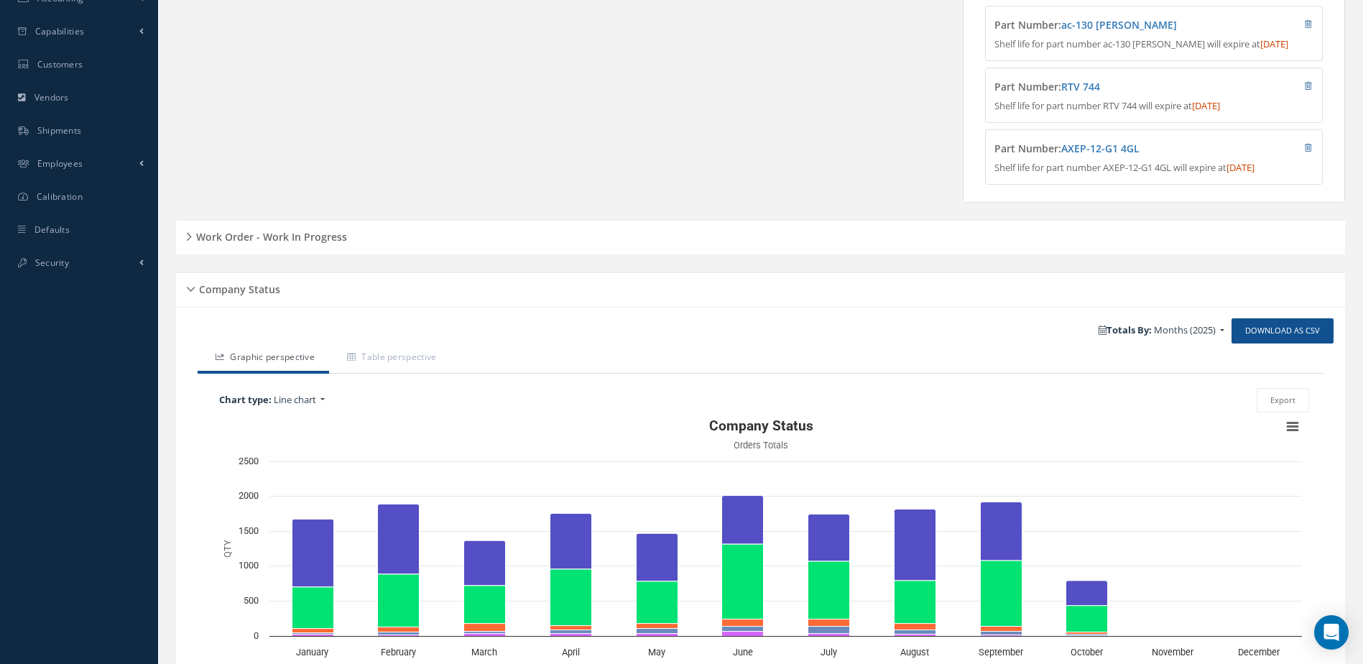
scroll to position [511, 0]
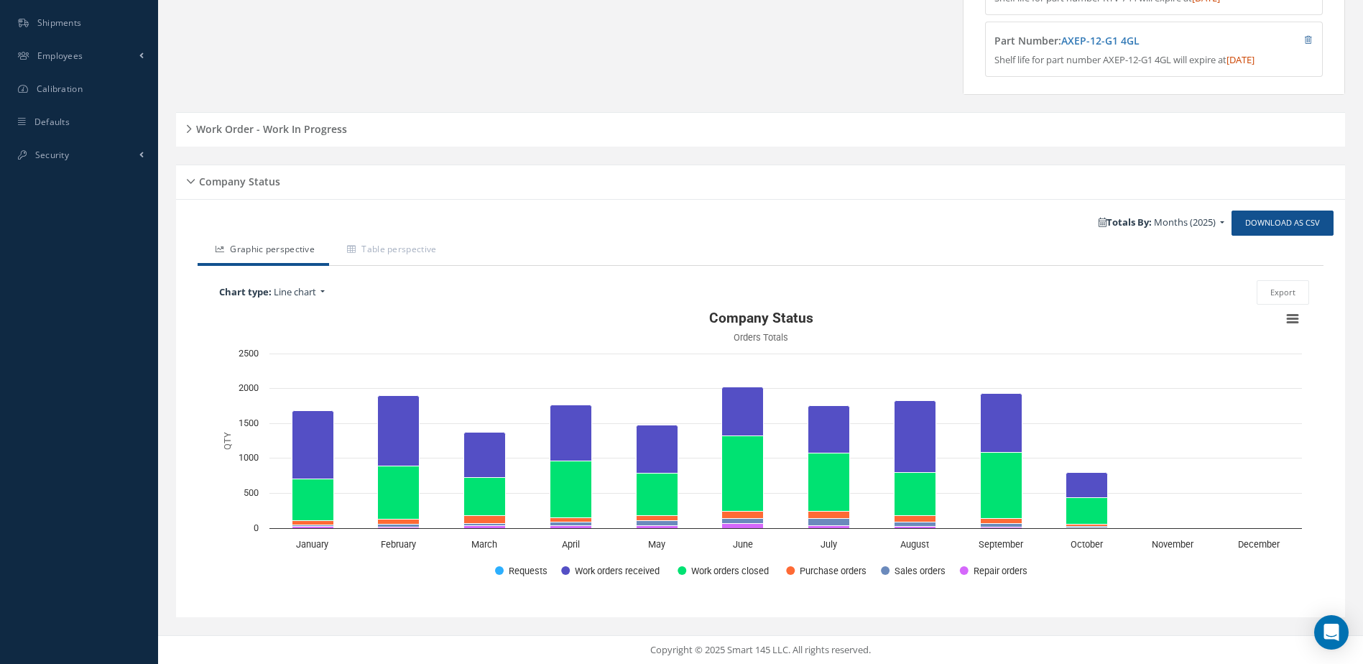
click at [261, 122] on h5 "Work Order - Work In Progress" at bounding box center [269, 127] width 155 height 17
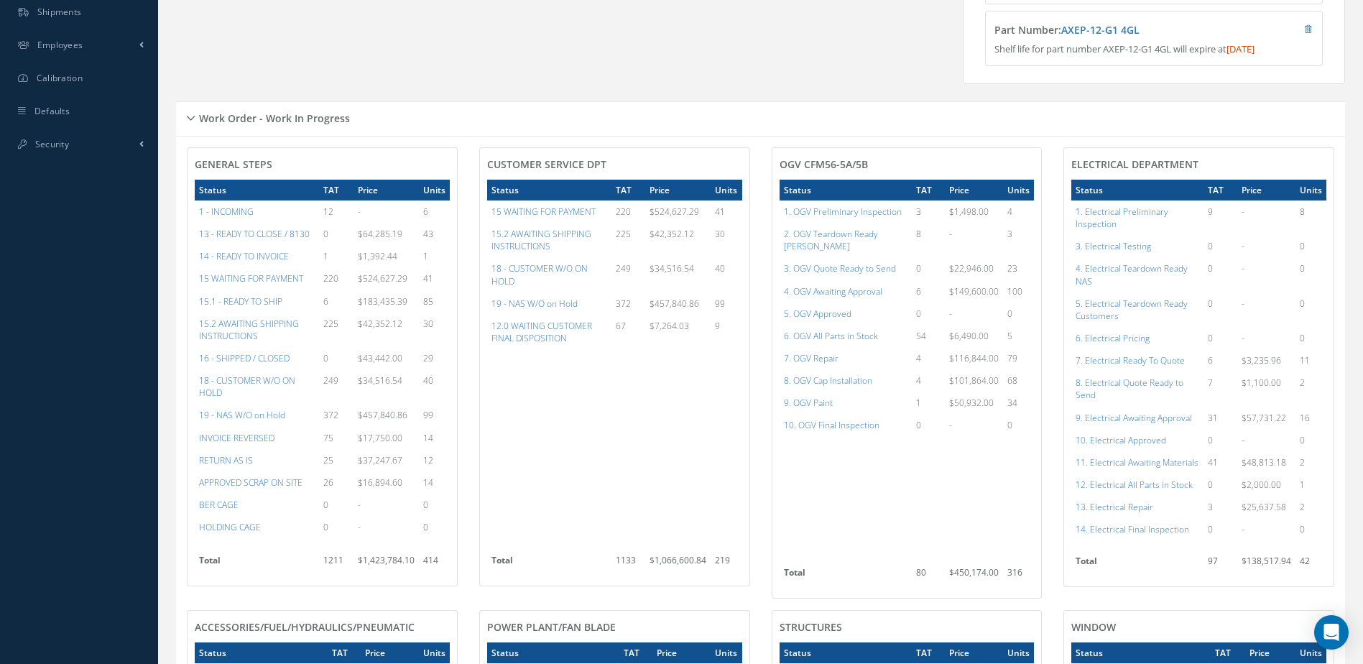
scroll to position [726, 0]
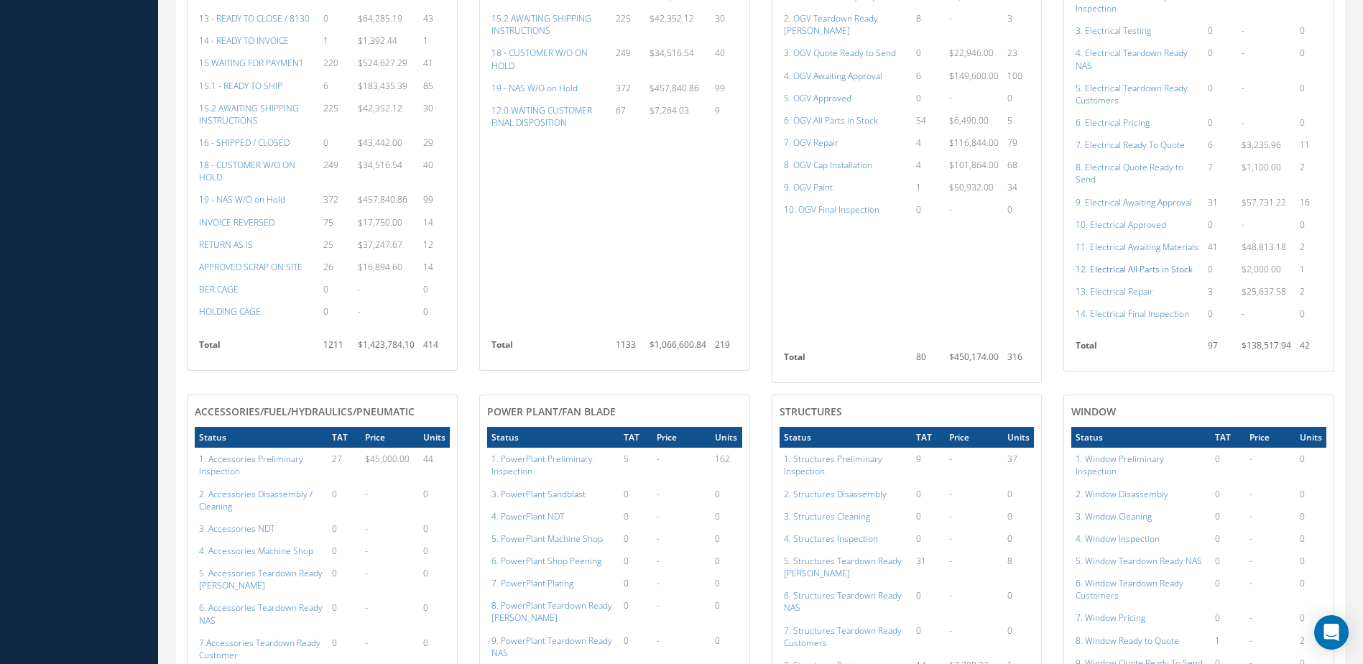
click at [1110, 275] on a=98&excludeInternalCustomer=false&excludeInvoicedOrClosed=true&shop_id=13&filtersHidded"] "12. Electrical All Parts in Stock" at bounding box center [1133, 269] width 117 height 12
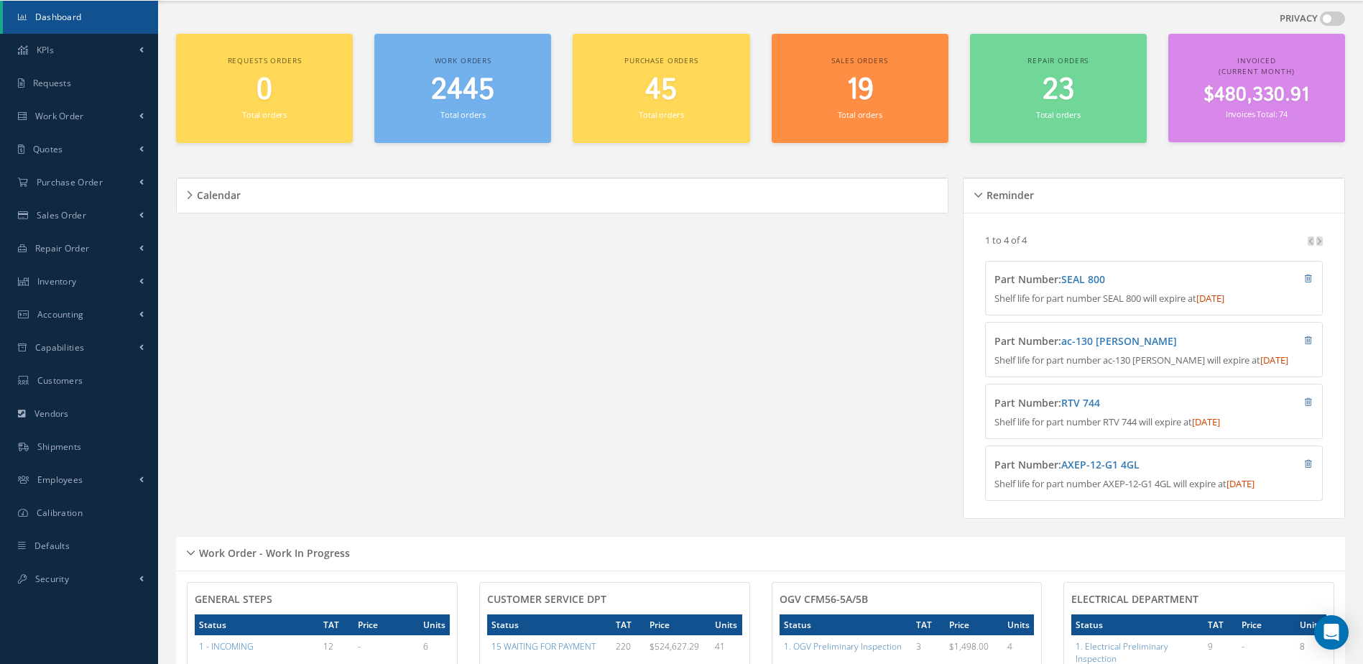
scroll to position [0, 0]
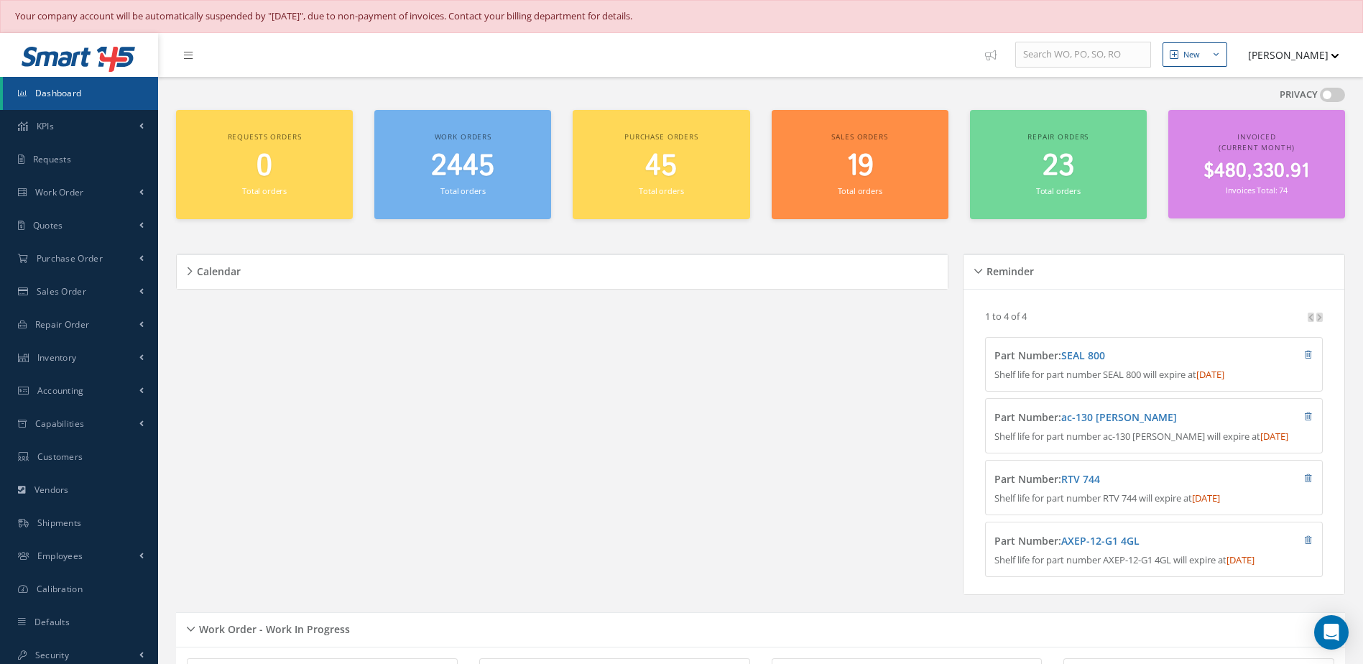
click at [447, 179] on span "2445" at bounding box center [462, 166] width 63 height 41
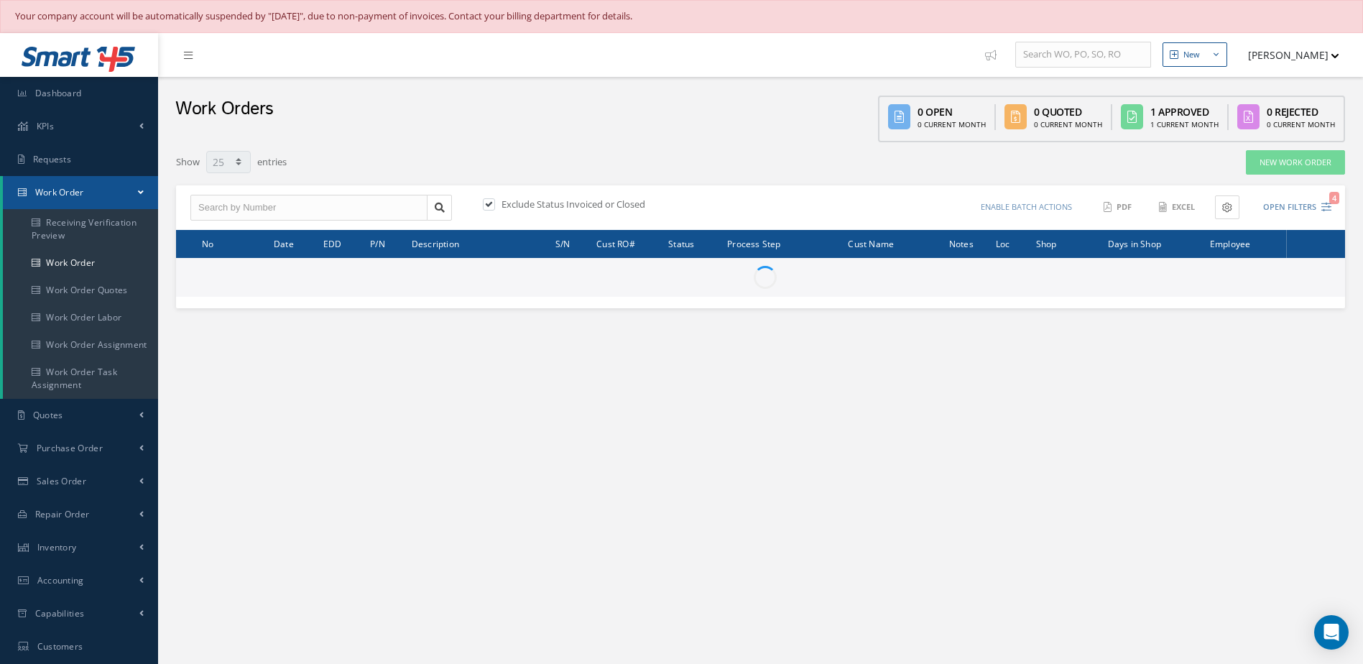
select select "25"
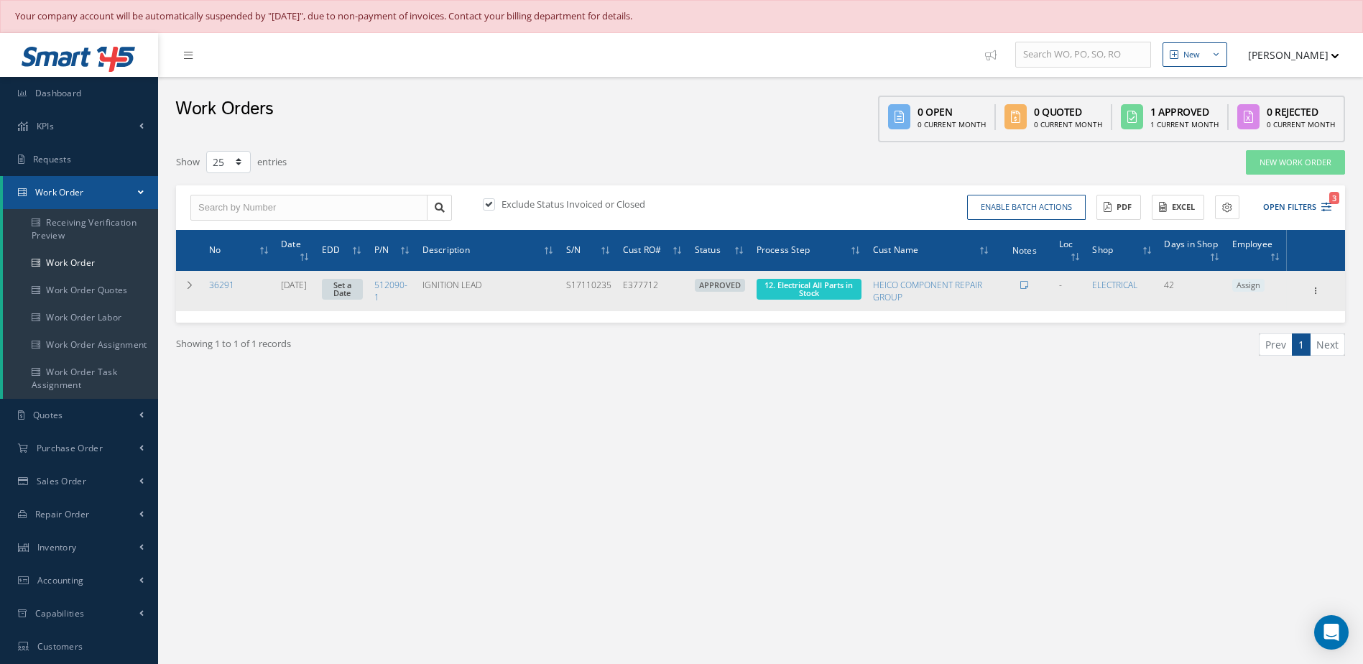
click at [363, 287] on link "Set a Date" at bounding box center [342, 289] width 41 height 21
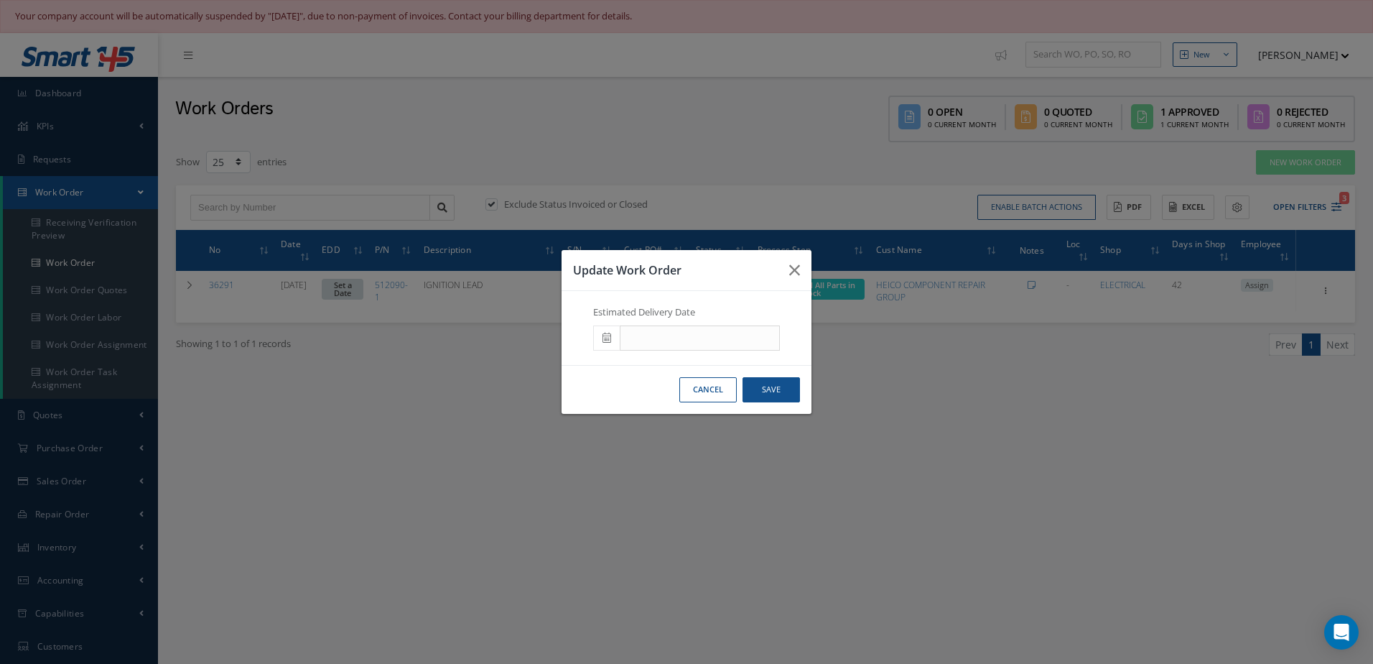
click at [608, 340] on icon at bounding box center [607, 338] width 9 height 10
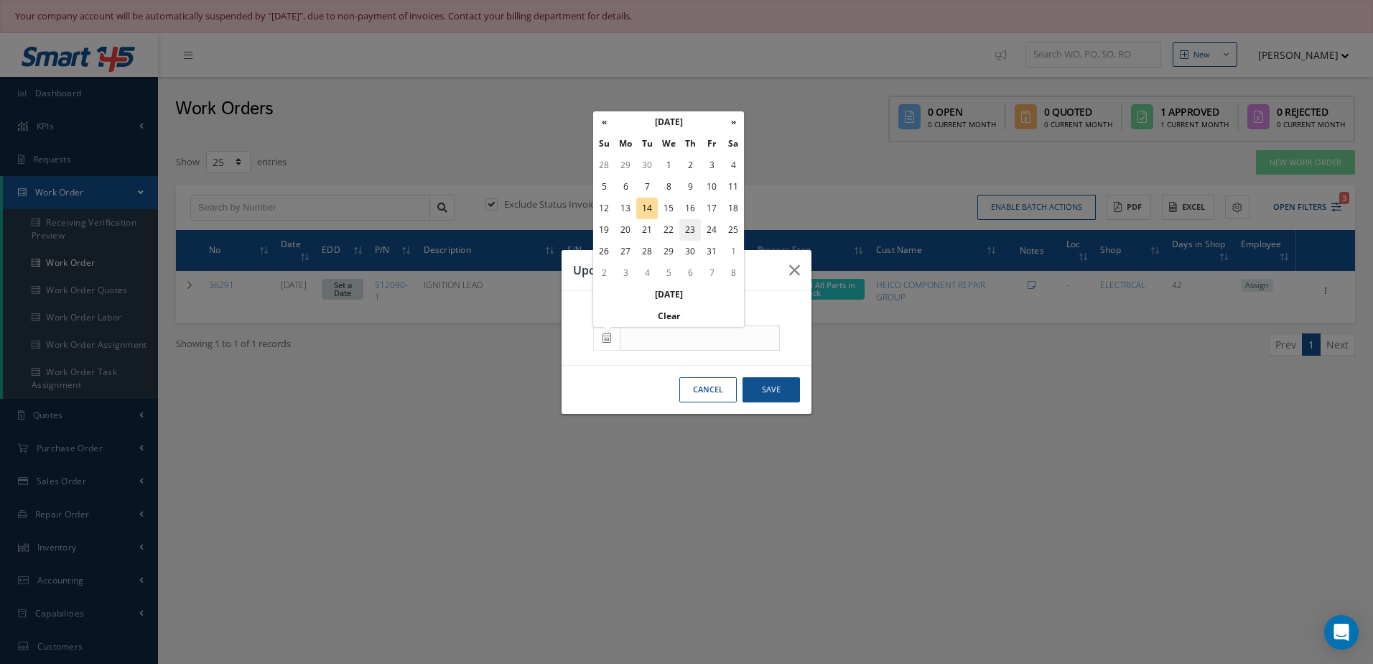
click at [696, 236] on td "23" at bounding box center [690, 230] width 22 height 22
type input "10/23/2025"
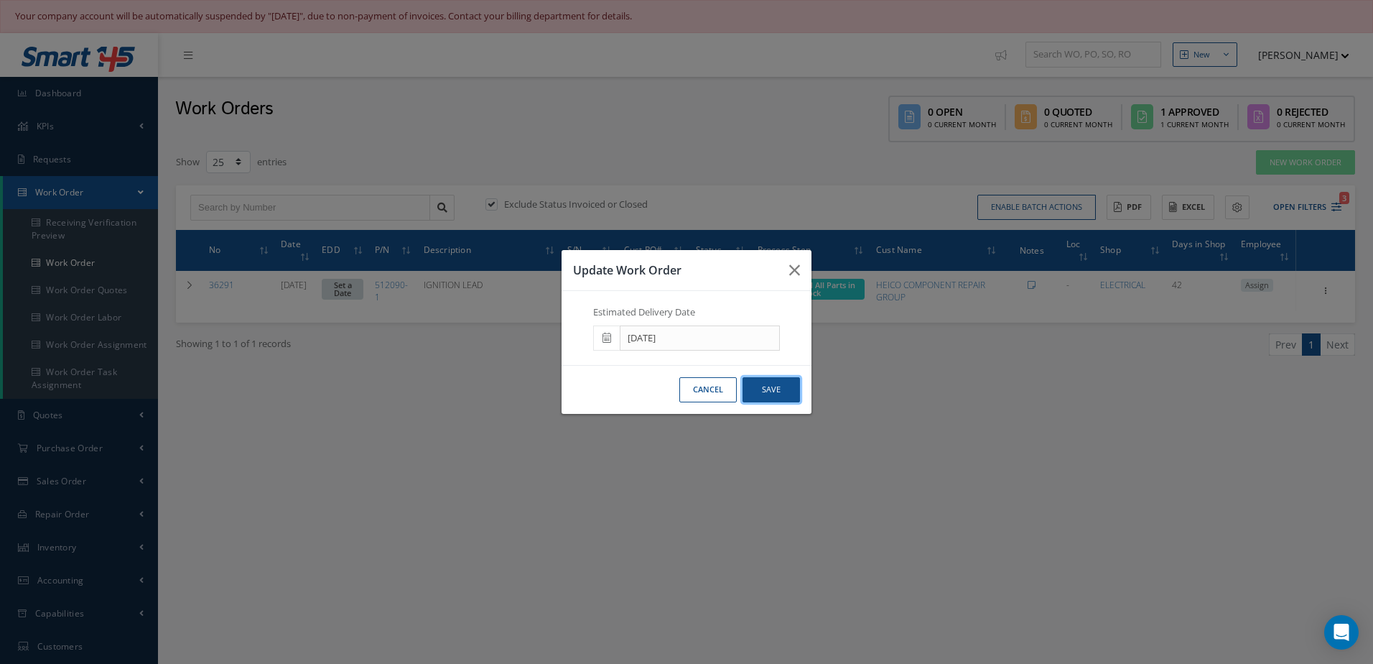
click at [777, 389] on button "Save" at bounding box center [771, 389] width 57 height 25
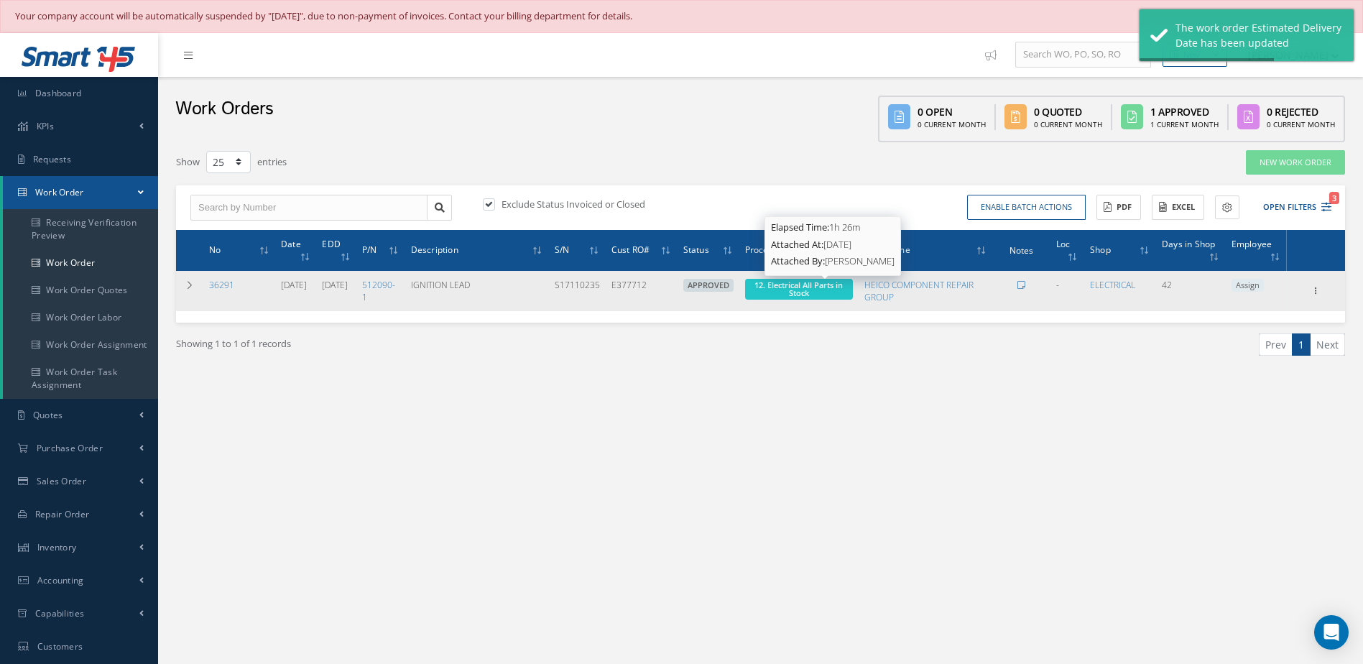
click at [827, 287] on span "12. Electrical All Parts in Stock" at bounding box center [798, 288] width 88 height 19
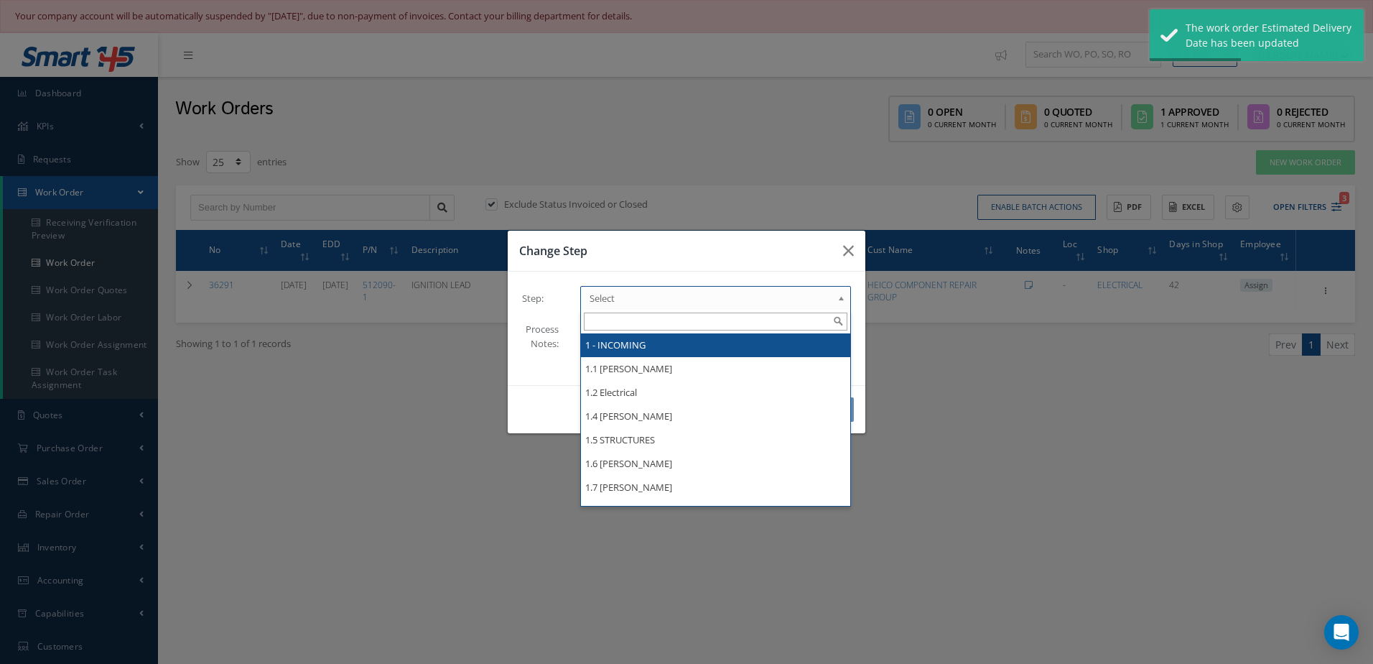
click at [754, 292] on span "Select" at bounding box center [711, 297] width 243 height 17
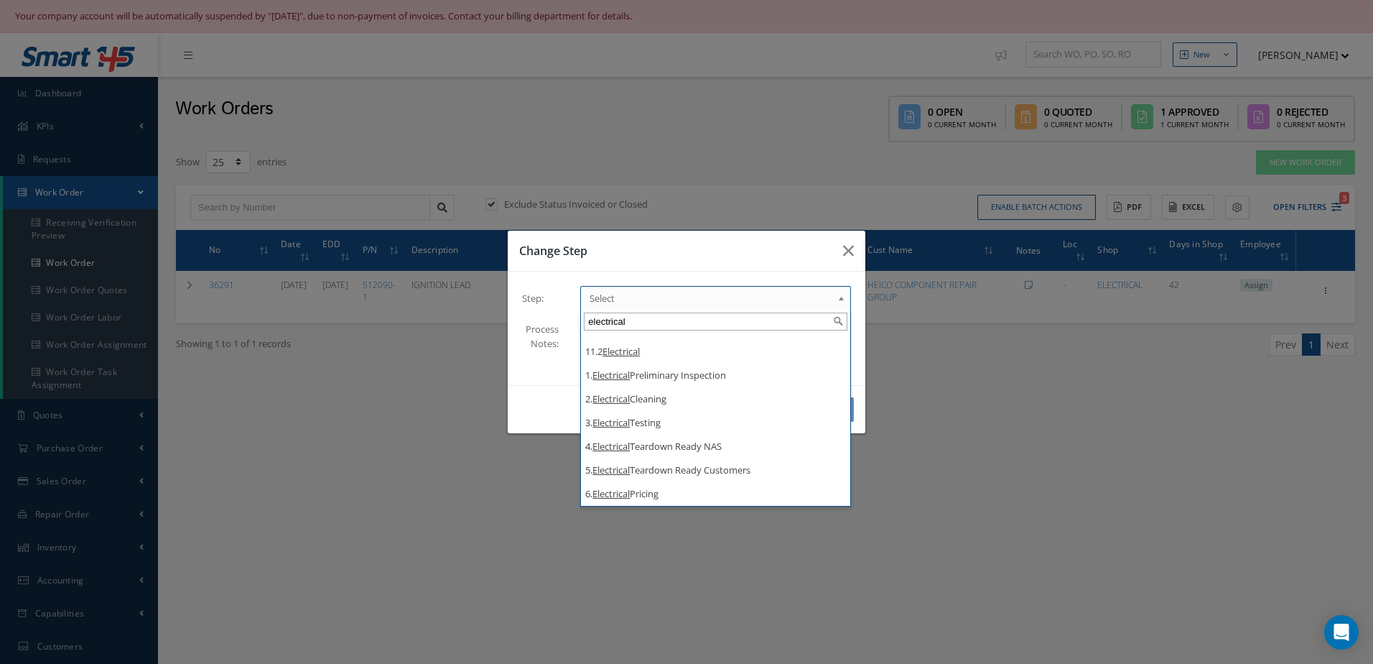
type input "electrical"
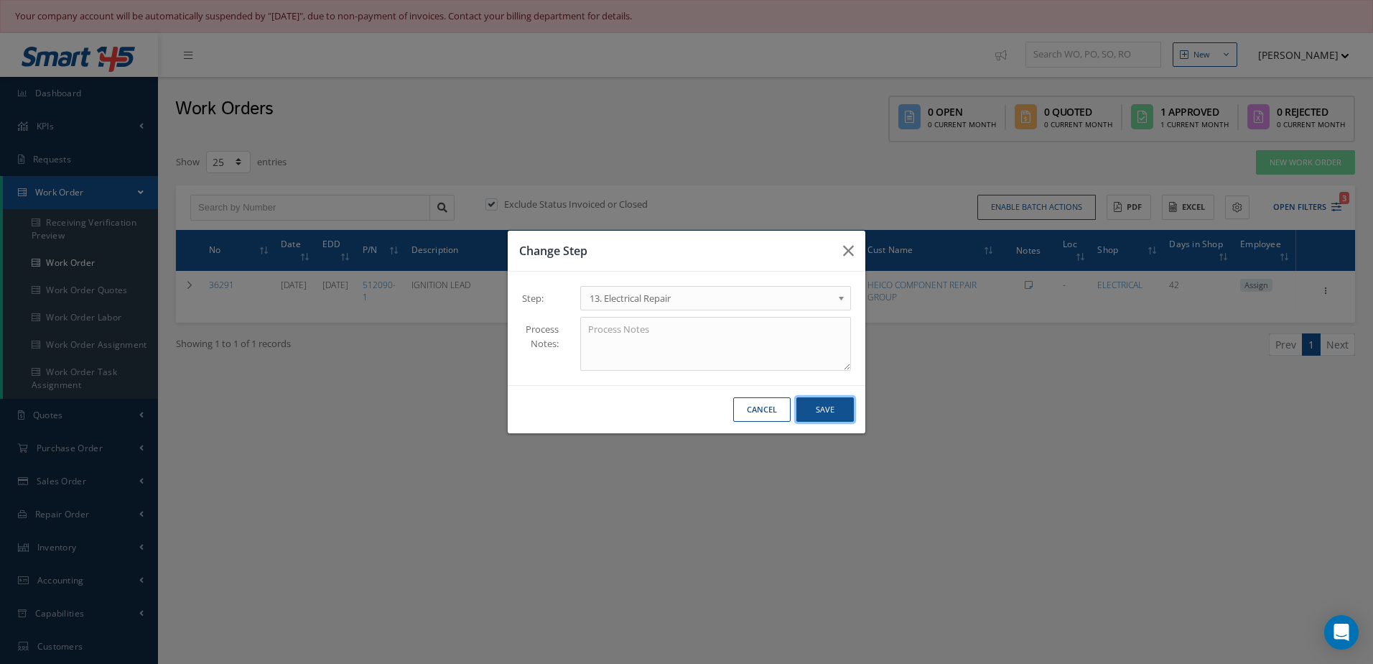
click at [827, 410] on button "Save" at bounding box center [825, 409] width 57 height 25
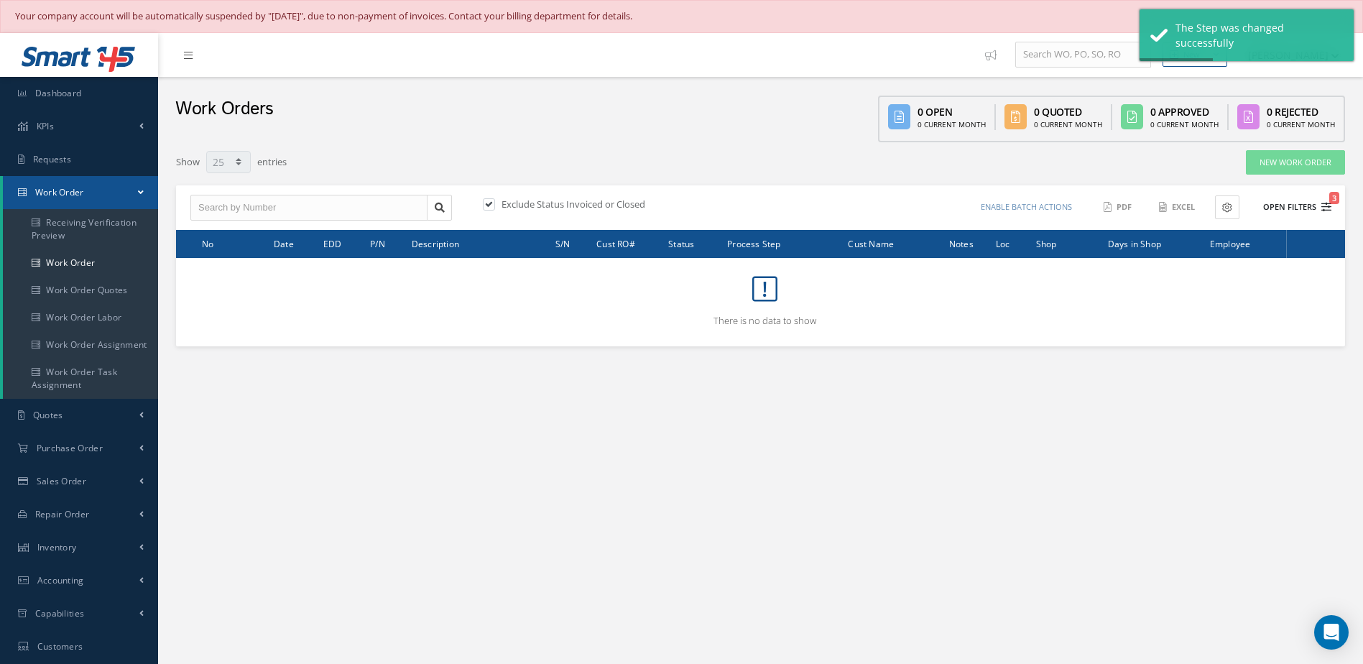
click at [1265, 213] on button "Open Filters 3" at bounding box center [1290, 207] width 81 height 24
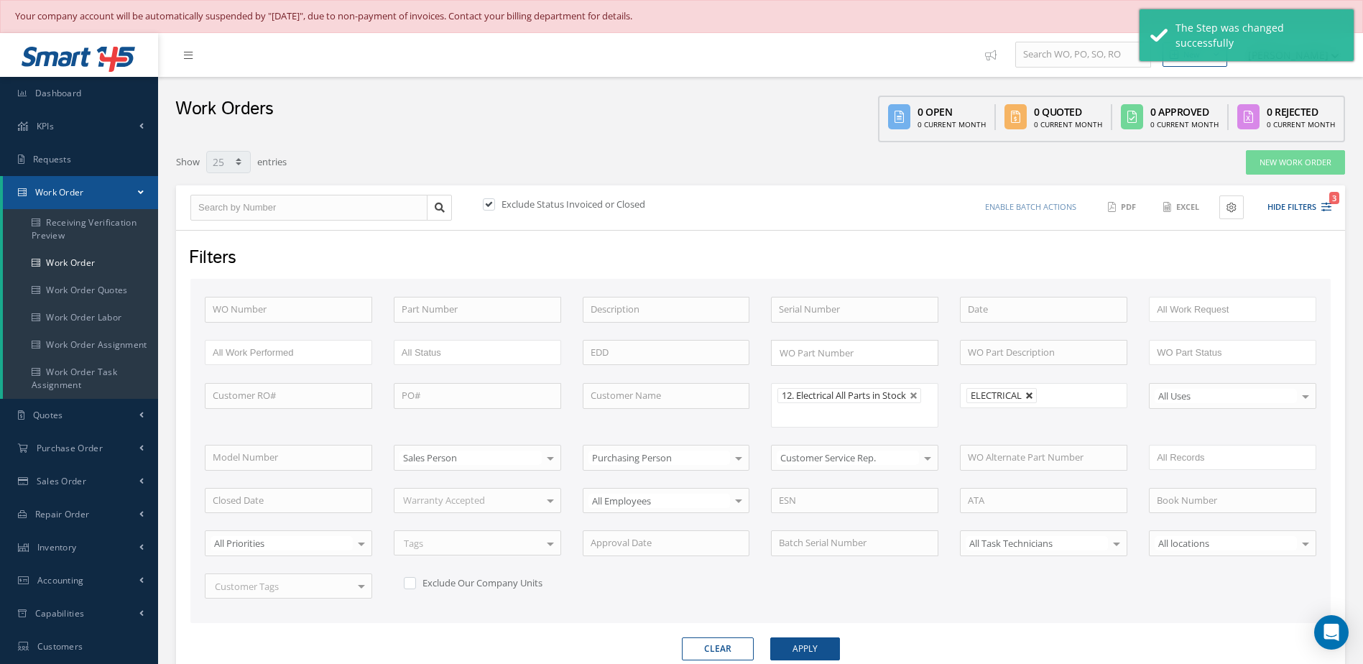
click at [1029, 399] on link at bounding box center [1029, 395] width 9 height 9
type input "All Shops"
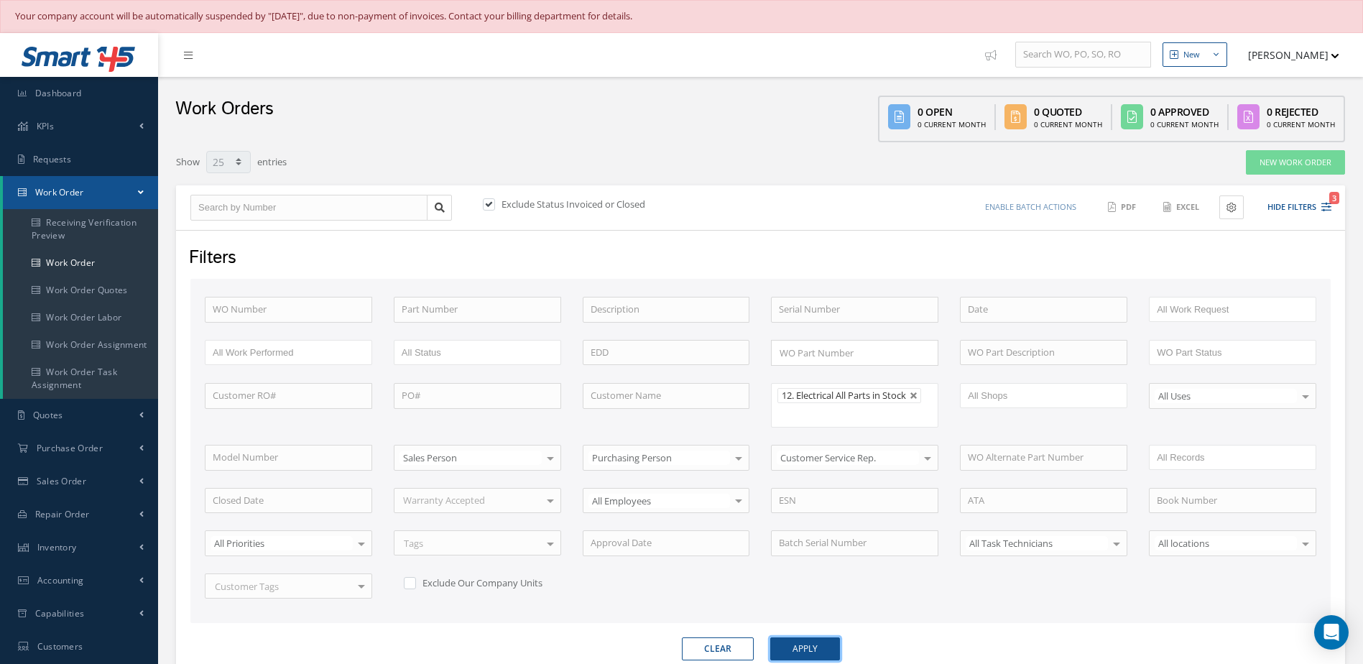
click at [817, 649] on button "Apply" at bounding box center [805, 648] width 70 height 23
click at [71, 100] on link "Dashboard" at bounding box center [79, 93] width 158 height 33
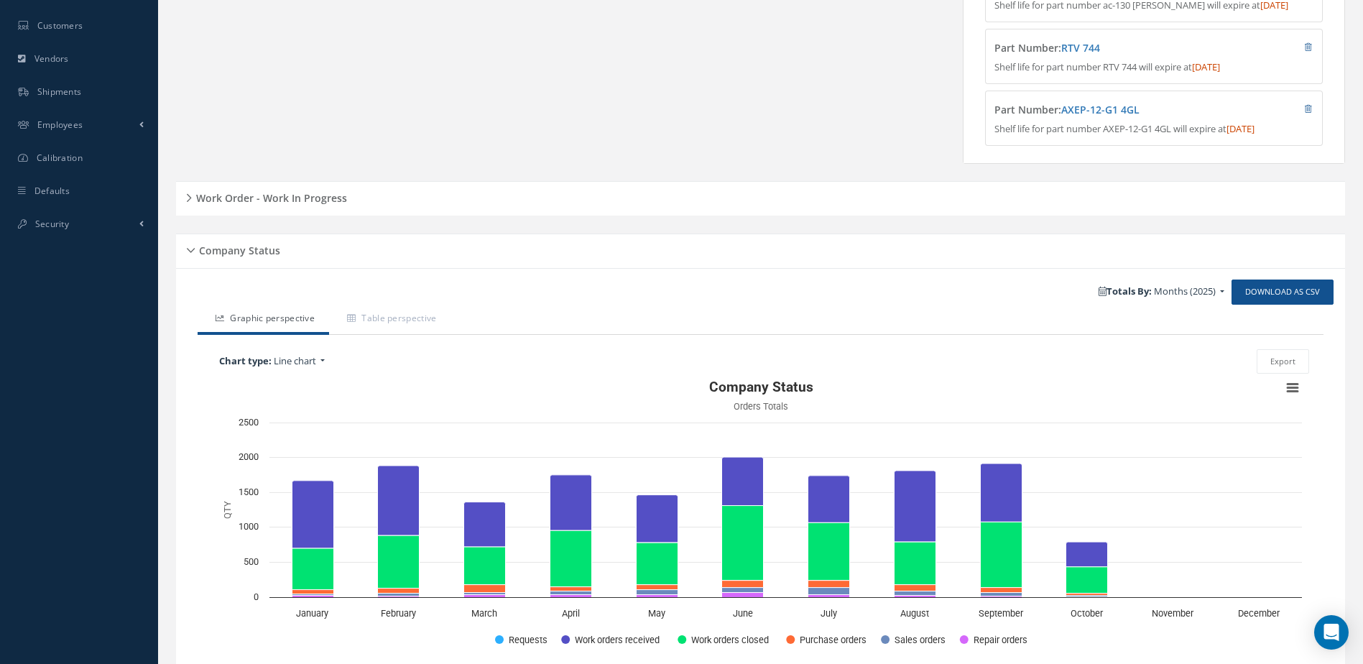
scroll to position [511, 0]
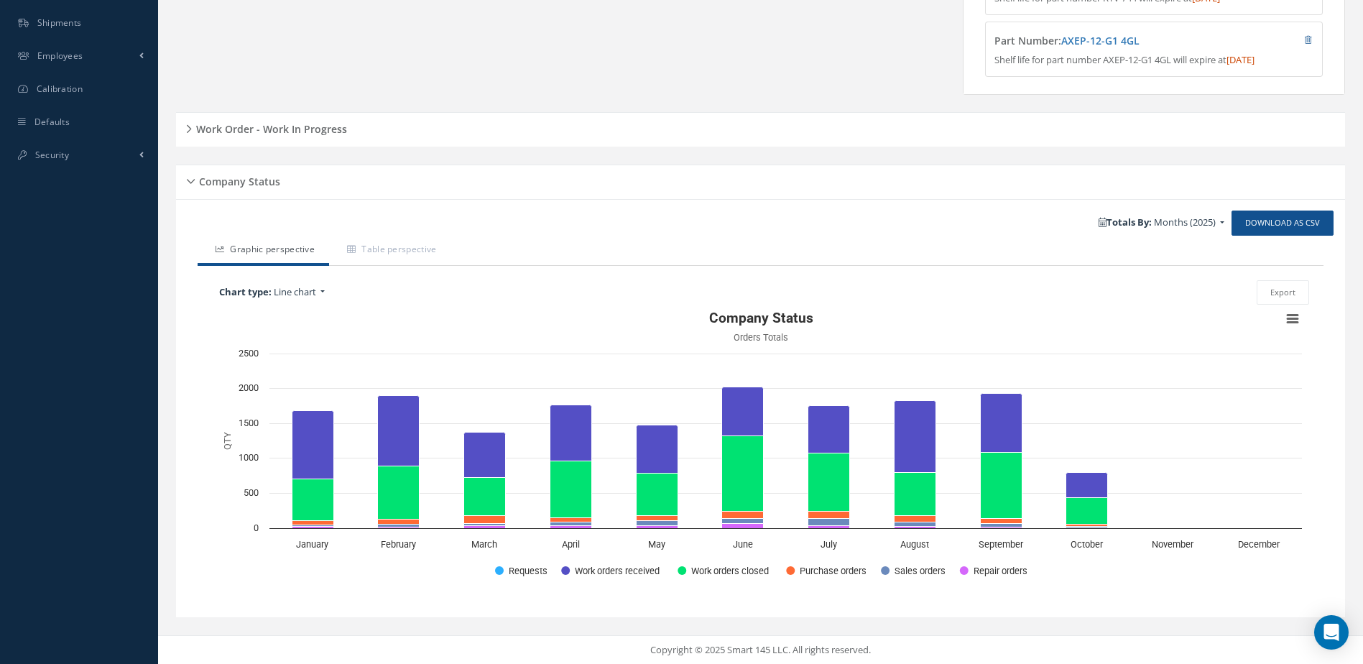
click at [339, 136] on div "Work Order - Work In Progress" at bounding box center [760, 130] width 1169 height 22
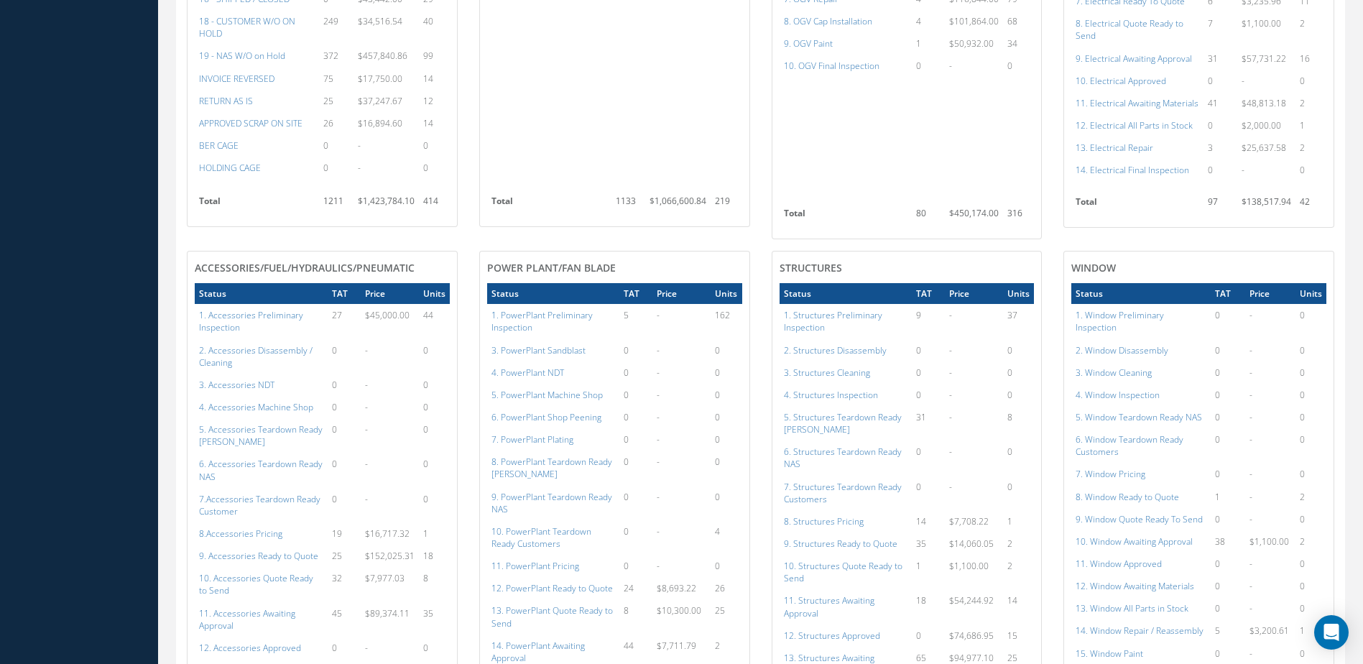
scroll to position [1301, 0]
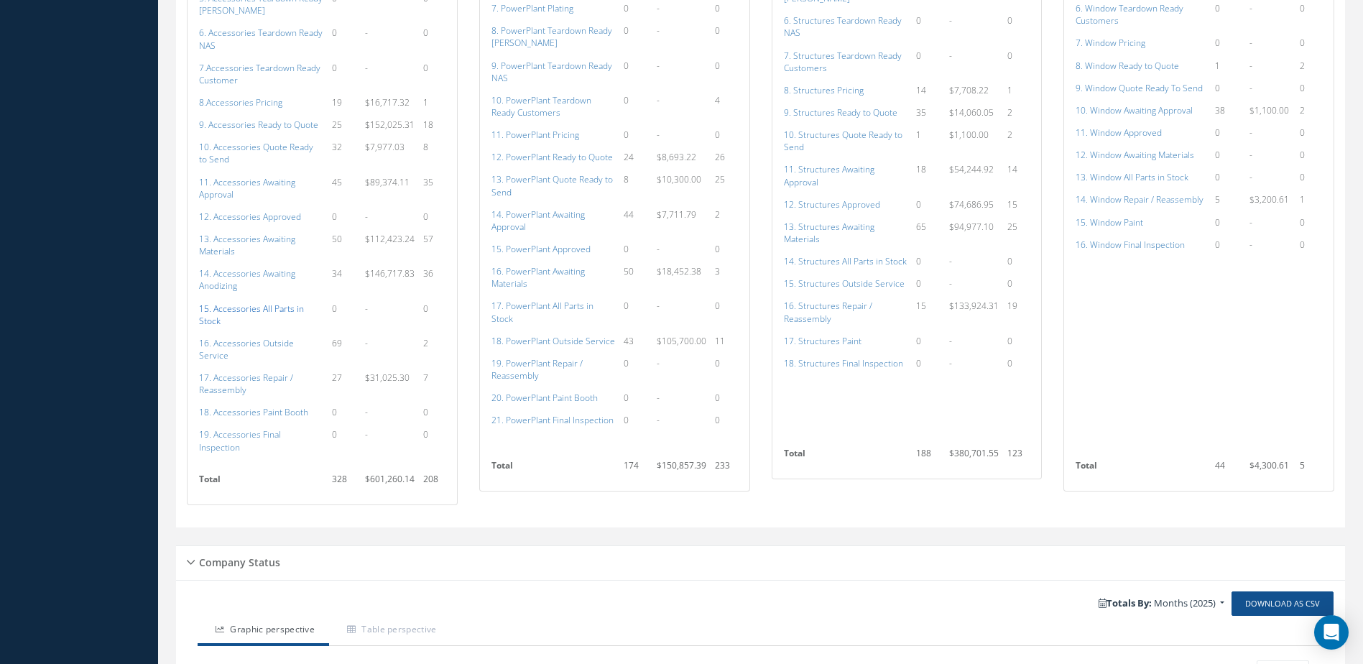
click at [279, 311] on a=115&excludeInternalCustomer=false&excludeInvoicedOrClosed=true&shop_id=14&filtersHidded"] "15. Accessories All Parts in Stock" at bounding box center [251, 314] width 105 height 24
click at [579, 307] on a=136&excludeInternalCustomer=false&excludeInvoicedOrClosed=true&shop_id=15&filtersHidded"] "17. PowerPlant All Parts in Stock" at bounding box center [542, 312] width 102 height 24
click at [864, 259] on a=154&excludeInternalCustomer=false&excludeInvoicedOrClosed=true&shop_id=3&filtersHidded"] "14. Structures All Parts in Stock" at bounding box center [845, 261] width 123 height 12
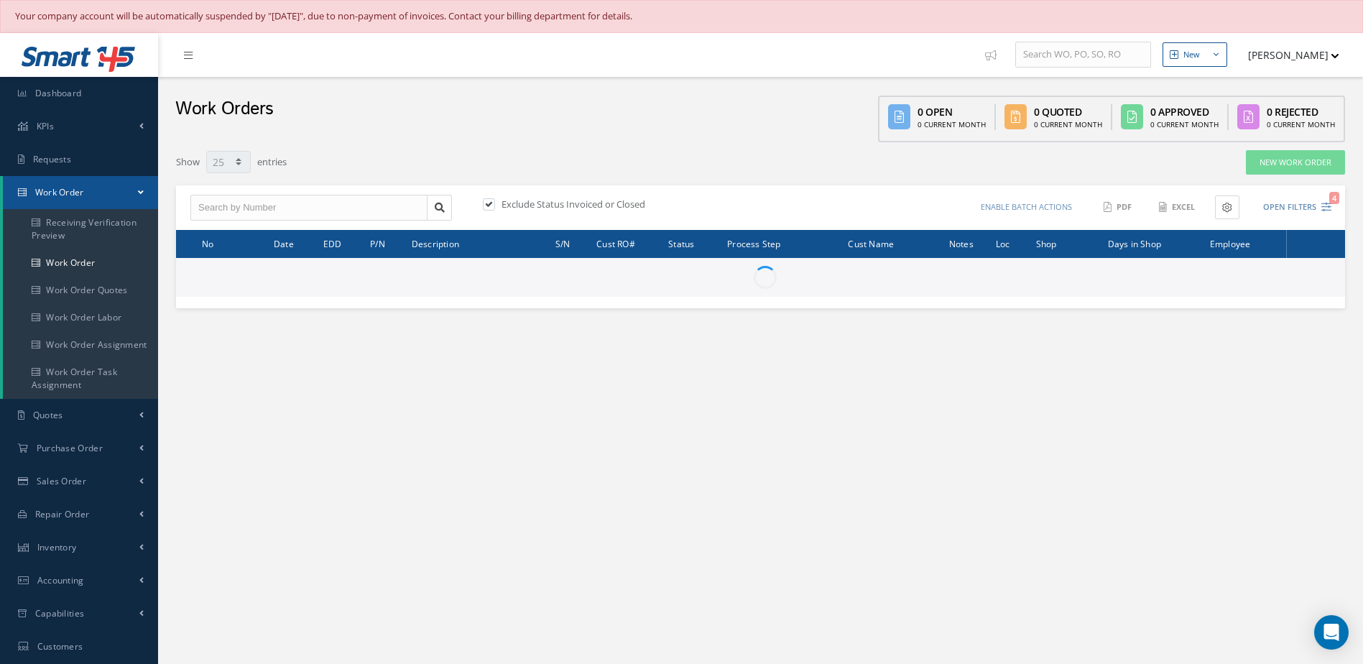
select select "25"
type input "All Work Request"
type input "All Work Performed"
type input "All Status"
type input "WO Part Status"
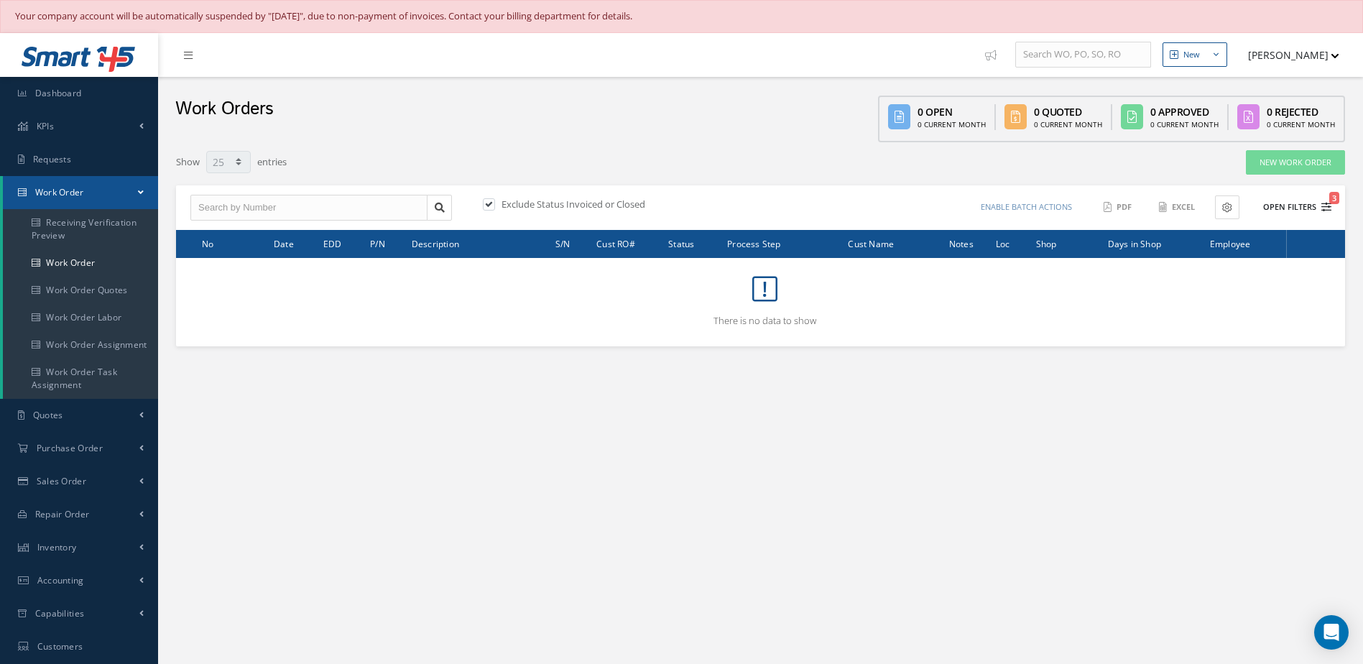
click at [1299, 204] on button "Open Filters 3" at bounding box center [1290, 207] width 81 height 24
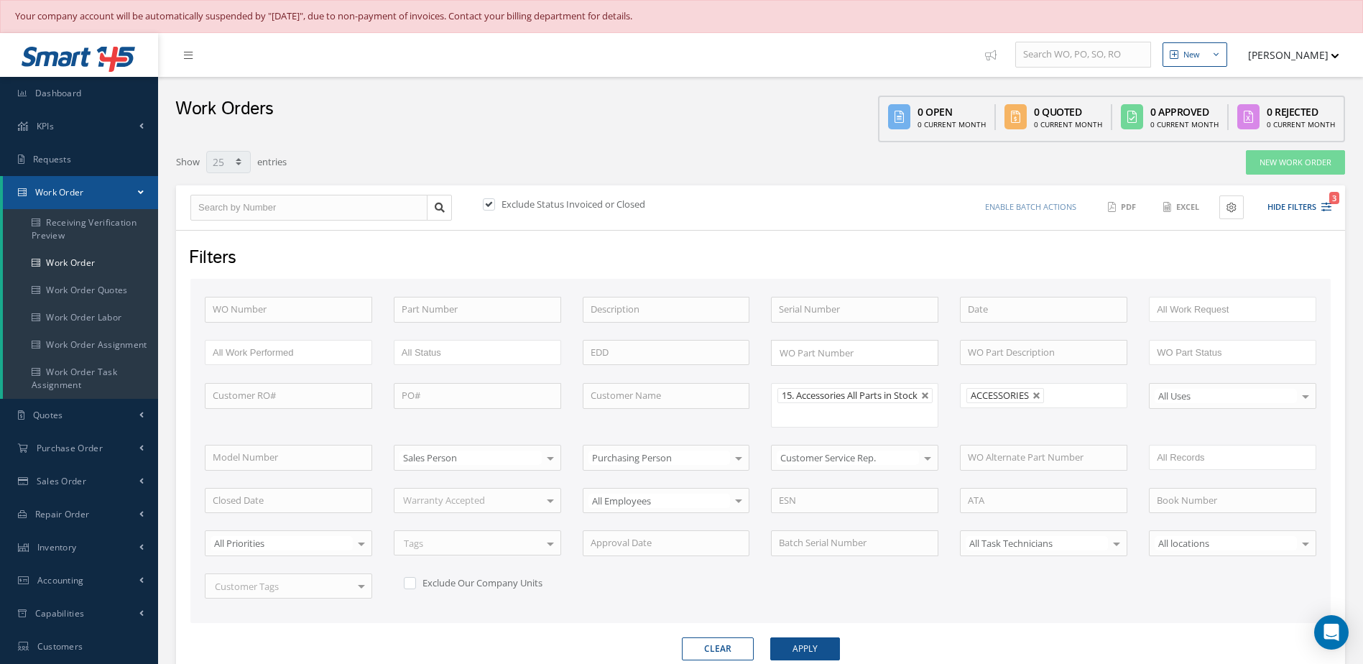
click at [1042, 398] on li "ACCESSORIES" at bounding box center [1005, 395] width 78 height 15
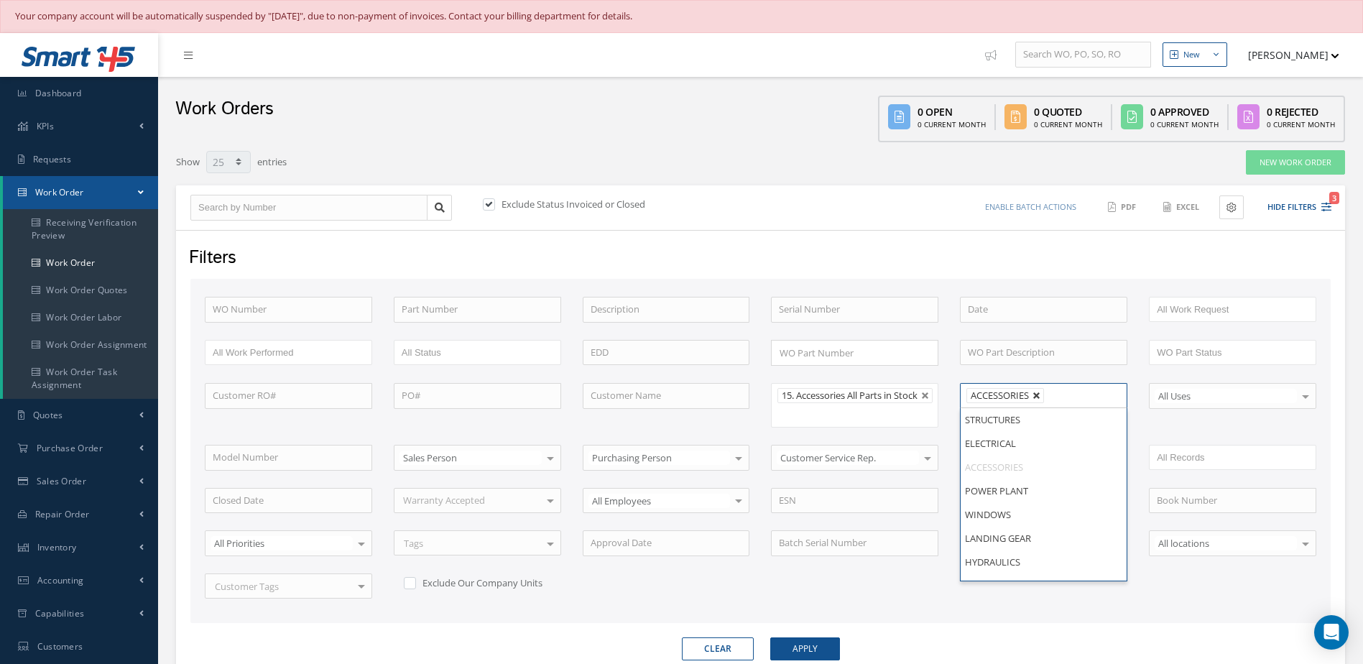
click at [1039, 396] on link at bounding box center [1036, 395] width 9 height 9
click at [820, 653] on button "Apply" at bounding box center [805, 648] width 70 height 23
type input "All Shops"
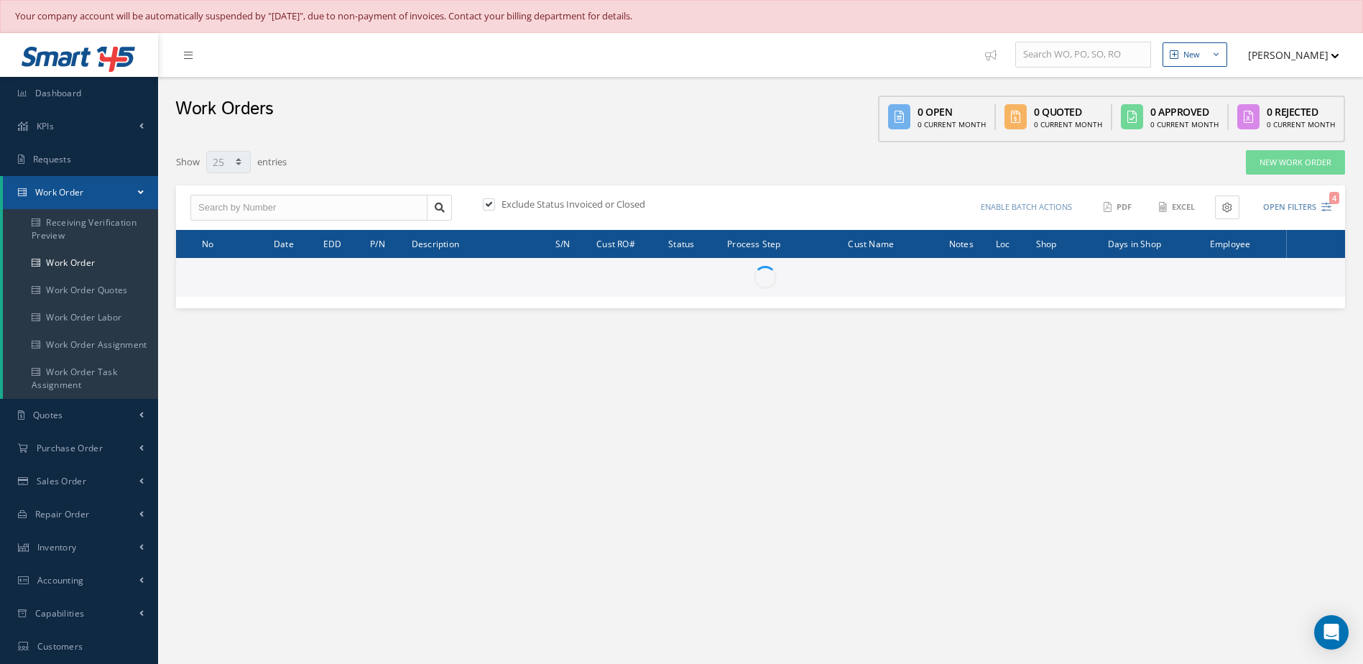
select select "25"
type input "All Work Request"
type input "All Work Performed"
type input "All Status"
type input "WO Part Status"
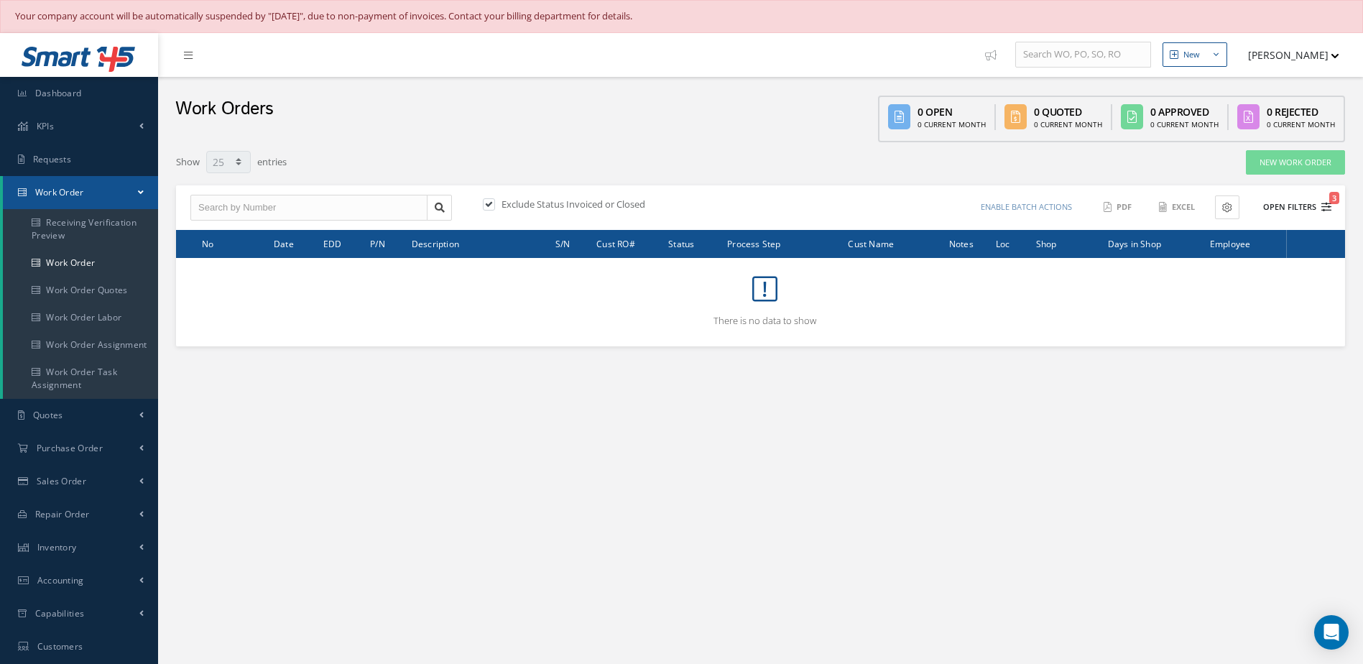
click at [1296, 209] on button "Open Filters 3" at bounding box center [1290, 207] width 81 height 24
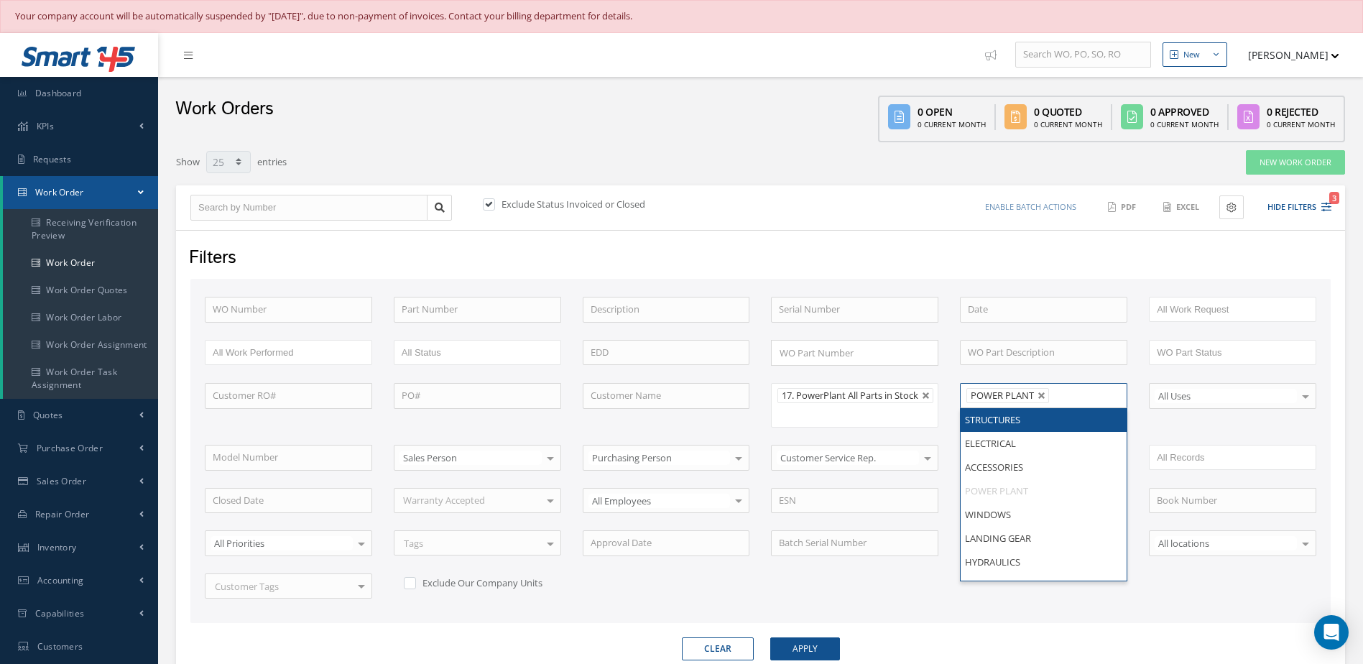
click at [1047, 394] on li "POWER PLANT" at bounding box center [1007, 395] width 83 height 15
click at [1044, 396] on link at bounding box center [1041, 395] width 9 height 9
click at [815, 652] on button "Apply" at bounding box center [805, 648] width 70 height 23
type input "All Shops"
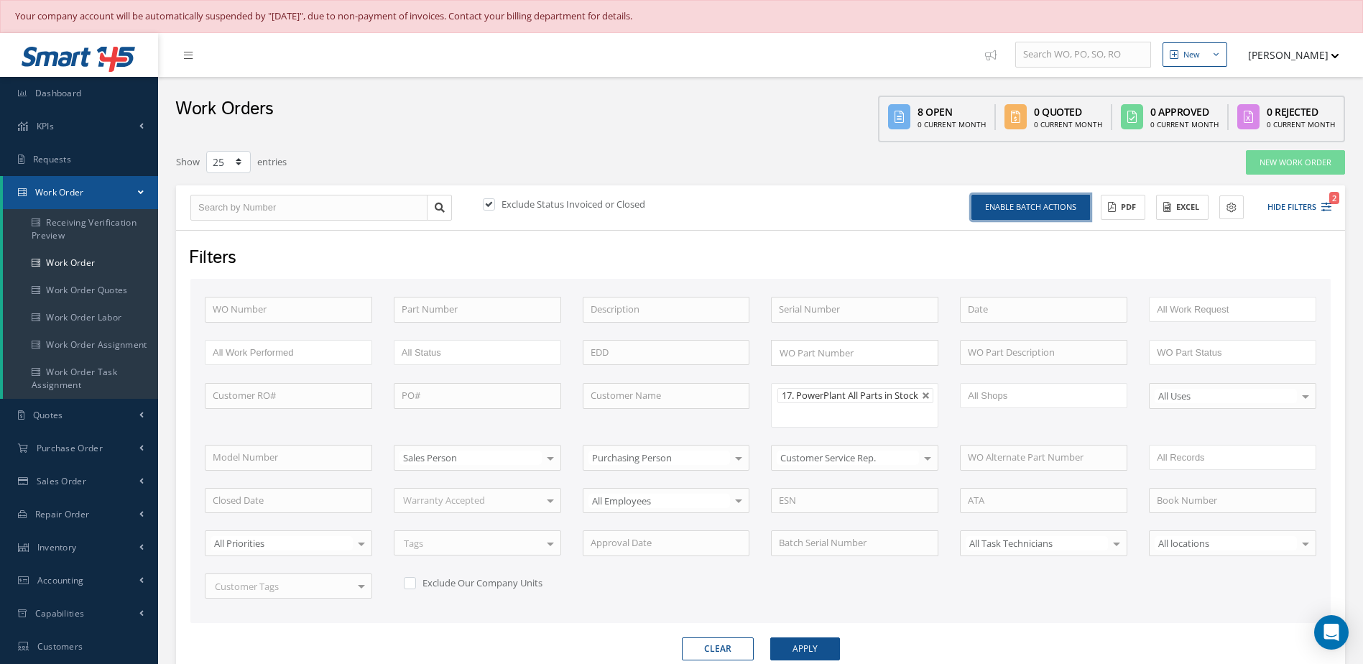
click at [1043, 205] on button "Enable batch actions" at bounding box center [1030, 207] width 119 height 25
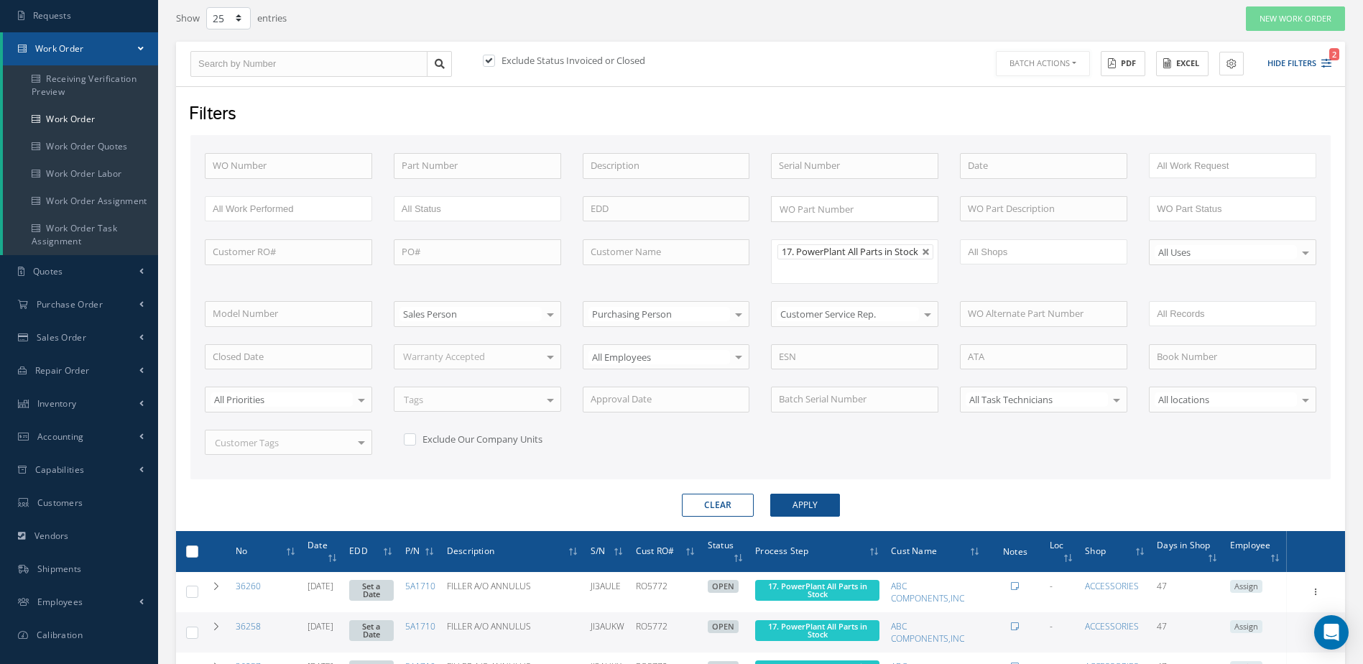
scroll to position [359, 0]
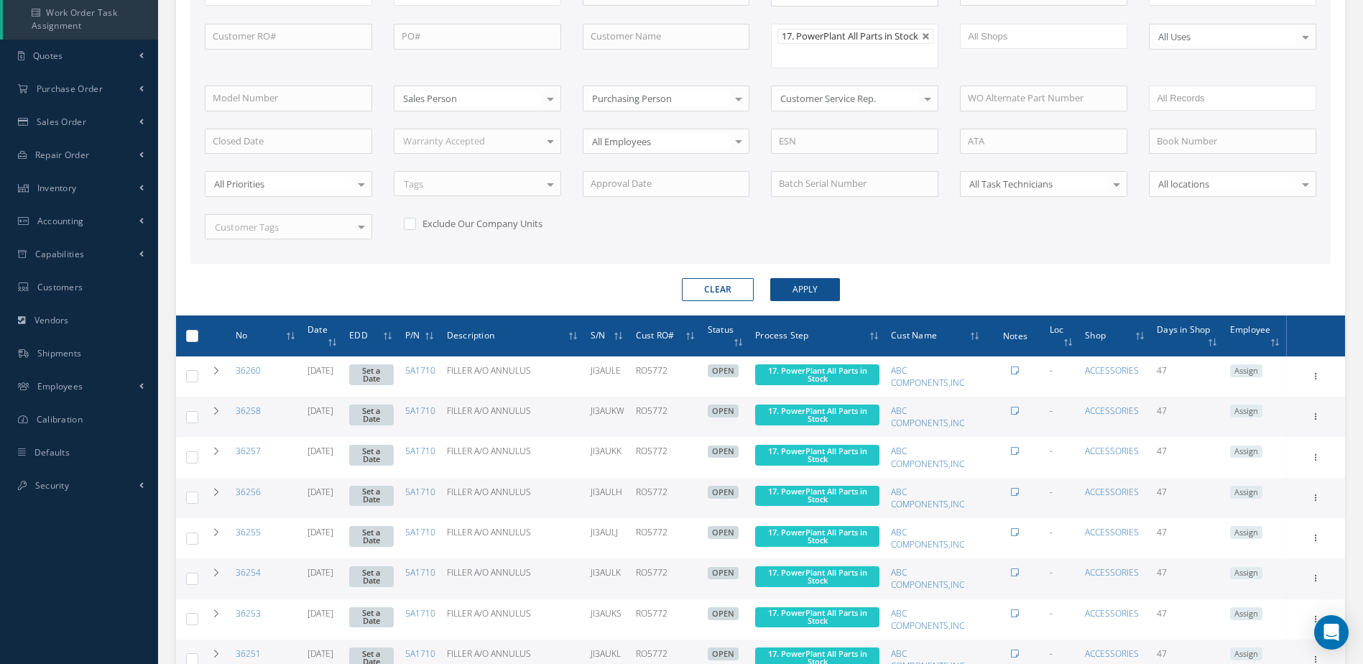
click at [198, 341] on label at bounding box center [198, 335] width 0 height 12
click at [188, 341] on input "checkbox" at bounding box center [192, 337] width 9 height 9
checkbox input "true"
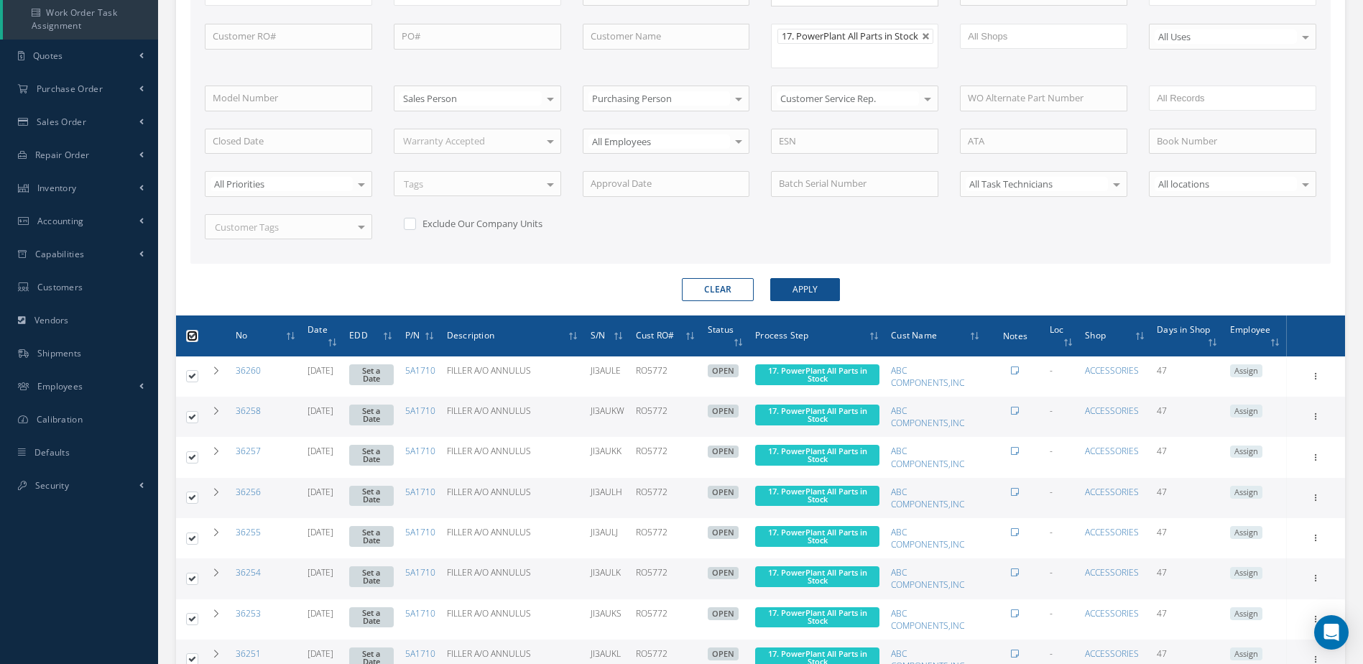
checkbox input "true"
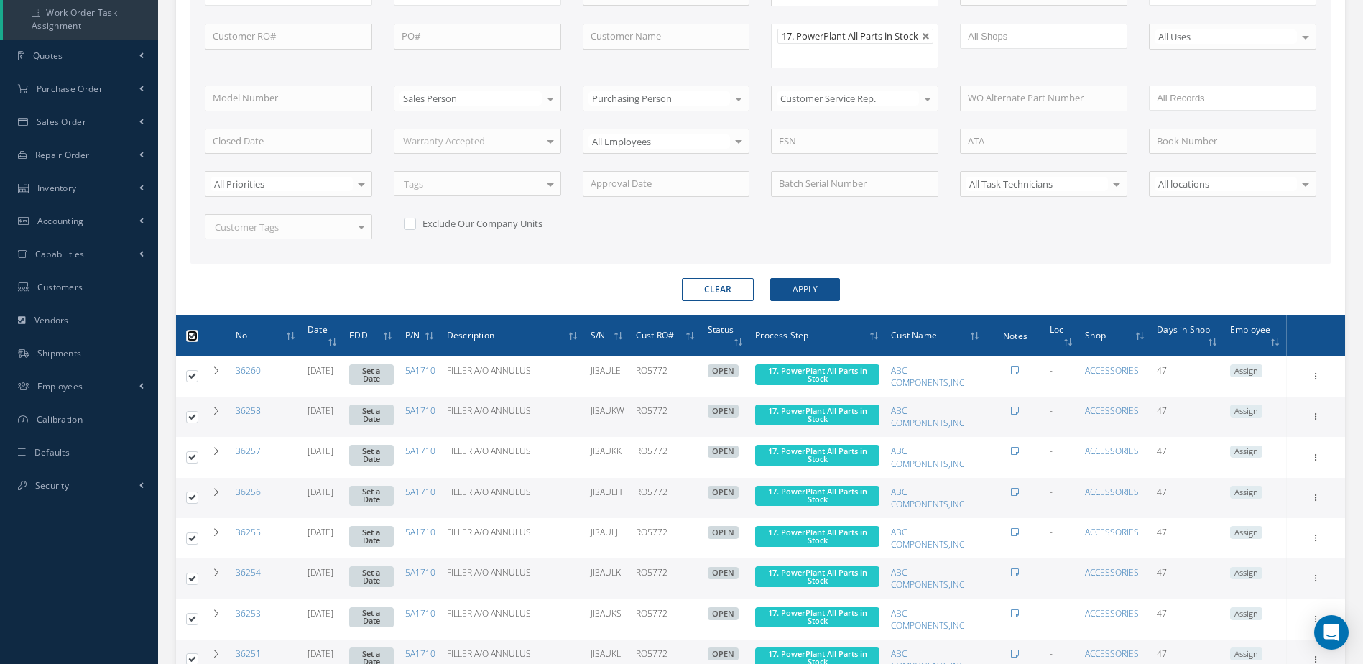
checkbox input "true"
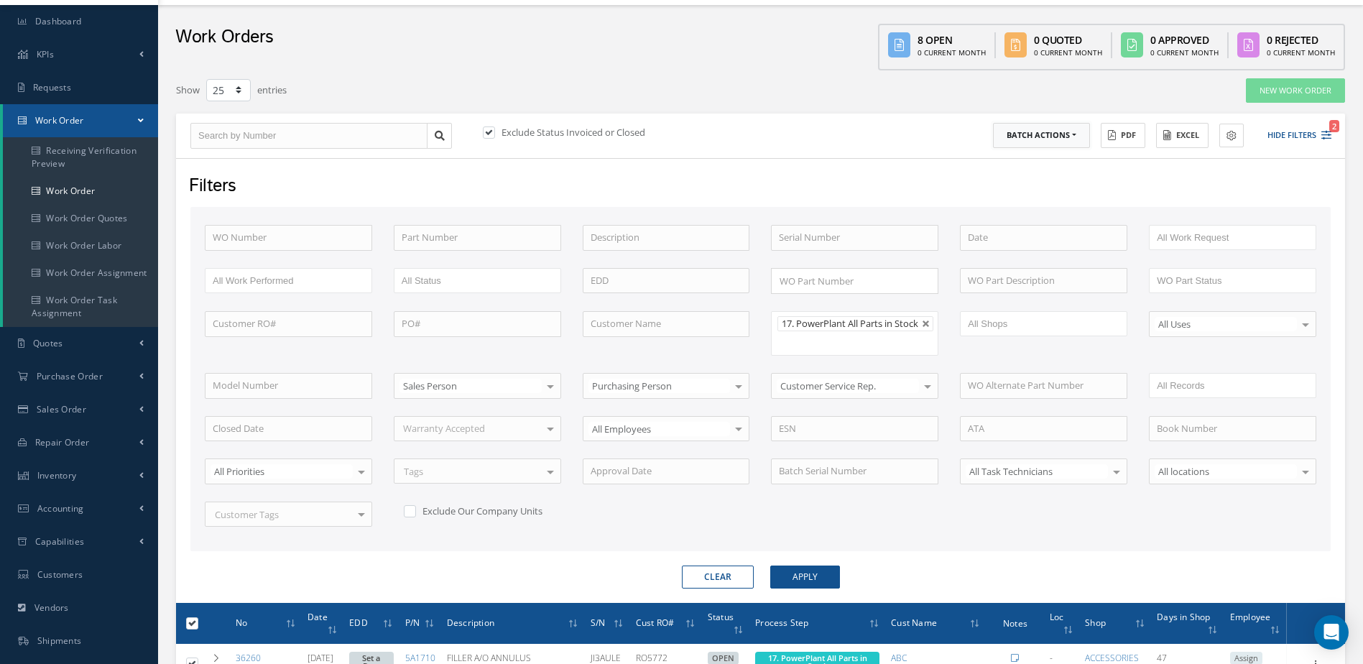
click at [1055, 134] on button "Batch Actions" at bounding box center [1041, 135] width 97 height 25
click at [1034, 160] on link "Update Work Orders" at bounding box center [1050, 158] width 115 height 19
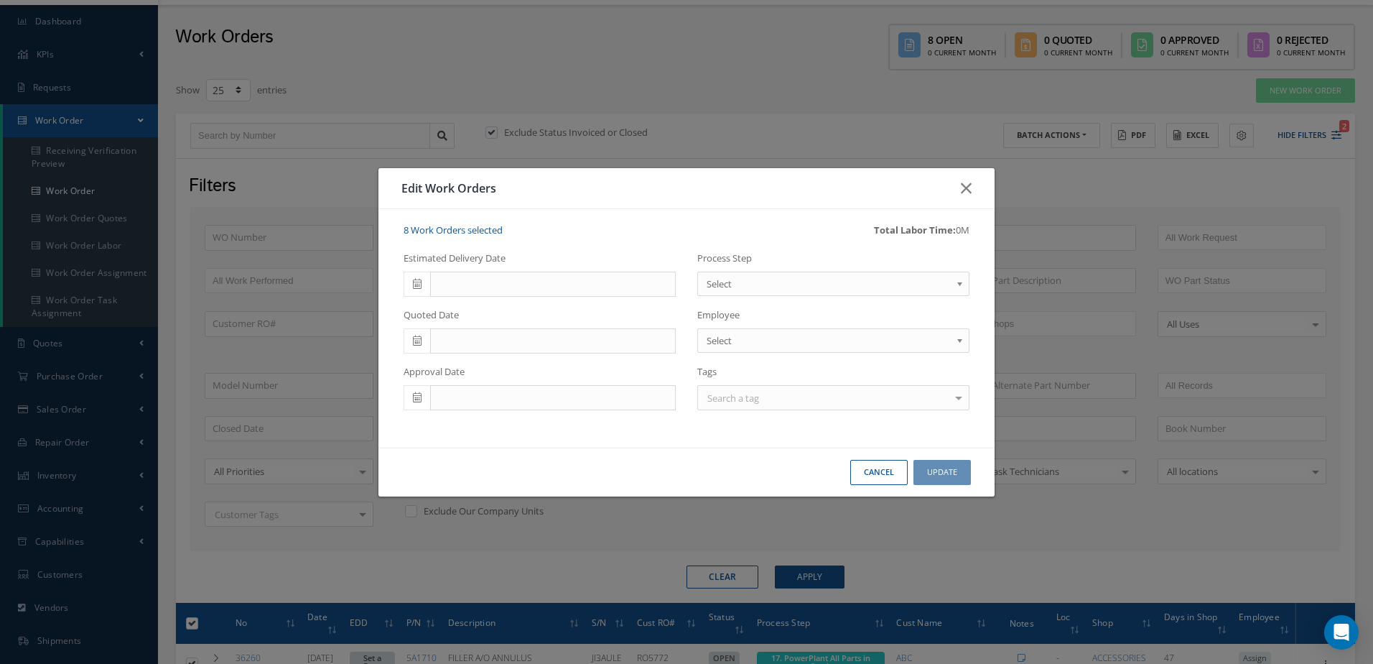
click at [413, 286] on icon at bounding box center [417, 284] width 9 height 10
click at [759, 206] on div "Edit Work Orders" at bounding box center [687, 188] width 616 height 41
click at [965, 191] on icon "button" at bounding box center [966, 188] width 11 height 17
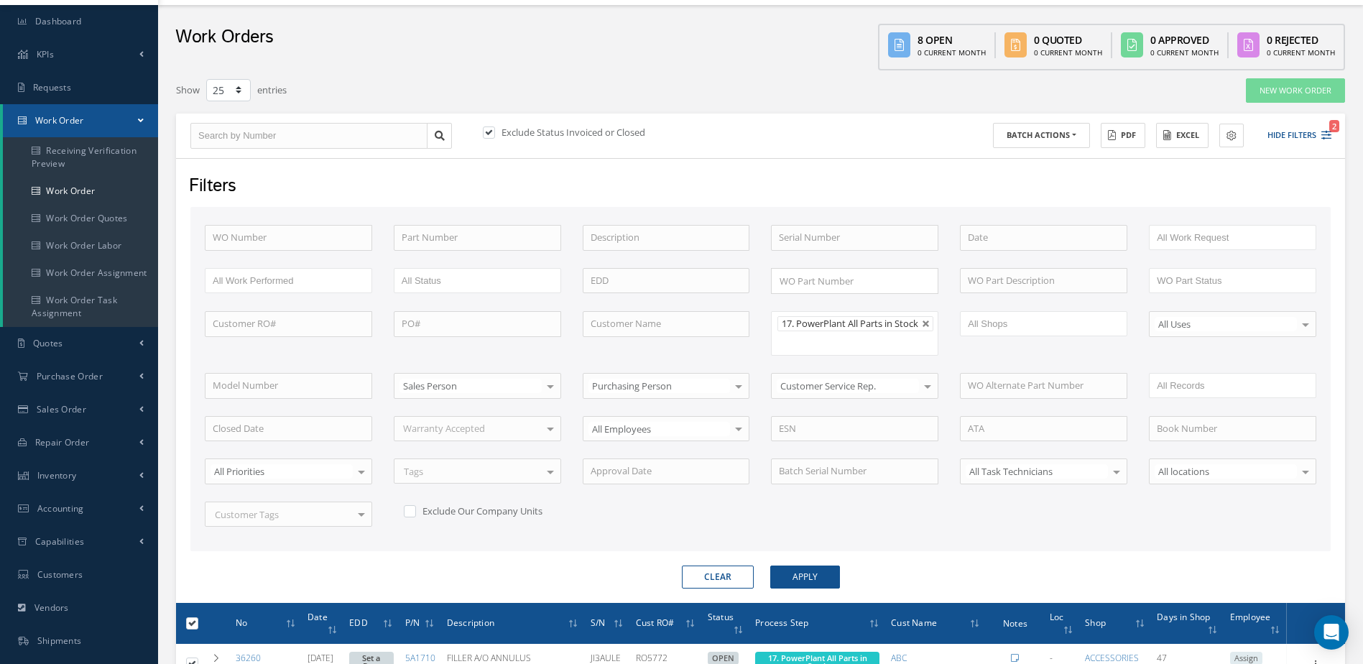
scroll to position [359, 0]
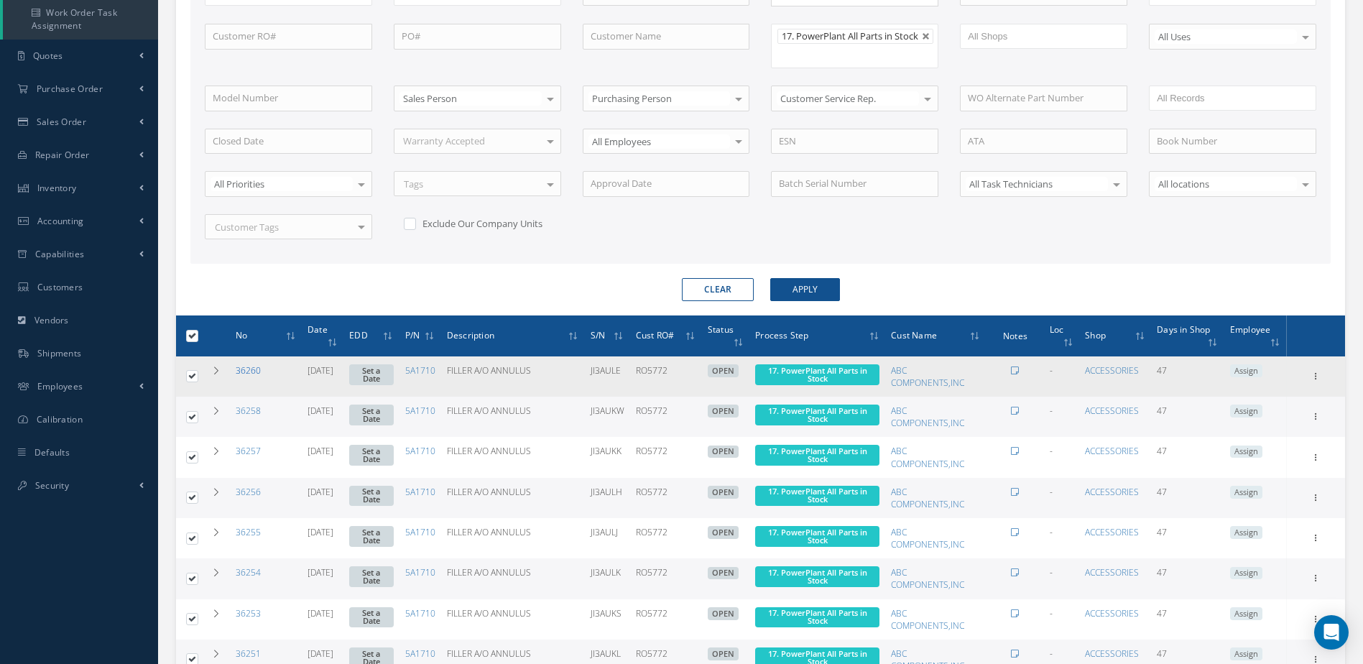
click at [249, 376] on link "36260" at bounding box center [248, 370] width 25 height 12
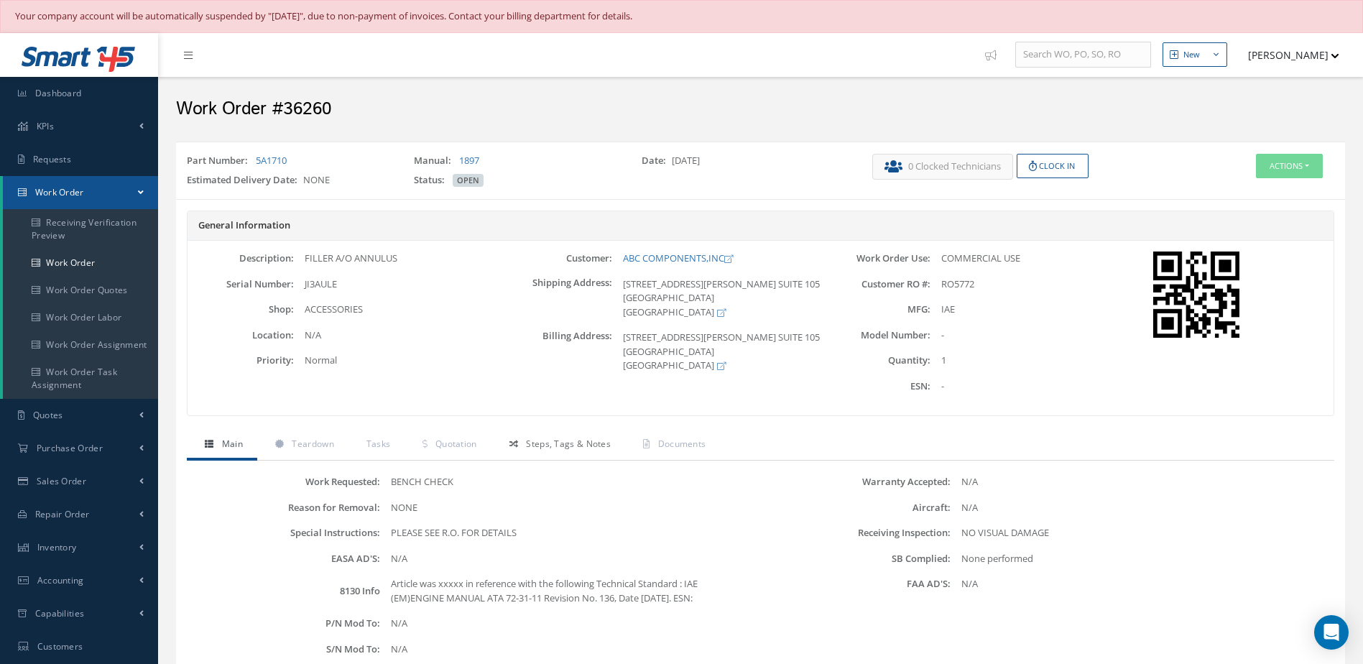
click at [583, 440] on span "Steps, Tags & Notes" at bounding box center [568, 443] width 85 height 12
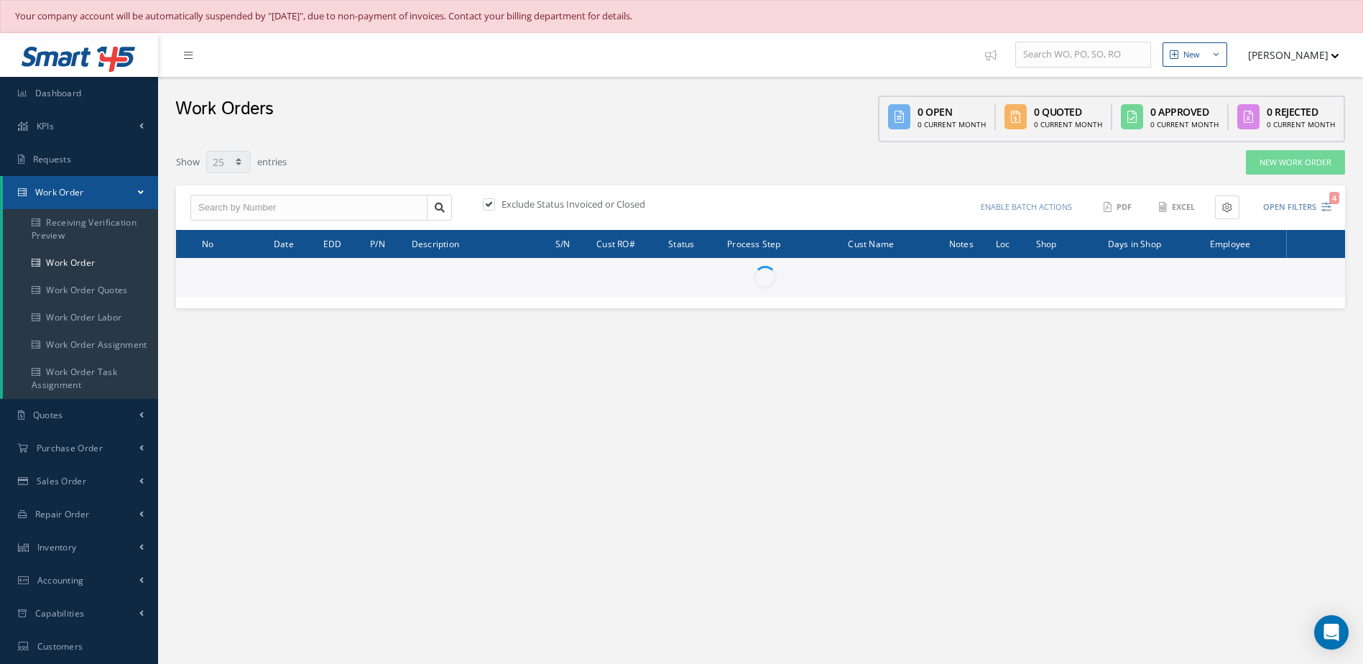
select select "25"
type input "All Work Request"
type input "All Work Performed"
type input "All Status"
type input "WO Part Status"
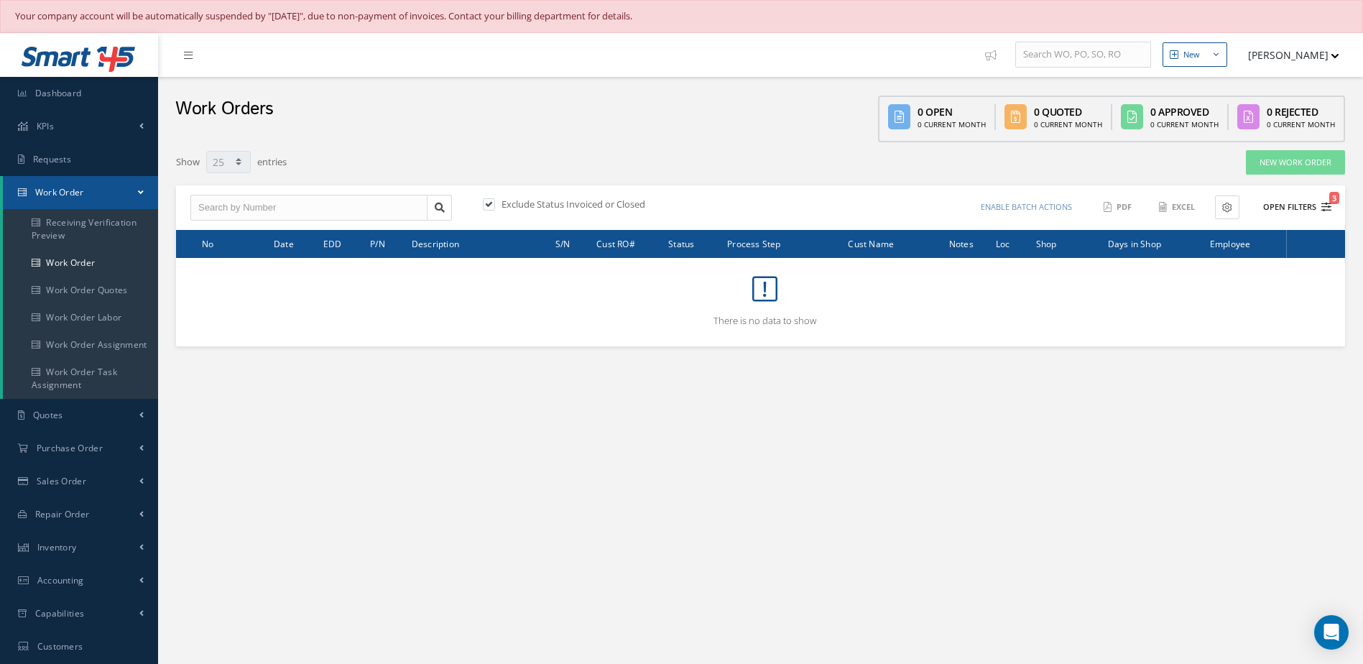
click at [1286, 203] on button "Open Filters 3" at bounding box center [1290, 207] width 81 height 24
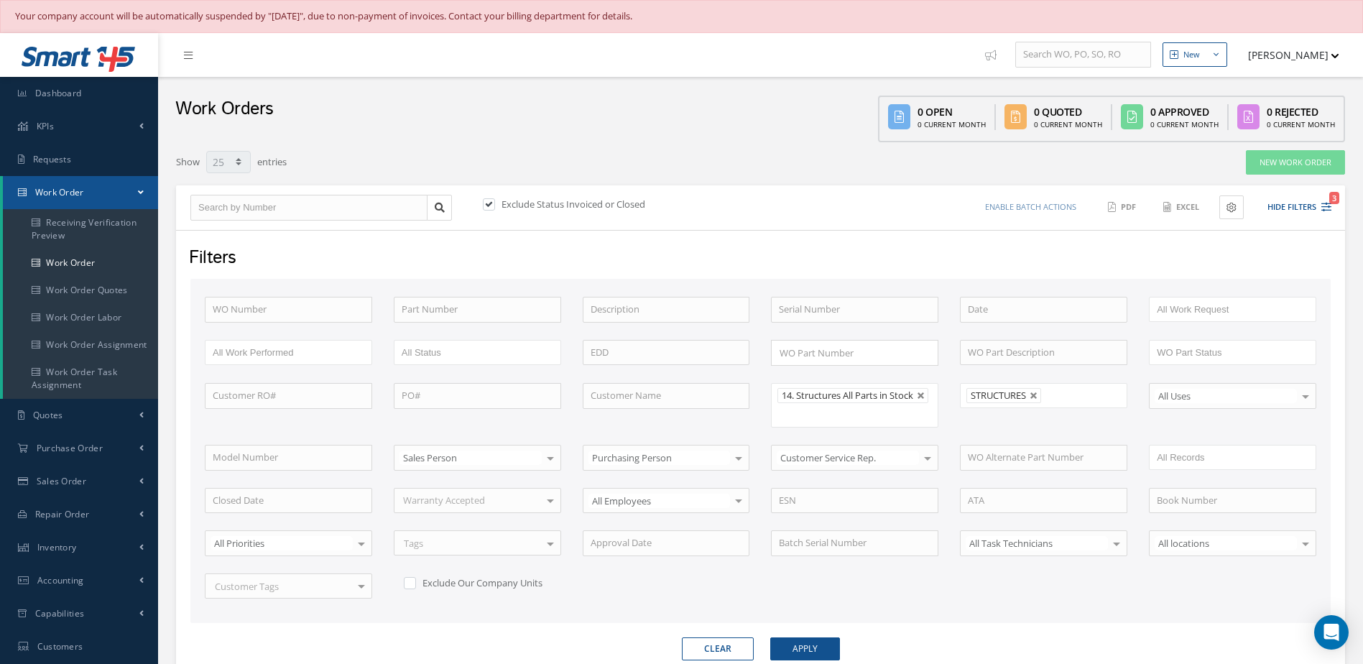
click at [1026, 396] on span "STRUCTURES" at bounding box center [997, 395] width 55 height 13
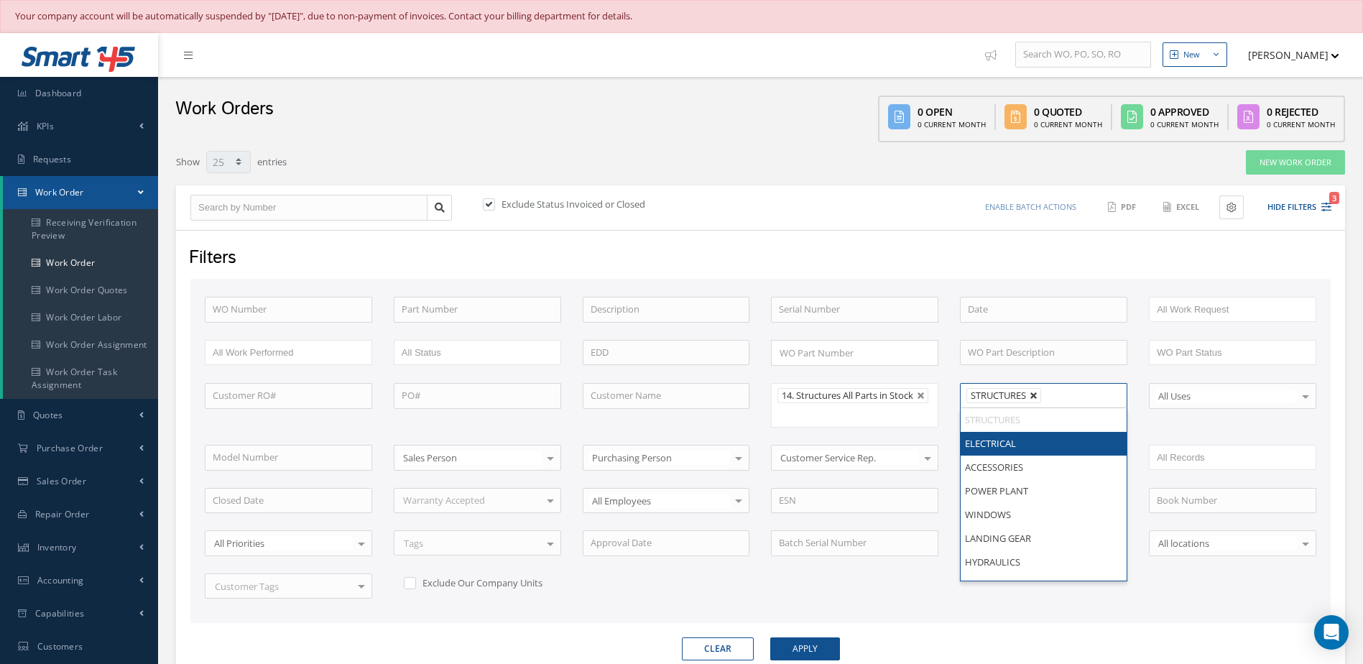
click at [1033, 397] on link at bounding box center [1033, 395] width 9 height 9
click at [813, 651] on button "Apply" at bounding box center [805, 648] width 70 height 23
type input "All Shops"
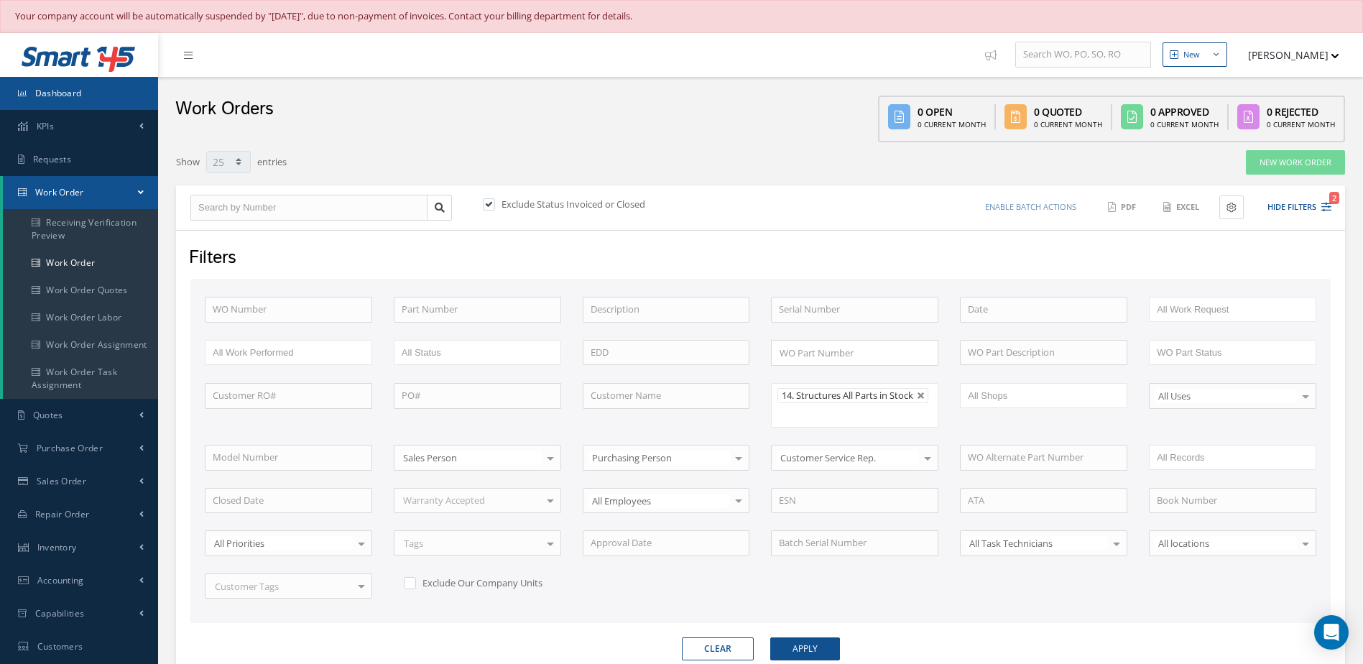
click at [99, 99] on link "Dashboard" at bounding box center [79, 93] width 158 height 33
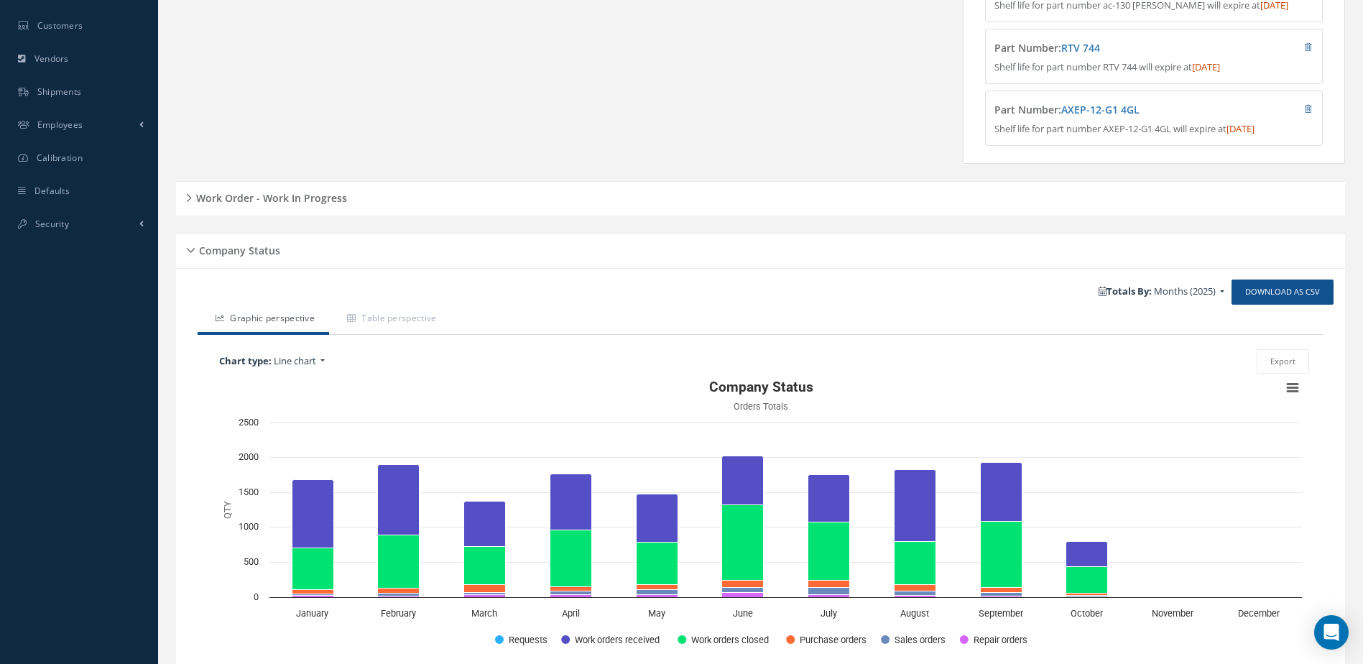
scroll to position [511, 0]
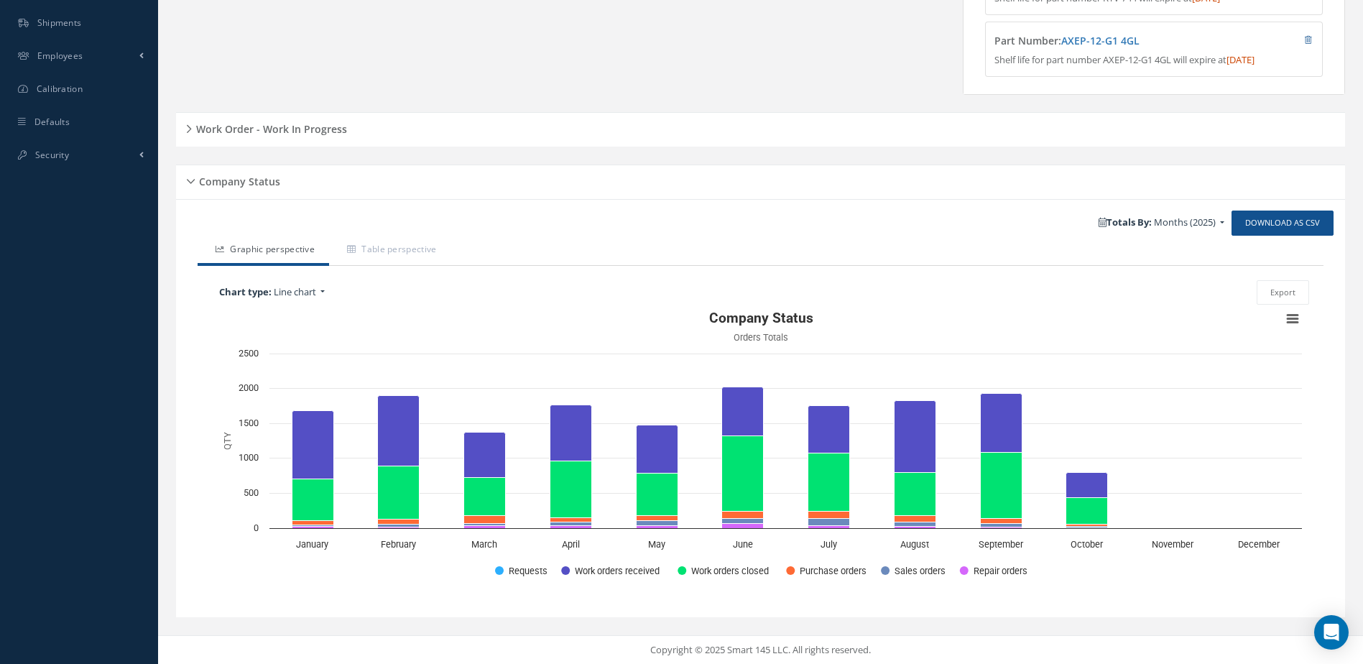
click at [297, 124] on h5 "Work Order - Work In Progress" at bounding box center [269, 127] width 155 height 17
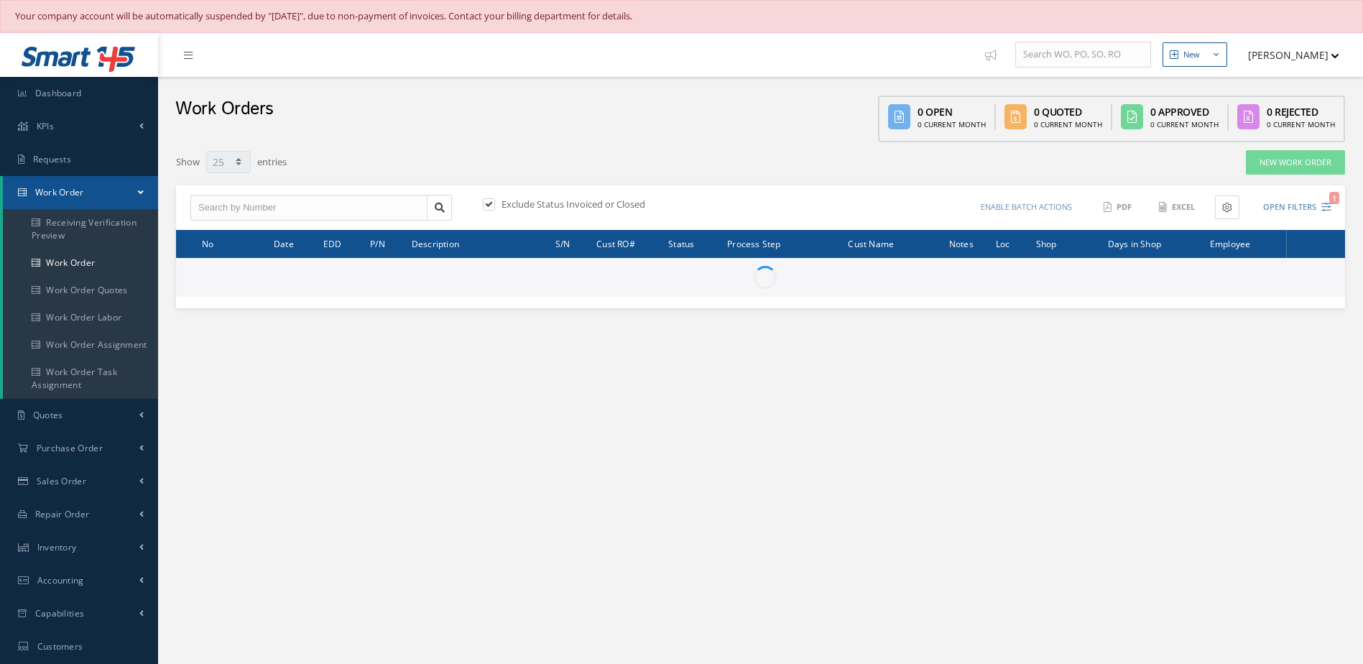
select select "25"
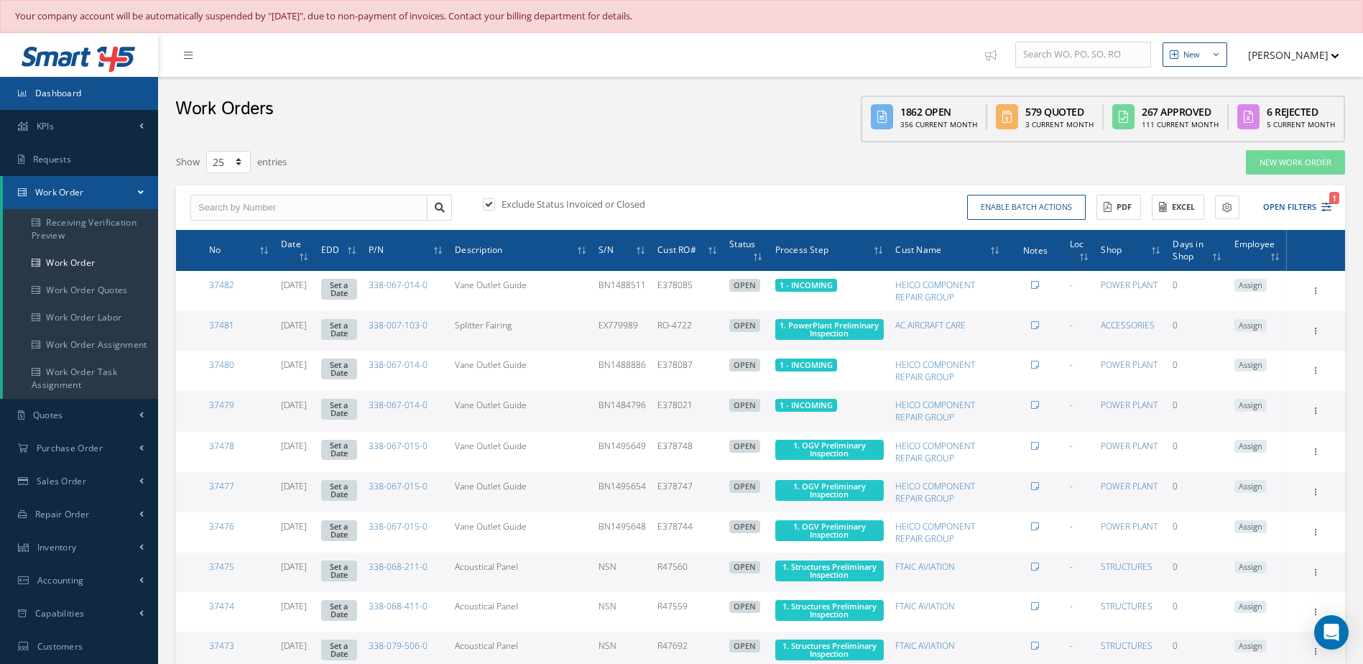
click at [68, 101] on link "Dashboard" at bounding box center [79, 93] width 158 height 33
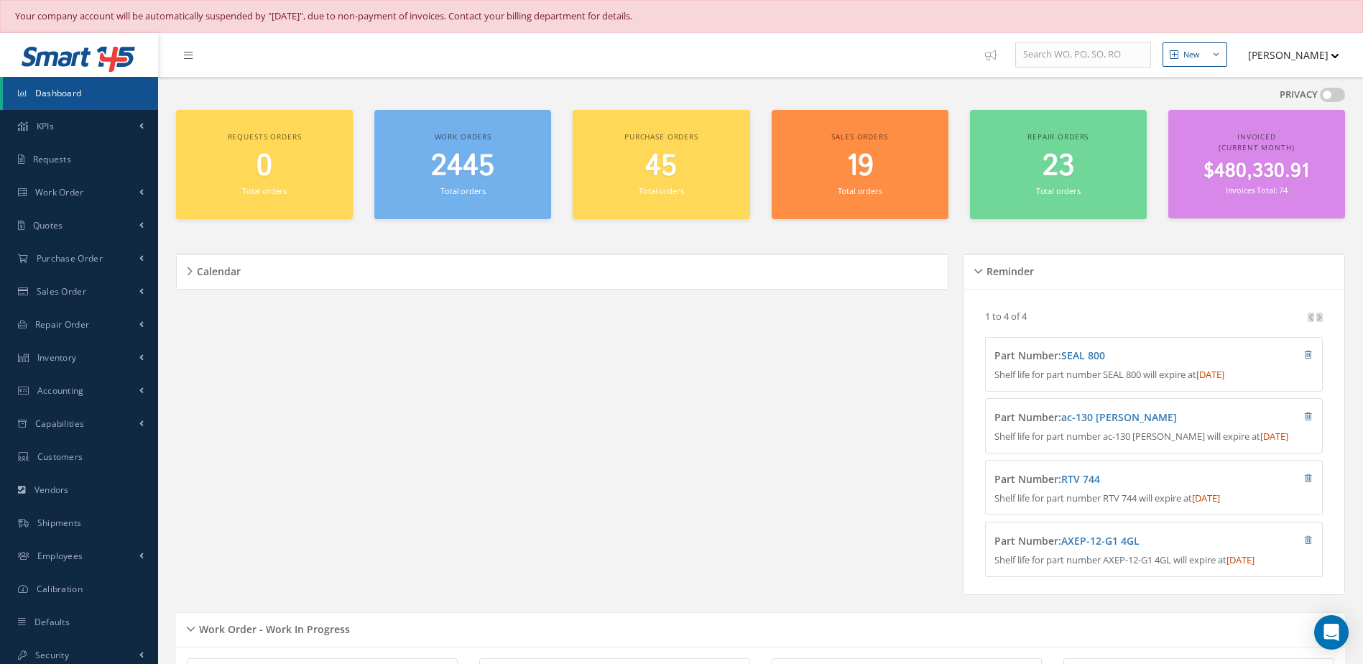
click at [52, 99] on link "Dashboard" at bounding box center [80, 93] width 155 height 33
